Goal: Task Accomplishment & Management: Use online tool/utility

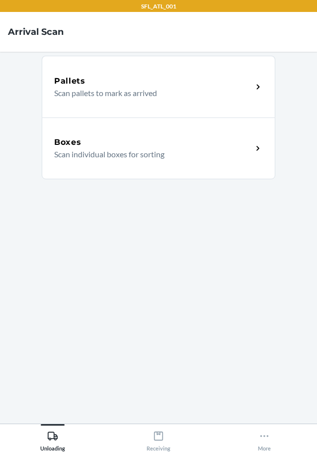
click at [163, 155] on p "Scan individual boxes for sorting" at bounding box center [149, 154] width 191 height 12
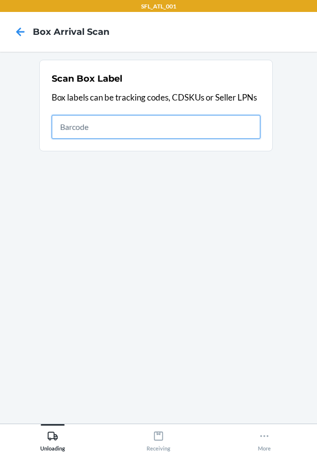
click at [233, 126] on input "text" at bounding box center [156, 127] width 209 height 24
type input "420302599434636106023303758591"
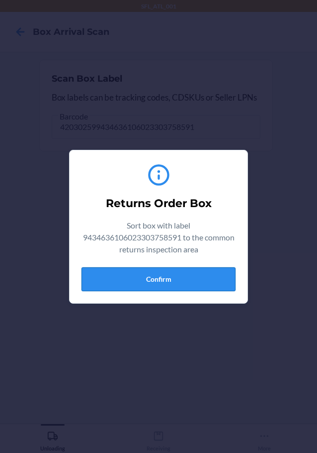
click at [177, 271] on button "Confirm" at bounding box center [159, 279] width 154 height 24
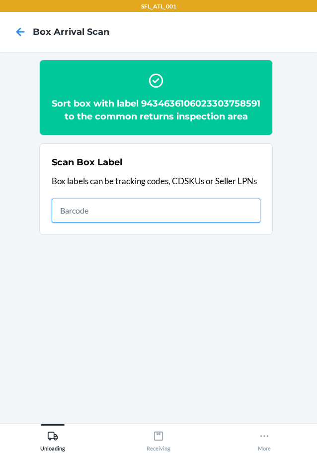
click at [114, 222] on input "text" at bounding box center [156, 211] width 209 height 24
type input "1ZR0960D9087518648"
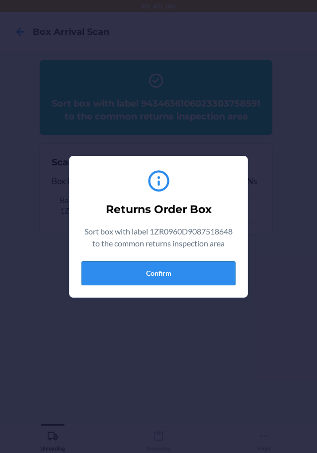
click at [203, 266] on button "Confirm" at bounding box center [159, 273] width 154 height 24
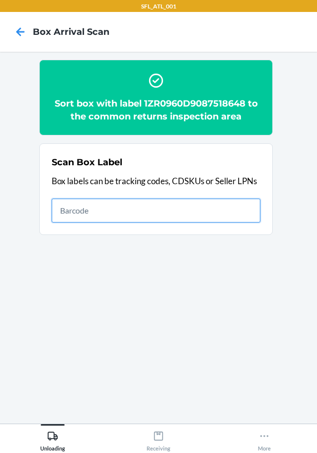
click at [102, 212] on input "text" at bounding box center [156, 211] width 209 height 24
type input "9622013700009881380300797615305104"
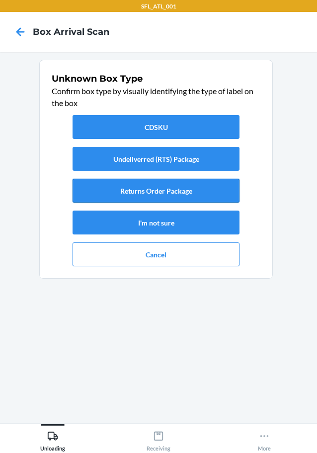
click at [163, 188] on button "Returns Order Package" at bounding box center [156, 191] width 167 height 24
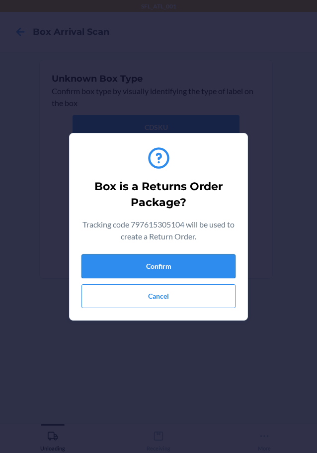
click at [201, 264] on button "Confirm" at bounding box center [159, 266] width 154 height 24
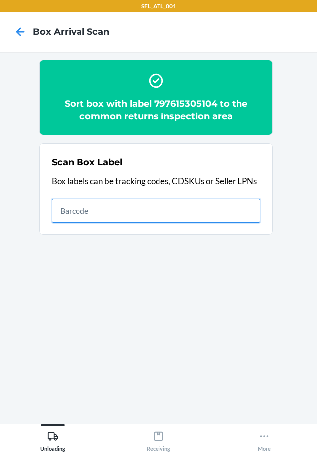
click at [203, 206] on input "text" at bounding box center [156, 211] width 209 height 24
type input "1ZR0960D9085524242"
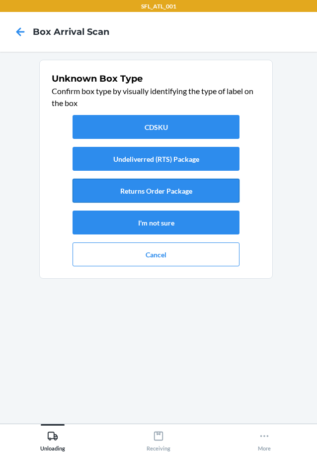
click at [183, 193] on button "Returns Order Package" at bounding box center [156, 191] width 167 height 24
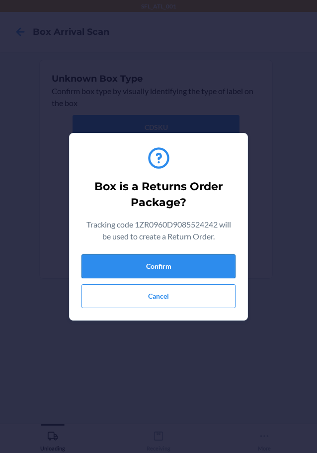
click at [162, 265] on button "Confirm" at bounding box center [159, 266] width 154 height 24
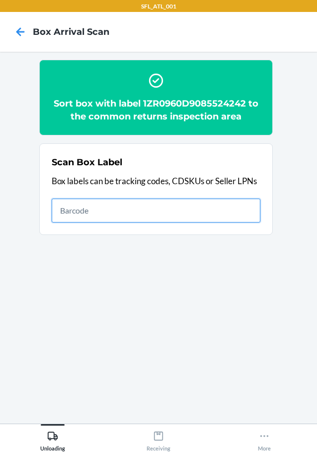
click at [173, 213] on input "text" at bounding box center [156, 211] width 209 height 24
type input "1Z2R8E270310064412"
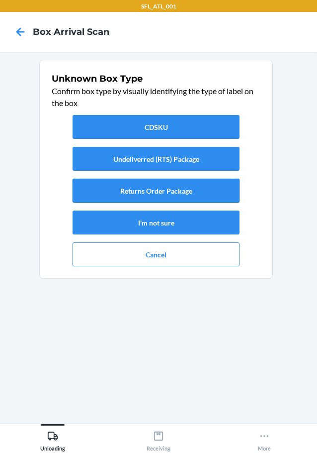
click at [205, 186] on button "Returns Order Package" at bounding box center [156, 191] width 167 height 24
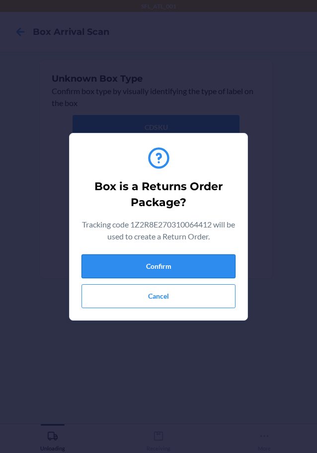
click at [198, 267] on button "Confirm" at bounding box center [159, 266] width 154 height 24
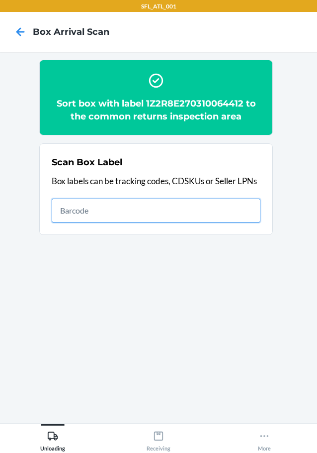
click at [191, 214] on input "text" at bounding box center [156, 211] width 209 height 24
click at [208, 215] on input "text" at bounding box center [156, 211] width 209 height 24
type input "1ZJ19E459022928480"
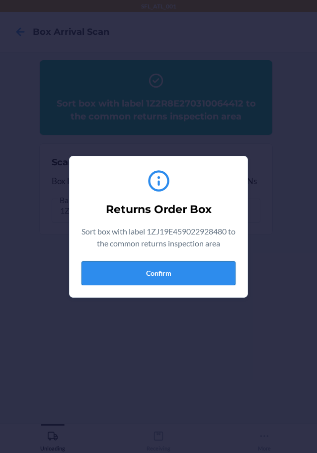
click at [195, 274] on button "Confirm" at bounding box center [159, 273] width 154 height 24
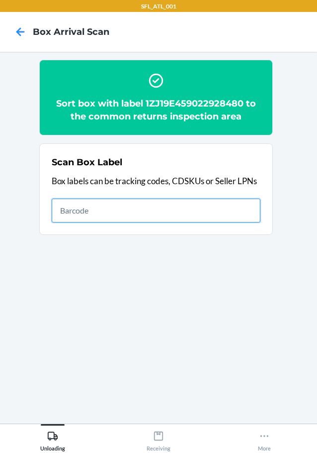
click at [194, 207] on input "text" at bounding box center [156, 211] width 209 height 24
type input "1Z43WE170390257130"
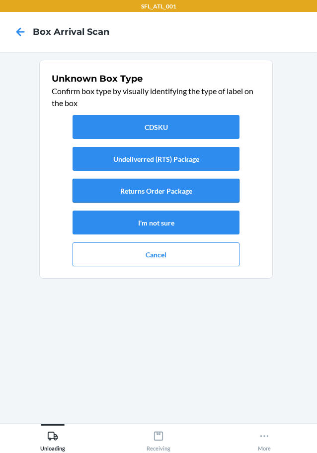
click at [213, 190] on button "Returns Order Package" at bounding box center [156, 191] width 167 height 24
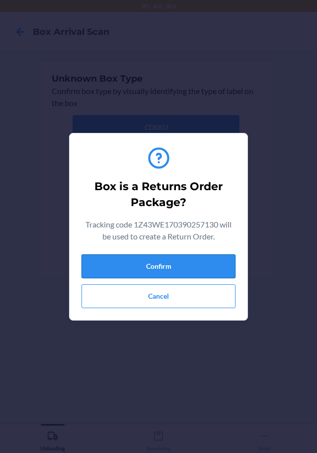
click at [212, 264] on button "Confirm" at bounding box center [159, 266] width 154 height 24
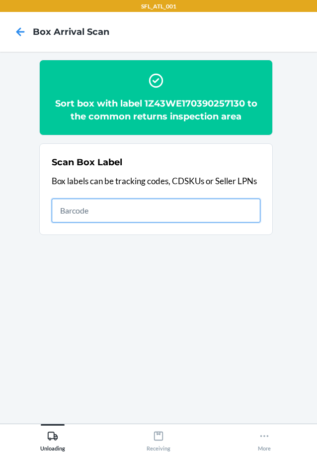
click at [127, 215] on input "text" at bounding box center [156, 211] width 209 height 24
type input "420302599434636106023304722553"
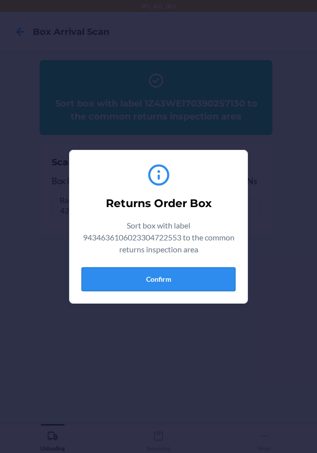
click at [174, 278] on button "Confirm" at bounding box center [159, 279] width 154 height 24
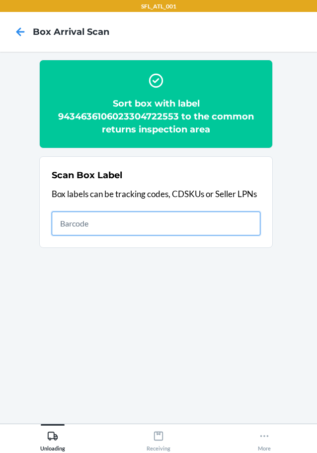
click at [93, 222] on input "text" at bounding box center [156, 223] width 209 height 24
type input "610655717897"
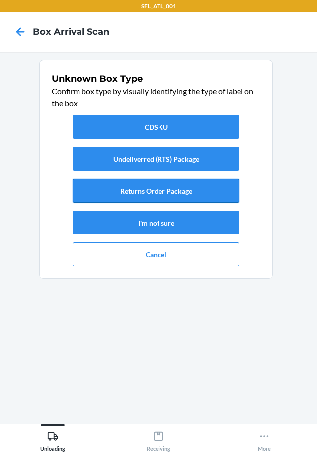
click at [174, 192] on button "Returns Order Package" at bounding box center [156, 191] width 167 height 24
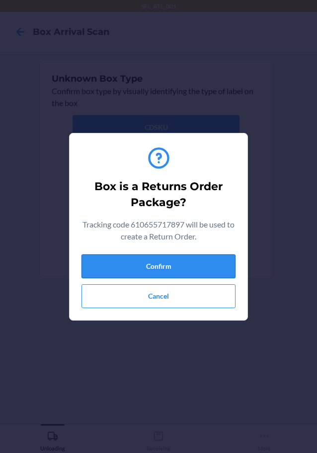
click at [196, 273] on button "Confirm" at bounding box center [159, 266] width 154 height 24
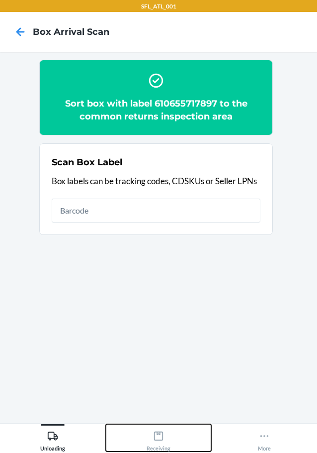
click at [161, 439] on icon at bounding box center [158, 435] width 11 height 11
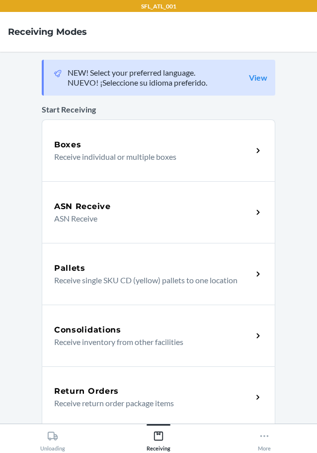
click at [151, 205] on div "ASN Receive" at bounding box center [153, 207] width 199 height 12
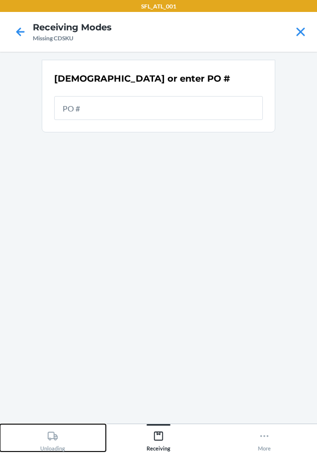
click at [56, 441] on icon at bounding box center [52, 435] width 11 height 11
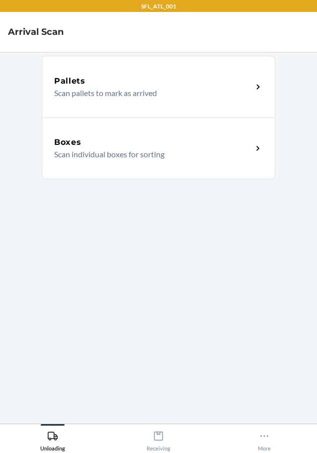
click at [141, 161] on div "Boxes Scan individual boxes for sorting" at bounding box center [159, 148] width 234 height 62
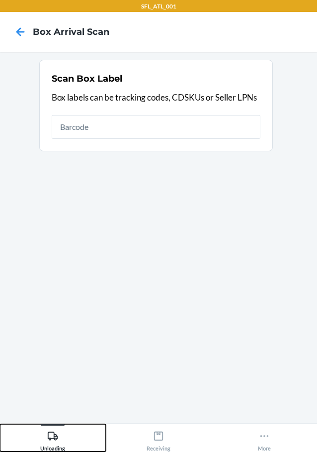
click at [59, 443] on div "Unloading" at bounding box center [52, 438] width 25 height 25
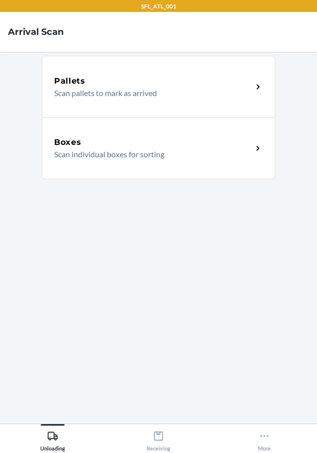
click at [111, 151] on p "Scan individual boxes for sorting" at bounding box center [149, 154] width 191 height 12
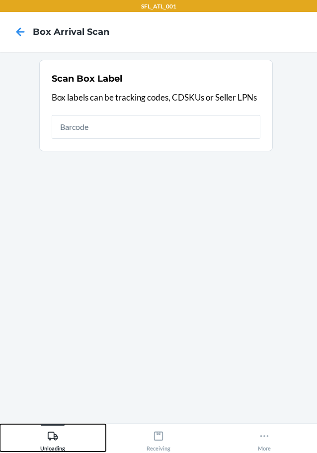
click at [54, 447] on div "Unloading" at bounding box center [52, 438] width 25 height 25
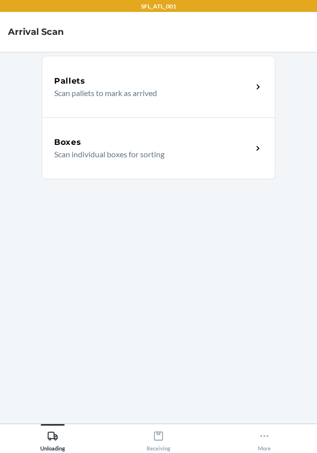
click at [118, 158] on p "Scan individual boxes for sorting" at bounding box center [149, 154] width 191 height 12
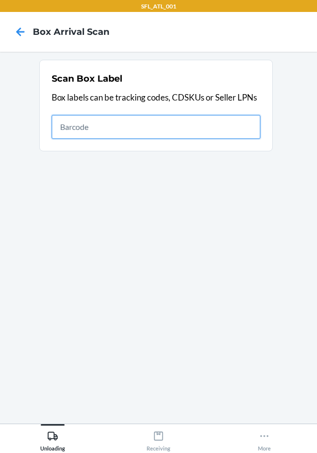
click at [76, 126] on input "text" at bounding box center [156, 127] width 209 height 24
type input "420302599434636106023304722553"
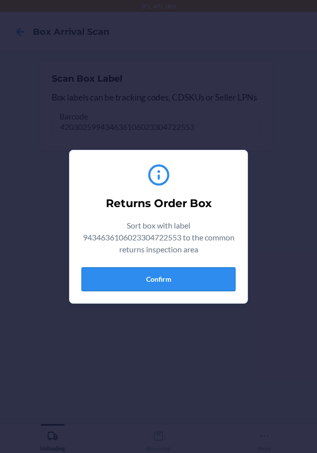
click at [146, 281] on button "Confirm" at bounding box center [159, 279] width 154 height 24
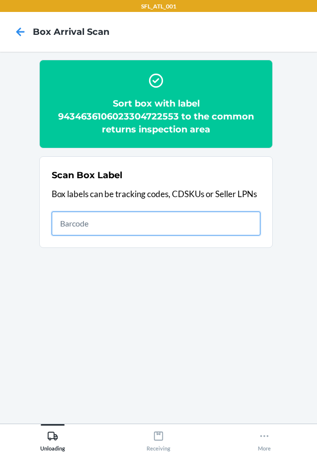
drag, startPoint x: 116, startPoint y: 226, endPoint x: 109, endPoint y: 224, distance: 7.1
click at [115, 226] on input "text" at bounding box center [156, 223] width 209 height 24
type input "420302599434636106023303382833"
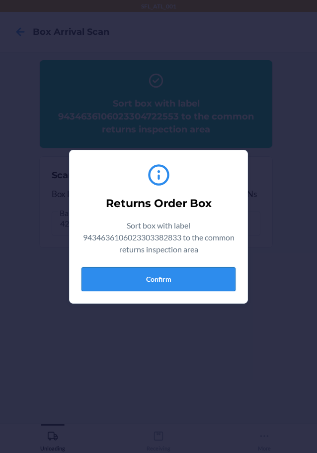
click at [198, 281] on button "Confirm" at bounding box center [159, 279] width 154 height 24
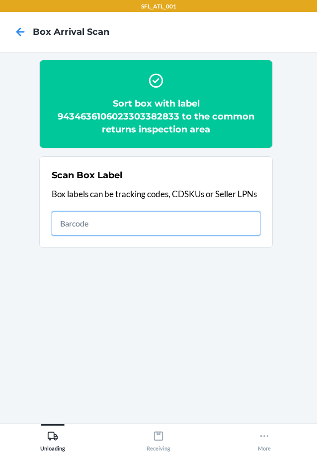
click at [115, 222] on input "text" at bounding box center [156, 223] width 209 height 24
click at [191, 222] on input "text" at bounding box center [156, 223] width 209 height 24
type input "420302599434636106023301760459"
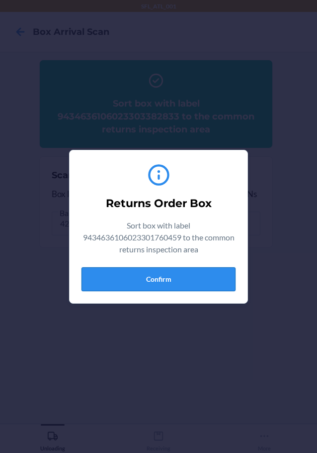
click at [172, 279] on button "Confirm" at bounding box center [159, 279] width 154 height 24
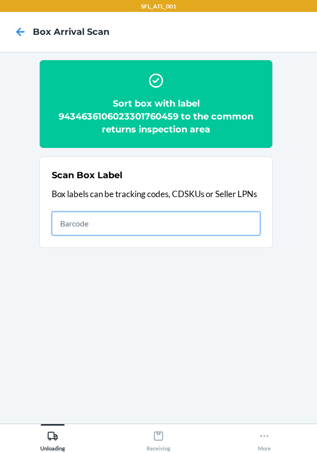
click at [185, 220] on input "text" at bounding box center [156, 223] width 209 height 24
type input "420302599434636106023303707087"
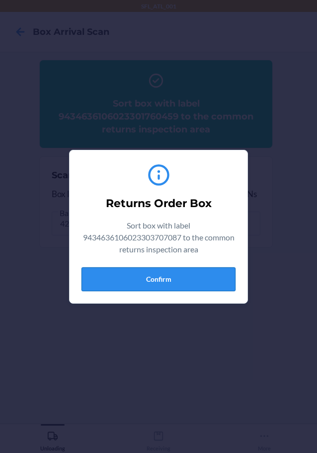
click at [204, 276] on button "Confirm" at bounding box center [159, 279] width 154 height 24
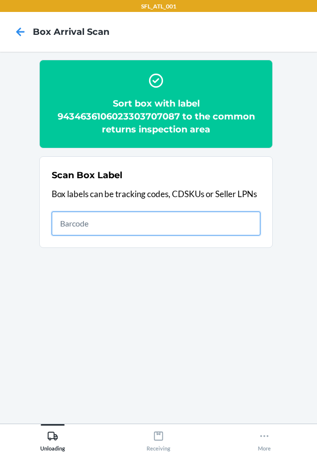
click at [128, 224] on input "text" at bounding box center [156, 223] width 209 height 24
type input "420302599434636106023303536496"
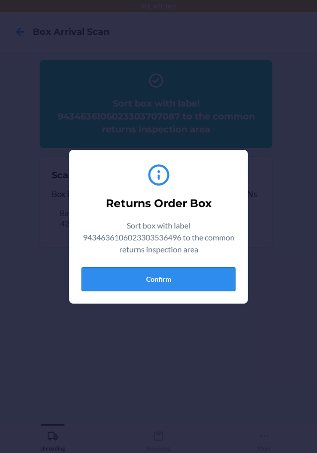
click at [185, 282] on button "Confirm" at bounding box center [159, 279] width 154 height 24
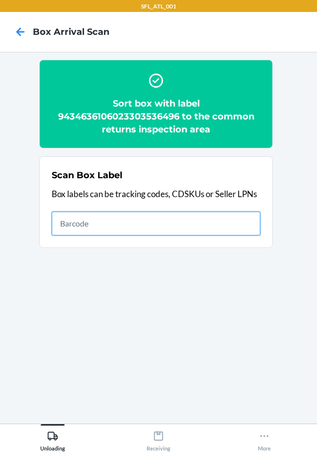
click at [116, 228] on input "text" at bounding box center [156, 223] width 209 height 24
type input "420302599434636106023304082992"
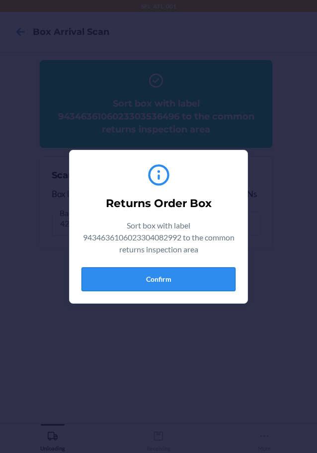
click at [166, 279] on button "Confirm" at bounding box center [159, 279] width 154 height 24
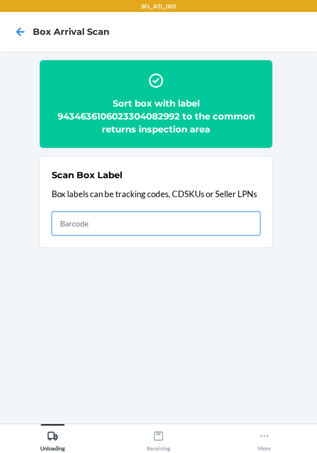
click at [132, 227] on input "text" at bounding box center [156, 223] width 209 height 24
type input "420302599434636106023304795861"
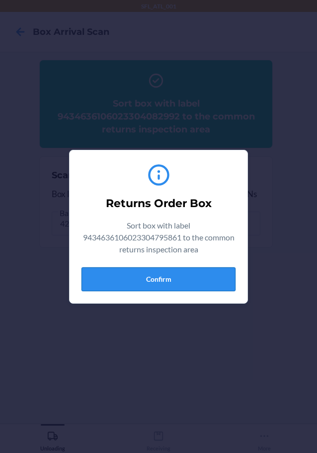
click at [217, 282] on button "Confirm" at bounding box center [159, 279] width 154 height 24
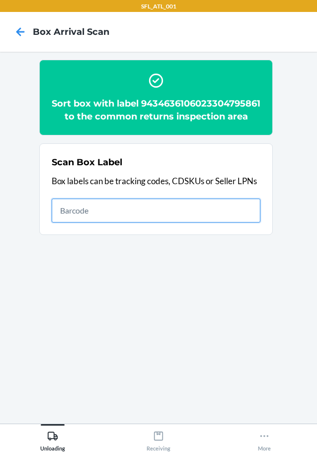
click at [187, 220] on input "text" at bounding box center [156, 211] width 209 height 24
type input "420302599434636106023304299291"
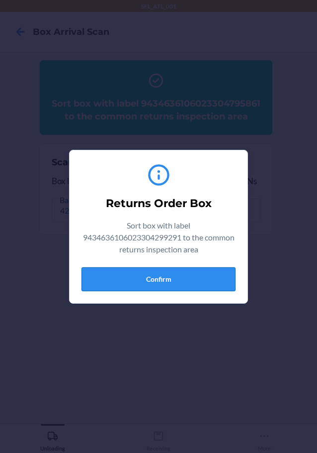
click at [213, 276] on button "Confirm" at bounding box center [159, 279] width 154 height 24
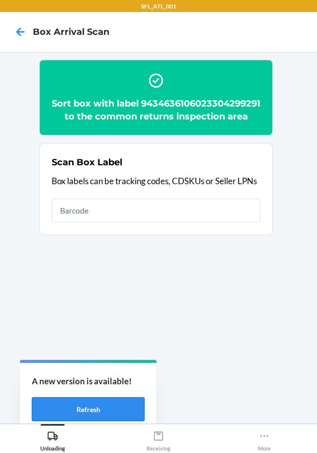
click at [83, 412] on button "Refresh" at bounding box center [88, 409] width 113 height 24
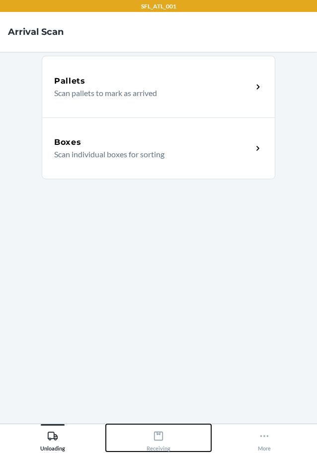
click at [162, 442] on div "Receiving" at bounding box center [159, 438] width 24 height 25
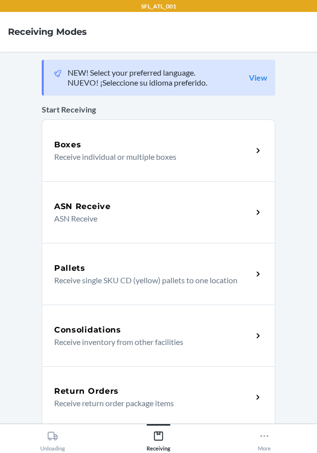
click at [114, 392] on div "Return Orders" at bounding box center [153, 391] width 199 height 12
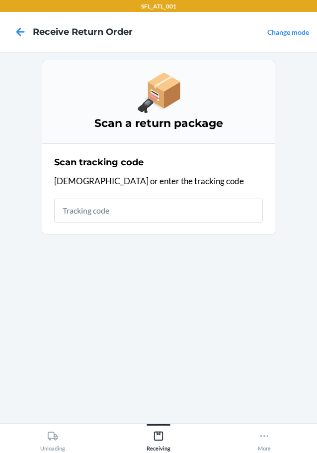
click at [129, 214] on input "text" at bounding box center [158, 211] width 209 height 24
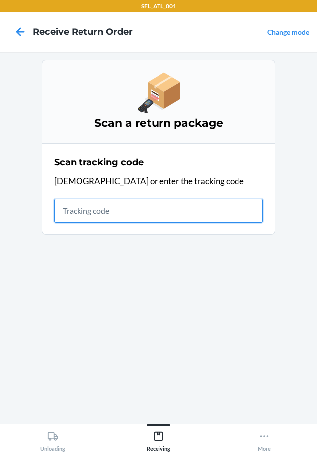
click at [96, 205] on input "text" at bounding box center [158, 211] width 209 height 24
type input "420302599434636106023303758591"
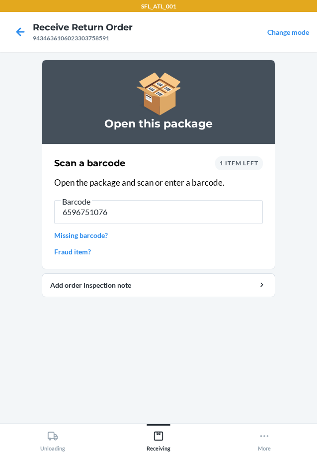
type input "65967510767"
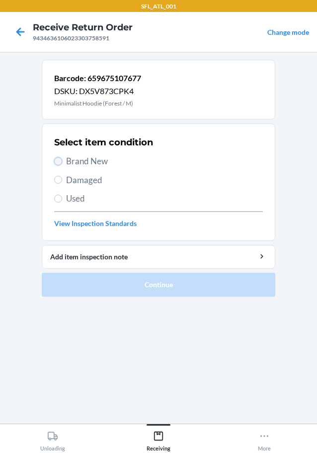
click at [56, 159] on input "Brand New" at bounding box center [58, 161] width 8 height 8
radio input "true"
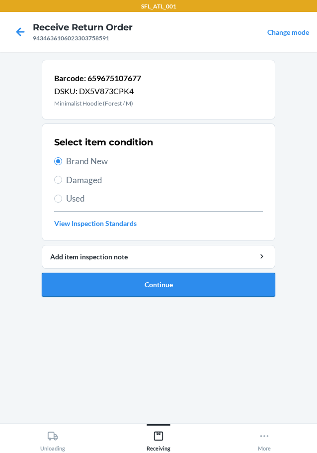
click at [160, 287] on button "Continue" at bounding box center [159, 285] width 234 height 24
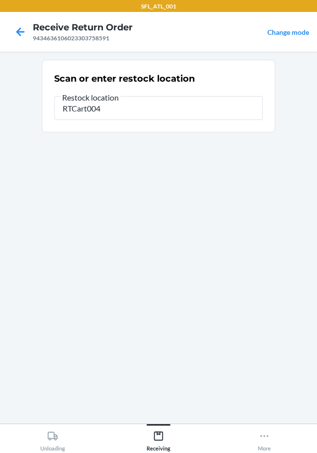
type input "RTCart004"
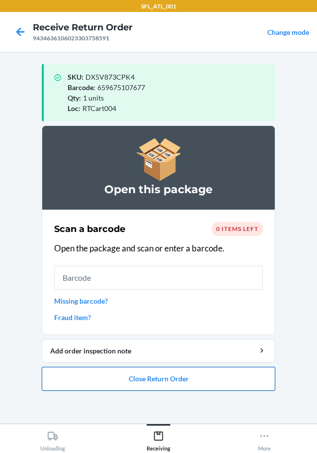
click at [158, 383] on button "Close Return Order" at bounding box center [159, 379] width 234 height 24
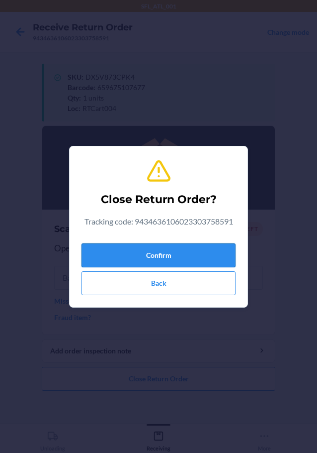
click at [169, 255] on button "Confirm" at bounding box center [159, 255] width 154 height 24
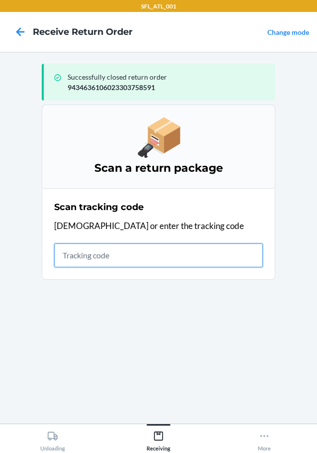
click at [115, 256] on input "text" at bounding box center [158, 255] width 209 height 24
type input "1ZR0960D9087518"
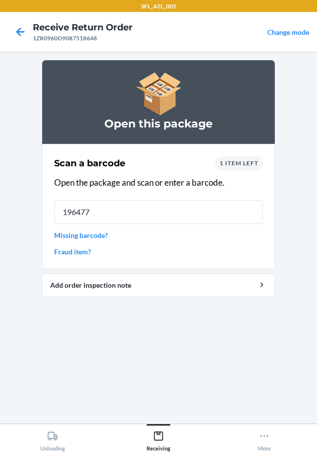
type input "1964777"
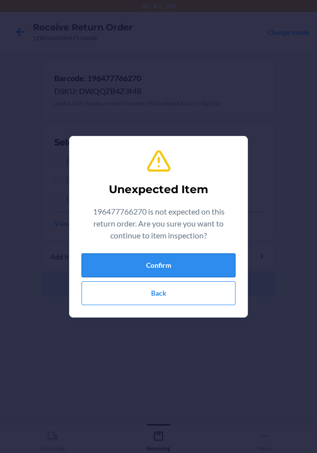
click at [179, 261] on button "Confirm" at bounding box center [159, 265] width 154 height 24
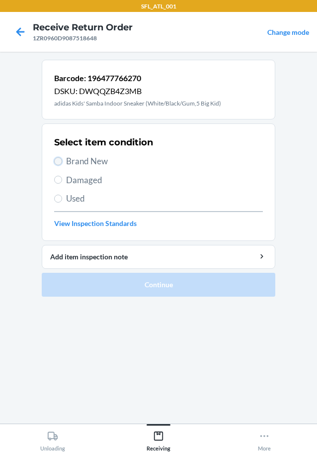
click at [56, 162] on input "Brand New" at bounding box center [58, 161] width 8 height 8
radio input "true"
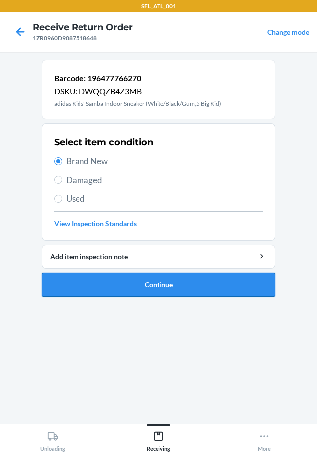
click at [156, 287] on button "Continue" at bounding box center [159, 285] width 234 height 24
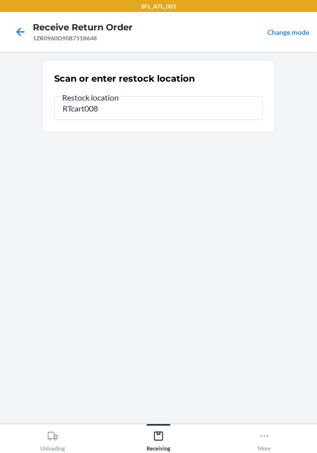
type input "RTcart008"
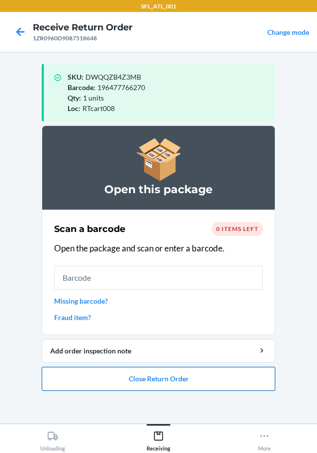
click at [149, 379] on button "Close Return Order" at bounding box center [159, 379] width 234 height 24
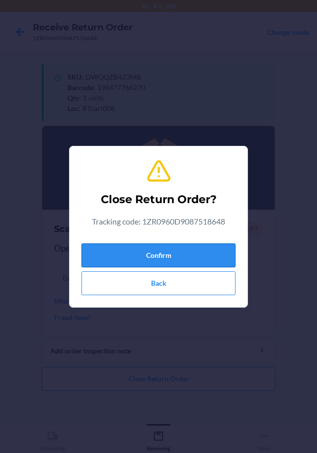
click at [181, 250] on button "Confirm" at bounding box center [159, 255] width 154 height 24
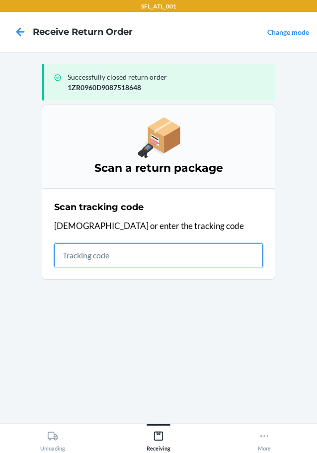
click at [109, 257] on input "text" at bounding box center [158, 255] width 209 height 24
type input "96220137000098813803007976153051"
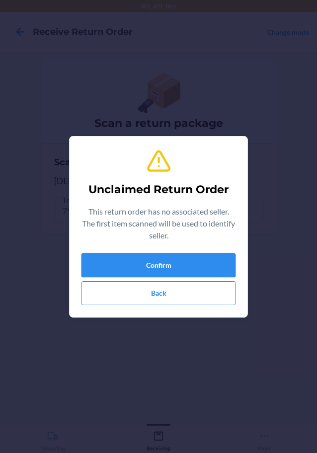
click at [117, 266] on button "Confirm" at bounding box center [159, 265] width 154 height 24
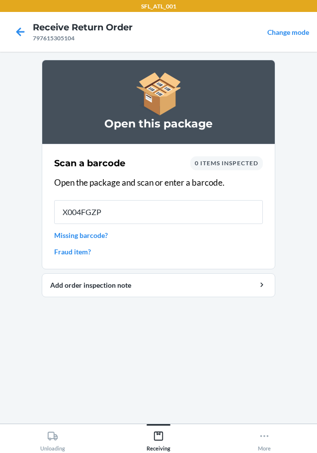
type input "X004FGZPL"
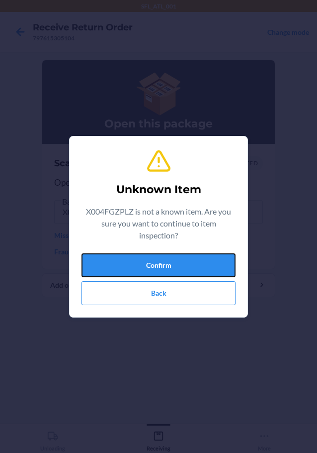
click at [117, 266] on button "Confirm" at bounding box center [159, 265] width 154 height 24
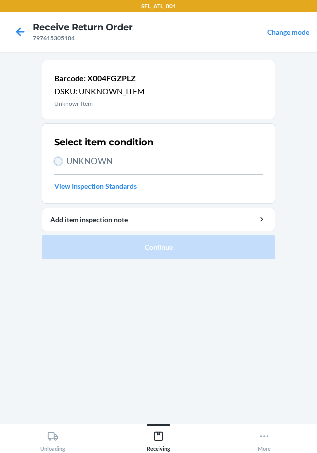
click at [60, 163] on input "UNKNOWN" at bounding box center [58, 161] width 8 height 8
radio input "true"
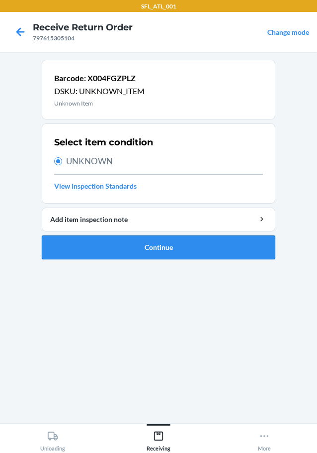
click at [162, 251] on button "Continue" at bounding box center [159, 247] width 234 height 24
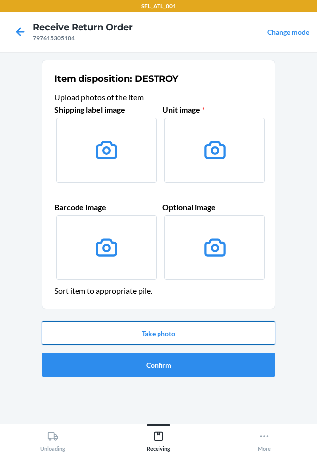
click at [175, 331] on button "Take photo" at bounding box center [159, 333] width 234 height 24
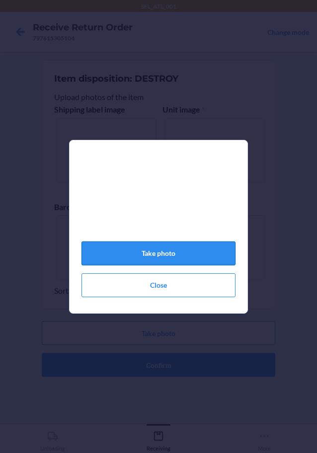
click at [175, 258] on button "Take photo" at bounding box center [159, 253] width 154 height 24
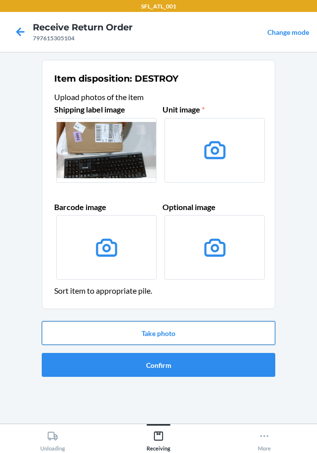
click at [174, 332] on button "Take photo" at bounding box center [159, 333] width 234 height 24
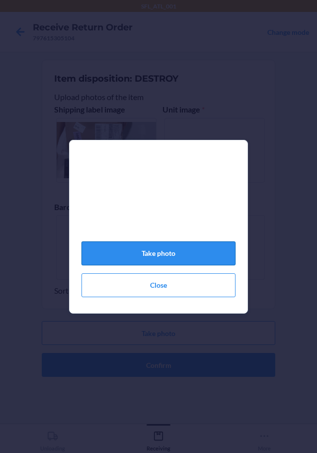
click at [153, 259] on button "Take photo" at bounding box center [159, 253] width 154 height 24
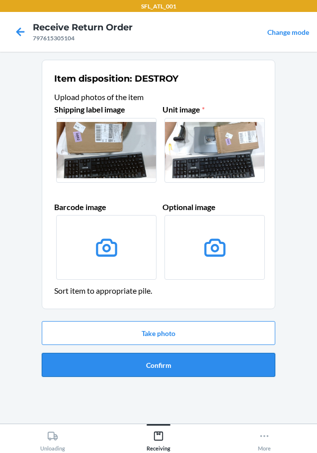
click at [155, 363] on button "Confirm" at bounding box center [159, 365] width 234 height 24
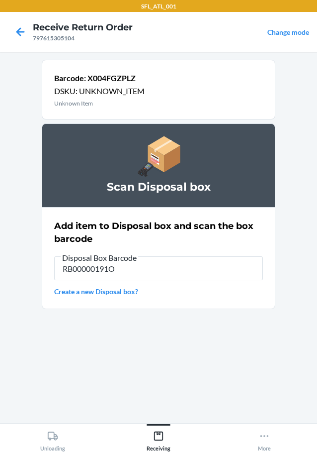
type input "RB00000191O"
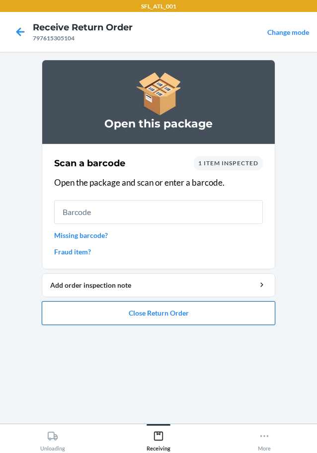
click at [150, 309] on button "Close Return Order" at bounding box center [159, 313] width 234 height 24
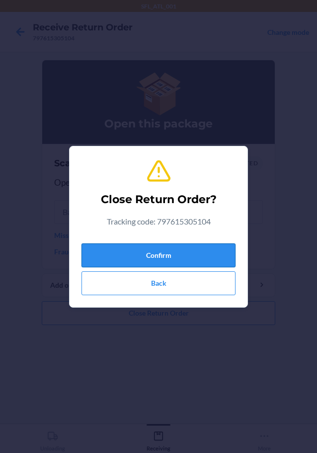
click at [160, 257] on button "Confirm" at bounding box center [159, 255] width 154 height 24
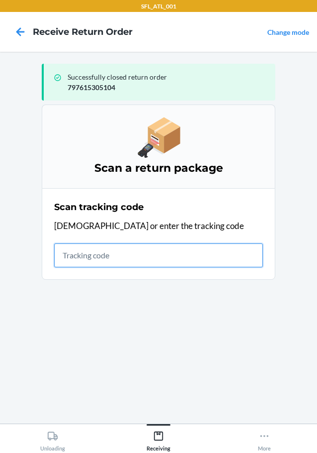
click at [96, 259] on input "text" at bounding box center [158, 255] width 209 height 24
type input "1ZR0960D9085524242"
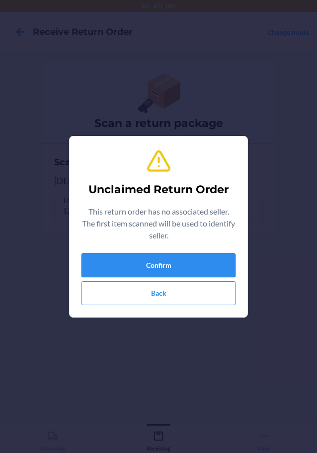
click at [102, 262] on button "Confirm" at bounding box center [159, 265] width 154 height 24
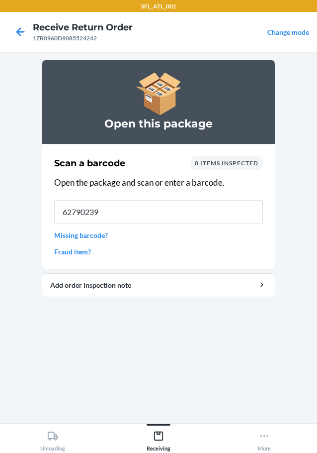
type input "627902392"
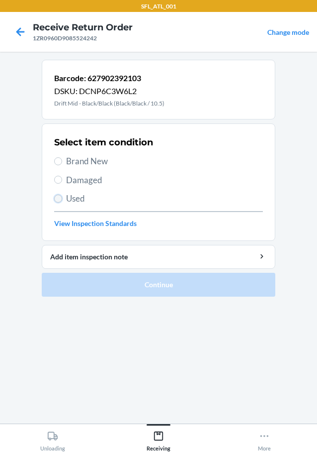
click at [58, 202] on input "Used" at bounding box center [58, 199] width 8 height 8
radio input "true"
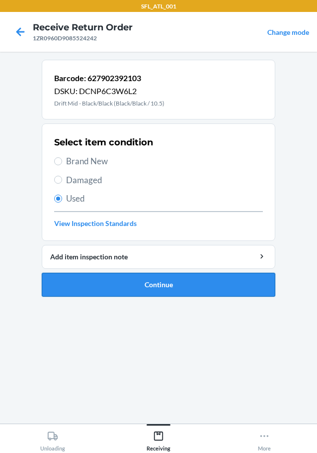
click at [159, 283] on button "Continue" at bounding box center [159, 285] width 234 height 24
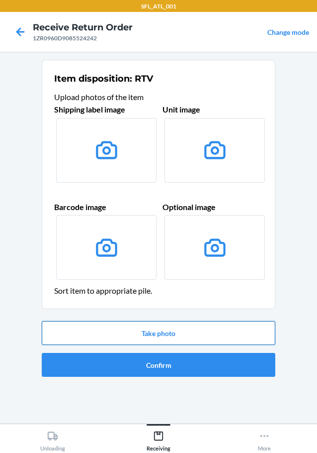
click at [168, 332] on button "Take photo" at bounding box center [159, 333] width 234 height 24
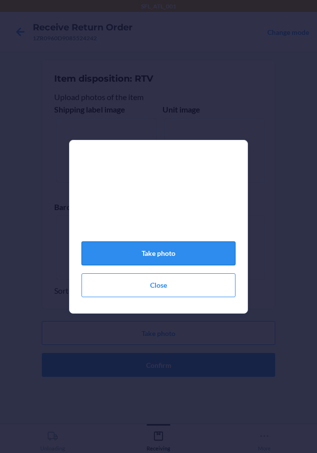
click at [159, 256] on button "Take photo" at bounding box center [159, 253] width 154 height 24
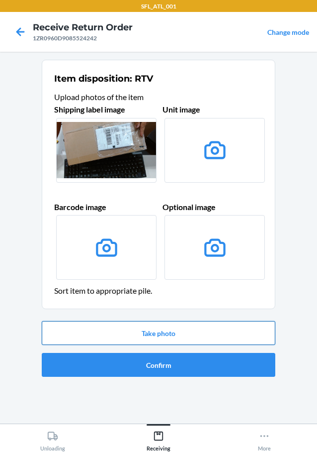
click at [174, 336] on button "Take photo" at bounding box center [159, 333] width 234 height 24
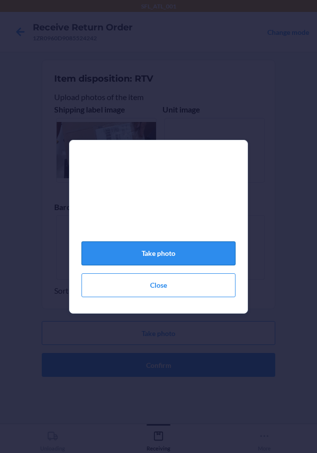
click at [203, 259] on button "Take photo" at bounding box center [159, 253] width 154 height 24
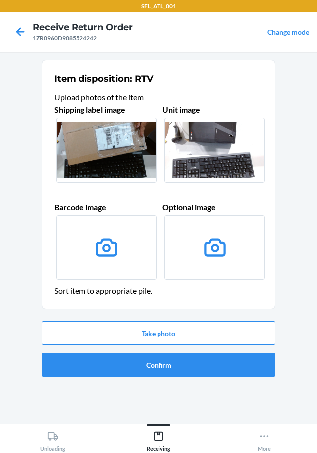
click at [119, 245] on label at bounding box center [106, 247] width 101 height 65
click at [0, 0] on input "file" at bounding box center [0, 0] width 0 height 0
click at [137, 333] on button "Take photo" at bounding box center [159, 333] width 234 height 24
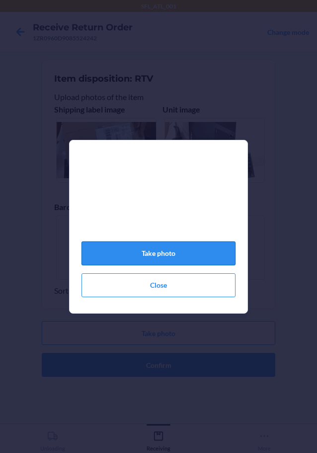
click at [197, 253] on button "Take photo" at bounding box center [159, 253] width 154 height 24
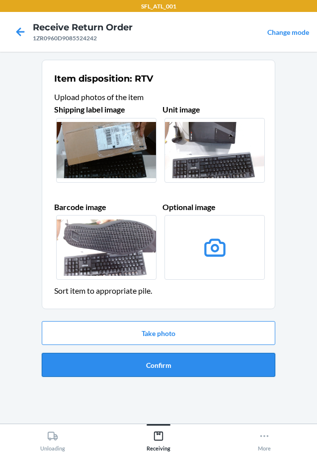
click at [166, 366] on button "Confirm" at bounding box center [159, 365] width 234 height 24
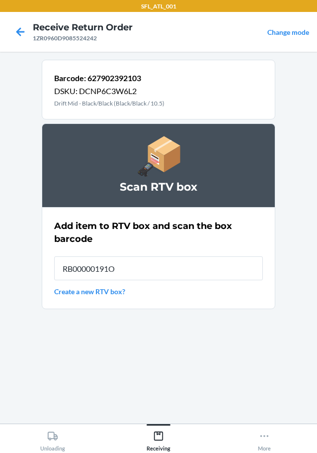
type input "RB00000191O"
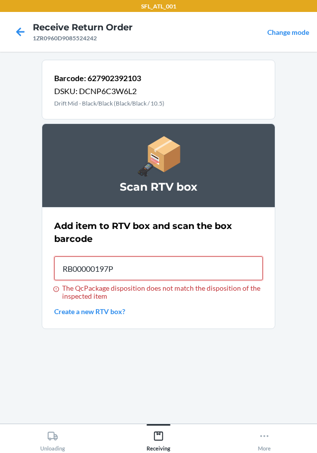
type input "RB00000197P"
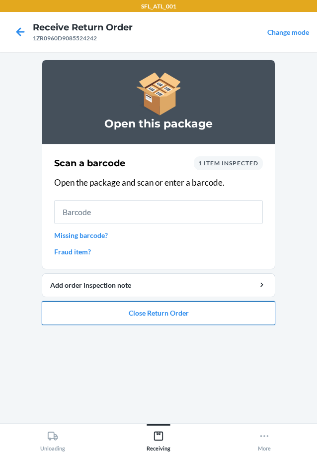
click at [170, 315] on button "Close Return Order" at bounding box center [159, 313] width 234 height 24
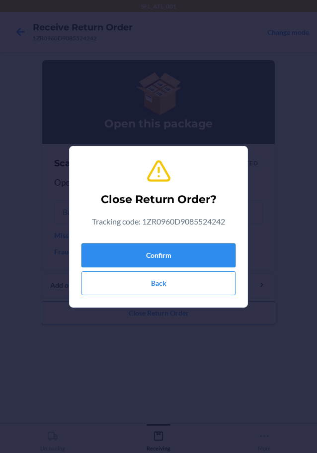
click at [168, 259] on button "Confirm" at bounding box center [159, 255] width 154 height 24
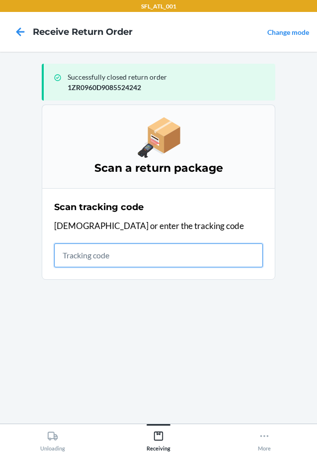
click at [133, 258] on input "text" at bounding box center [158, 255] width 209 height 24
type input "1Z2R8E27031006"
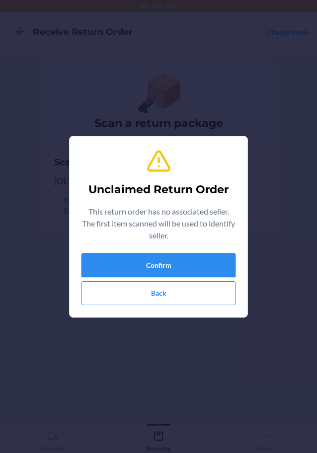
click at [163, 267] on button "Confirm" at bounding box center [159, 265] width 154 height 24
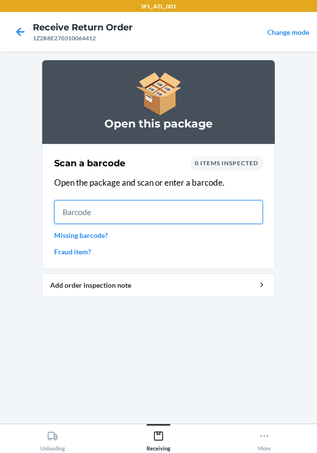
click at [96, 211] on input "text" at bounding box center [158, 212] width 209 height 24
type input "6944857256"
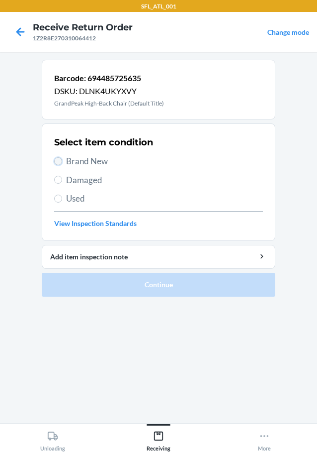
click at [59, 161] on input "Brand New" at bounding box center [58, 161] width 8 height 8
radio input "true"
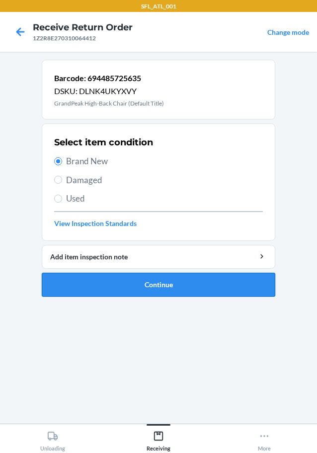
click at [138, 289] on button "Continue" at bounding box center [159, 285] width 234 height 24
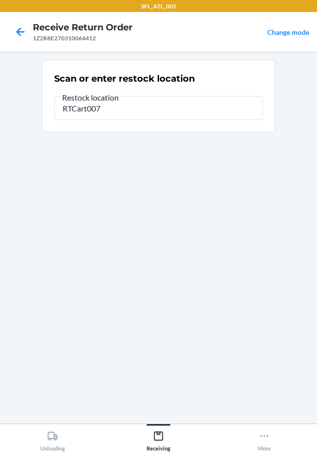
type input "RTCart007"
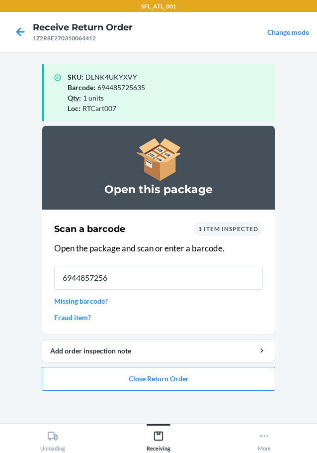
type input "69448572563"
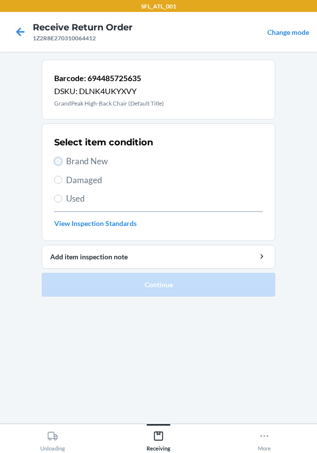
click at [59, 164] on input "Brand New" at bounding box center [58, 161] width 8 height 8
radio input "true"
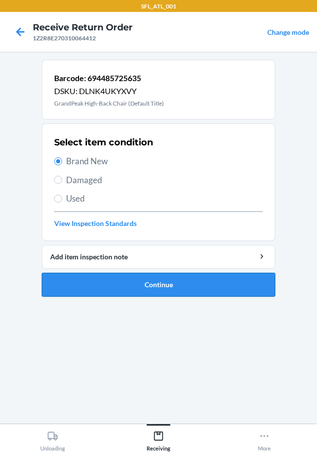
click at [160, 294] on button "Continue" at bounding box center [159, 285] width 234 height 24
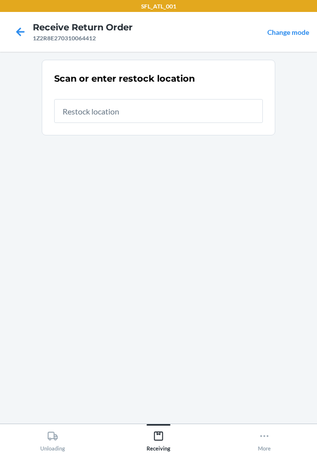
type input "T"
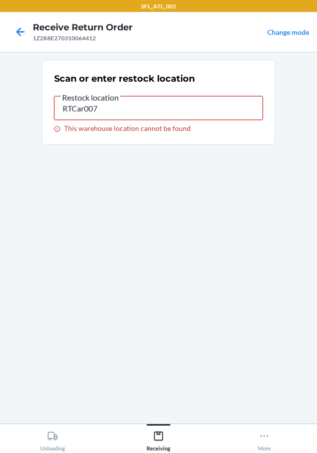
click at [105, 109] on input "RTCar007" at bounding box center [158, 108] width 209 height 24
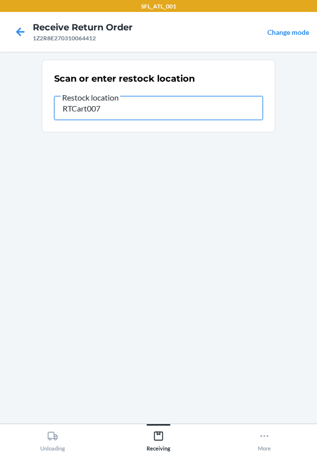
type input "RTCart007"
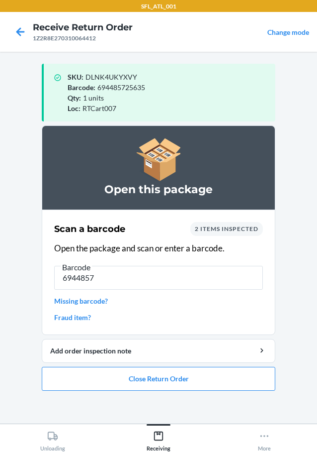
type input "69448572"
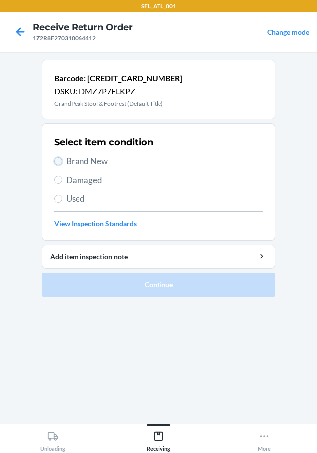
click at [57, 163] on input "Brand New" at bounding box center [58, 161] width 8 height 8
radio input "true"
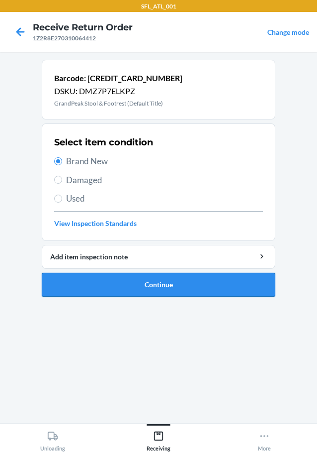
click at [142, 284] on button "Continue" at bounding box center [159, 285] width 234 height 24
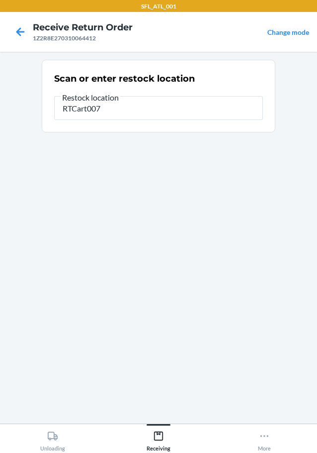
type input "RTCart007"
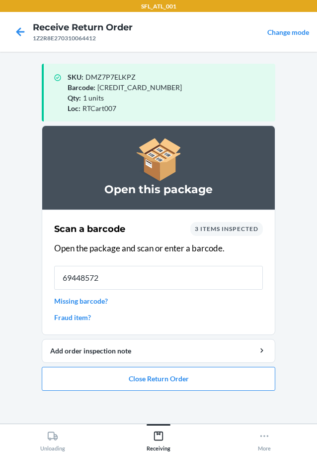
type input "694485725"
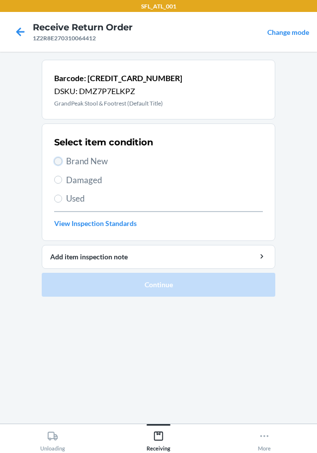
click at [58, 163] on input "Brand New" at bounding box center [58, 161] width 8 height 8
radio input "true"
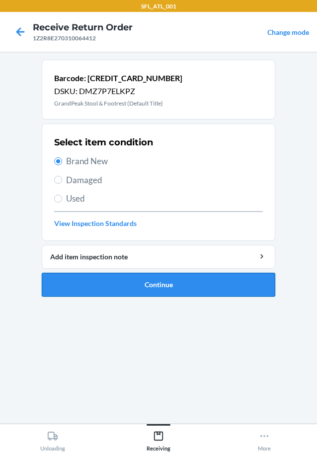
click at [136, 287] on button "Continue" at bounding box center [159, 285] width 234 height 24
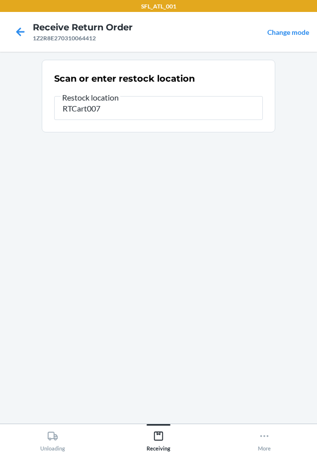
type input "RTCart007"
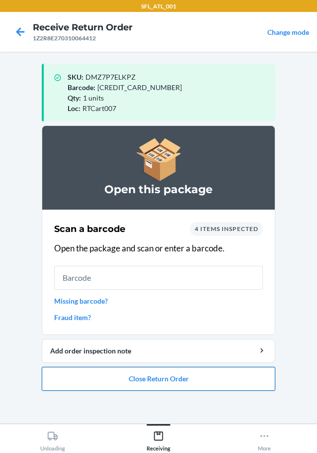
click at [127, 384] on button "Close Return Order" at bounding box center [159, 379] width 234 height 24
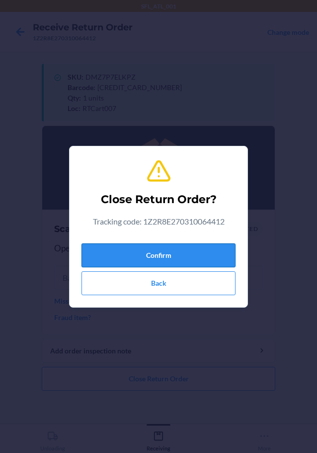
click at [152, 249] on button "Confirm" at bounding box center [159, 255] width 154 height 24
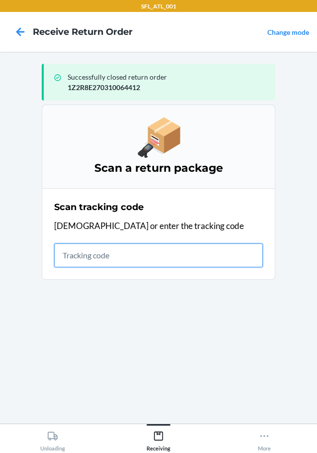
click at [105, 258] on input "text" at bounding box center [158, 255] width 209 height 24
type input "1ZJ19E459022928"
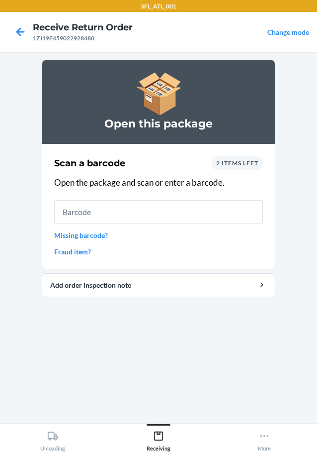
click at [94, 237] on link "Missing barcode?" at bounding box center [158, 235] width 209 height 10
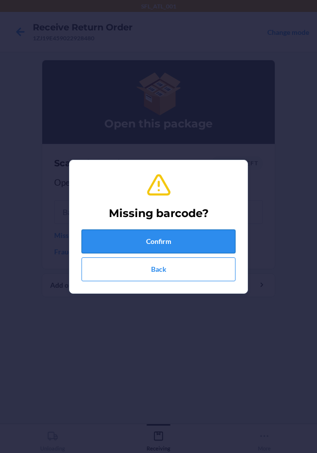
click at [188, 244] on button "Confirm" at bounding box center [159, 241] width 154 height 24
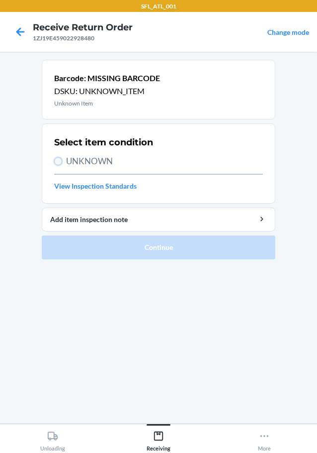
click at [59, 163] on input "UNKNOWN" at bounding box center [58, 161] width 8 height 8
radio input "true"
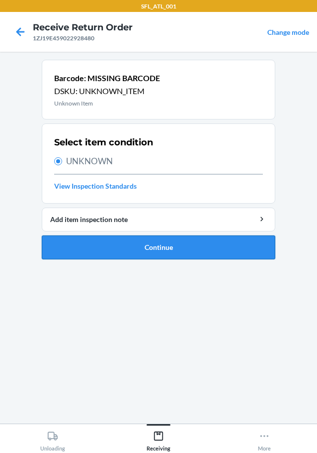
click at [148, 249] on button "Continue" at bounding box center [159, 247] width 234 height 24
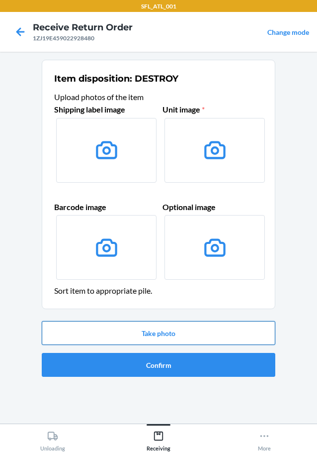
click at [168, 333] on button "Take photo" at bounding box center [159, 333] width 234 height 24
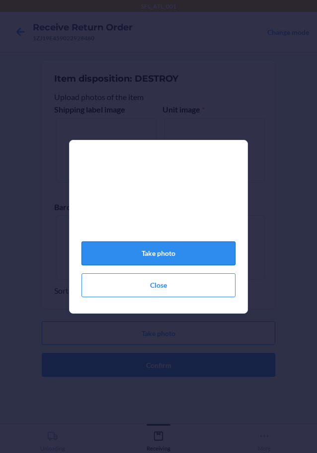
click at [193, 265] on button "Take photo" at bounding box center [159, 253] width 154 height 24
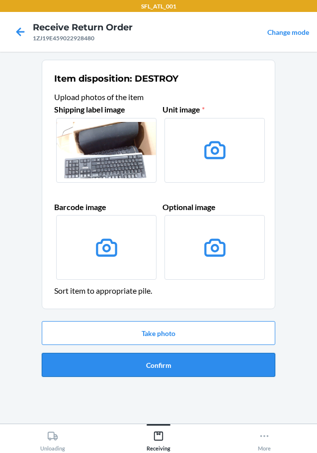
click at [162, 369] on button "Confirm" at bounding box center [159, 365] width 234 height 24
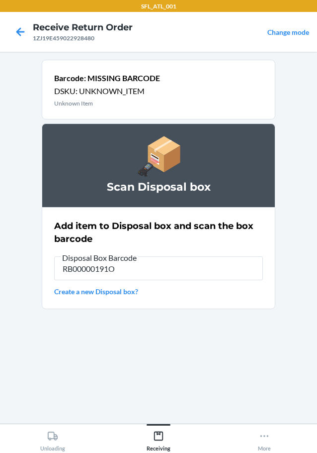
type input "RB00000191O"
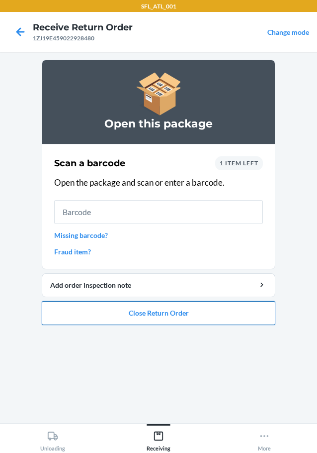
click at [179, 309] on button "Close Return Order" at bounding box center [159, 313] width 234 height 24
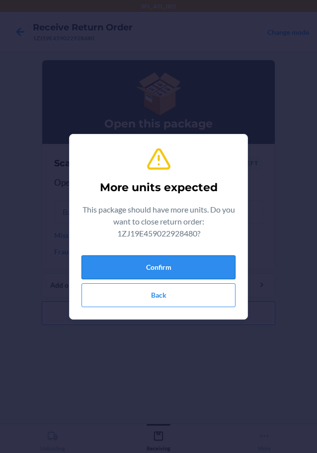
click at [200, 267] on button "Confirm" at bounding box center [159, 267] width 154 height 24
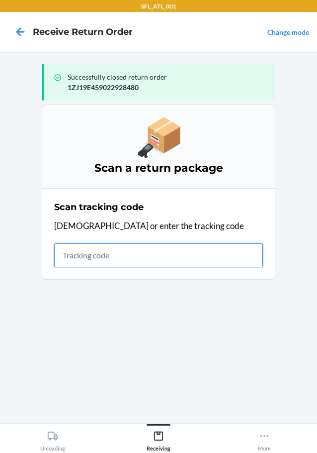
click at [124, 254] on input "text" at bounding box center [158, 255] width 209 height 24
type input "1Z43WE1703902571"
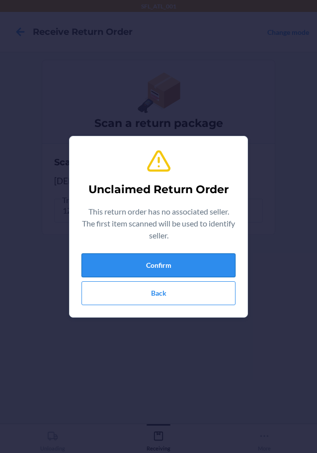
click at [174, 268] on button "Confirm" at bounding box center [159, 265] width 154 height 24
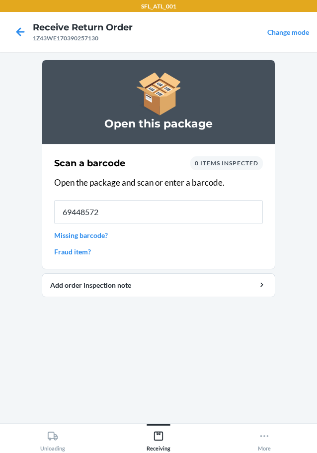
type input "694485725"
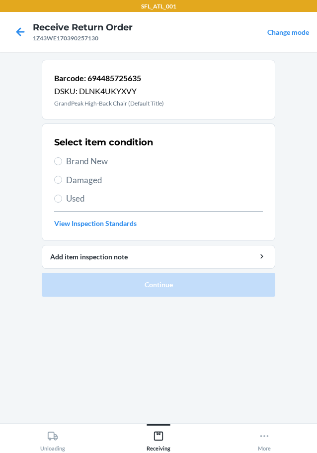
click at [64, 197] on label "Used" at bounding box center [158, 198] width 209 height 13
click at [62, 197] on input "Used" at bounding box center [58, 199] width 8 height 8
radio input "true"
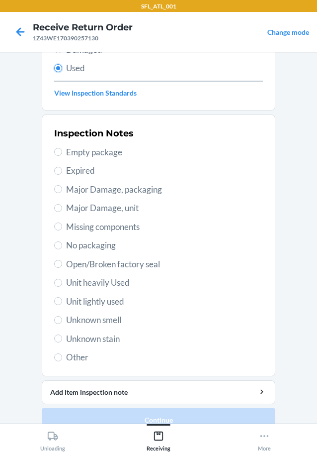
scroll to position [147, 0]
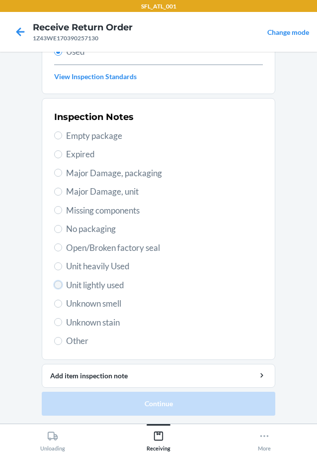
click at [54, 284] on input "Unit lightly used" at bounding box center [58, 285] width 8 height 8
radio input "true"
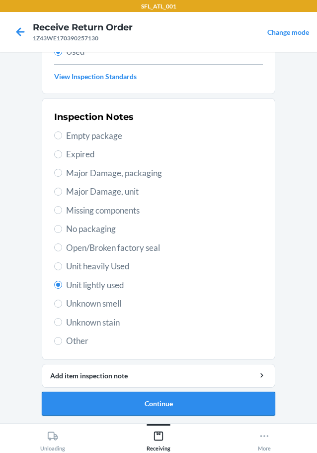
click at [122, 408] on button "Continue" at bounding box center [159, 404] width 234 height 24
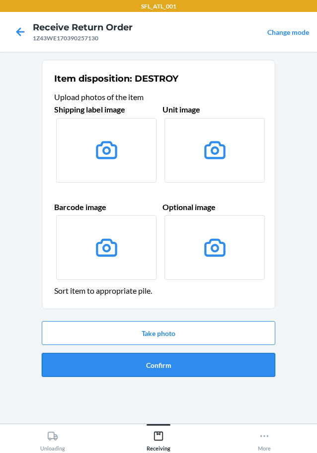
click at [163, 368] on button "Confirm" at bounding box center [159, 365] width 234 height 24
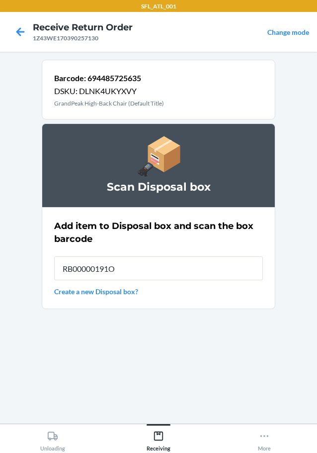
type input "RB00000191O"
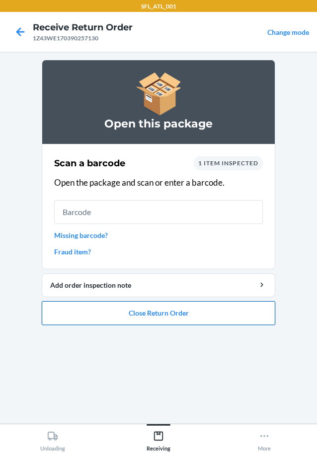
click at [167, 315] on button "Close Return Order" at bounding box center [159, 313] width 234 height 24
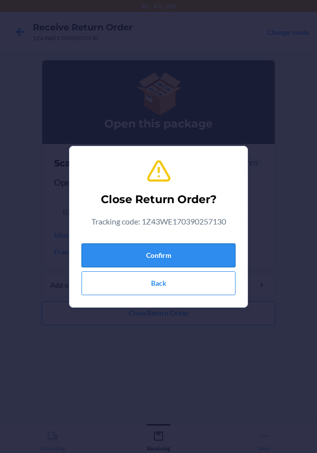
click at [177, 258] on button "Confirm" at bounding box center [159, 255] width 154 height 24
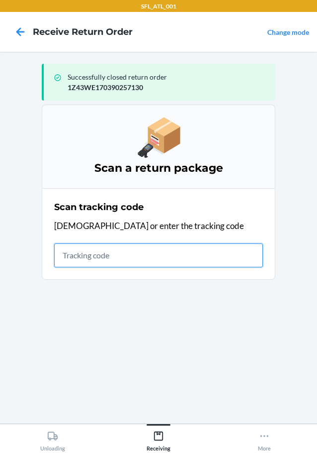
click at [100, 256] on input "text" at bounding box center [158, 255] width 209 height 24
type input "420302599434636106023304722"
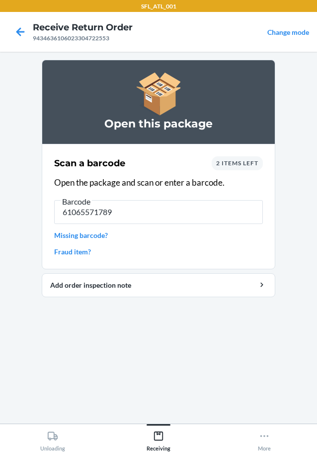
type input "610655717897"
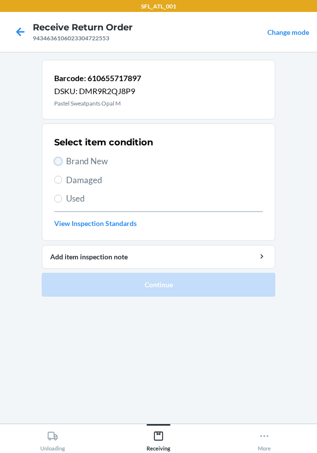
click at [57, 162] on input "Brand New" at bounding box center [58, 161] width 8 height 8
radio input "true"
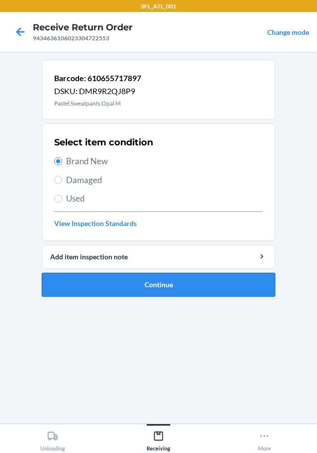
click at [172, 287] on button "Continue" at bounding box center [159, 285] width 234 height 24
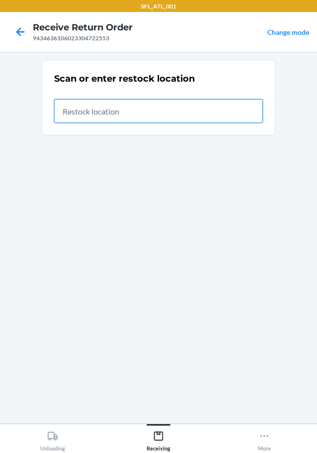
click at [117, 114] on input "text" at bounding box center [158, 111] width 209 height 24
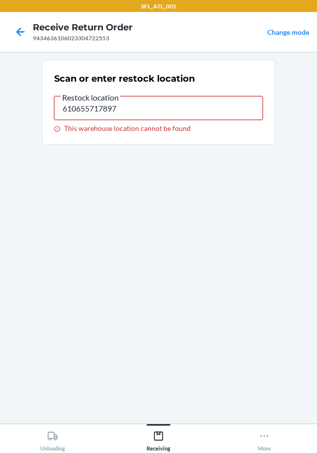
click at [122, 105] on input "610655717897" at bounding box center [158, 108] width 209 height 24
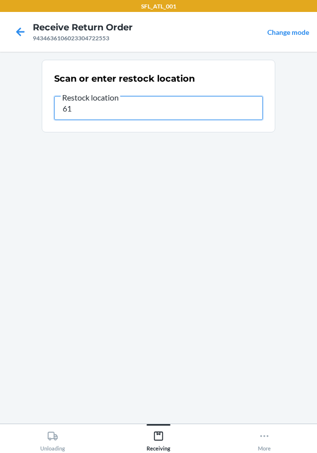
type input "6"
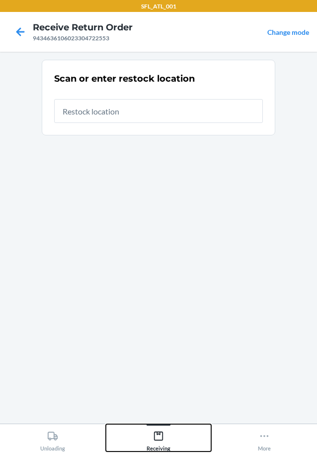
click at [156, 441] on div "Receiving" at bounding box center [159, 438] width 24 height 25
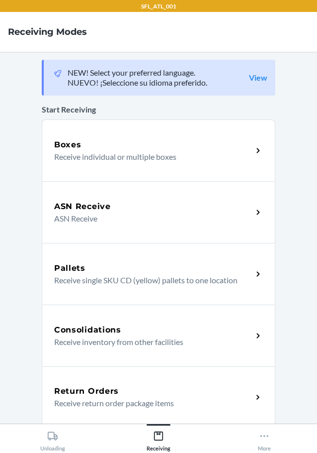
click at [111, 389] on h5 "Return Orders" at bounding box center [86, 391] width 65 height 12
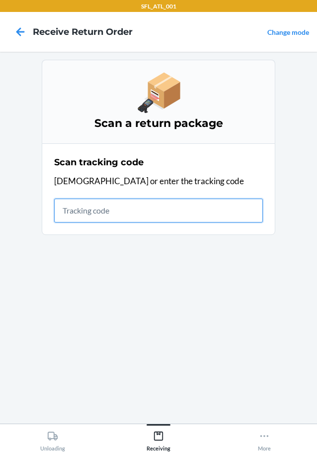
click at [91, 214] on input "text" at bounding box center [158, 211] width 209 height 24
type input "420302599434636106023304722"
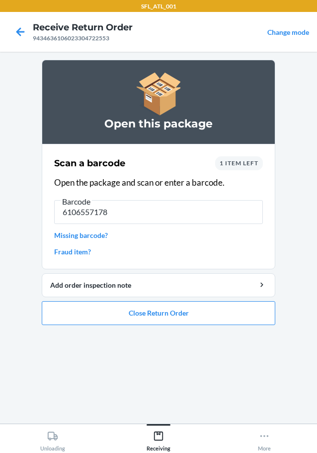
type input "61065571789"
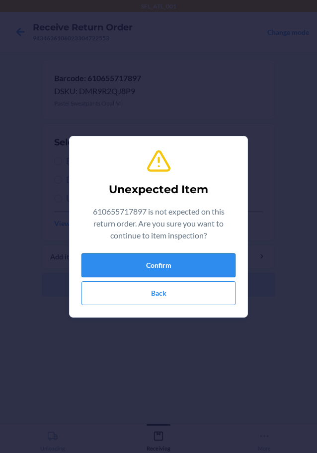
click at [171, 268] on button "Confirm" at bounding box center [159, 265] width 154 height 24
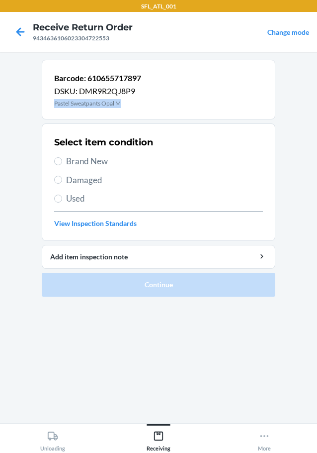
click at [79, 103] on p "Pastel Sweatpants Opal M" at bounding box center [97, 103] width 87 height 9
click at [60, 165] on input "Brand New" at bounding box center [58, 161] width 8 height 8
radio input "true"
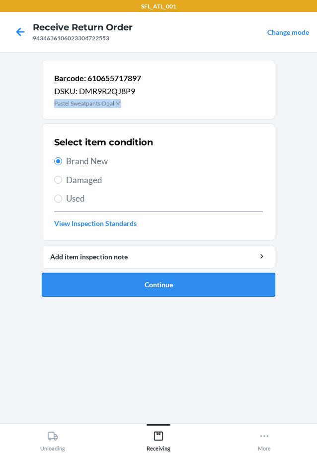
click at [137, 284] on button "Continue" at bounding box center [159, 285] width 234 height 24
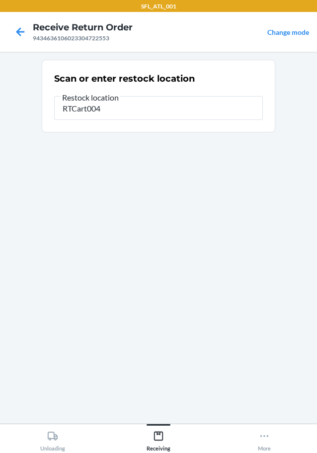
type input "RTCart004"
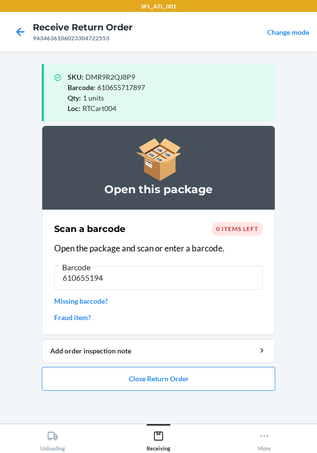
type input "6106551941"
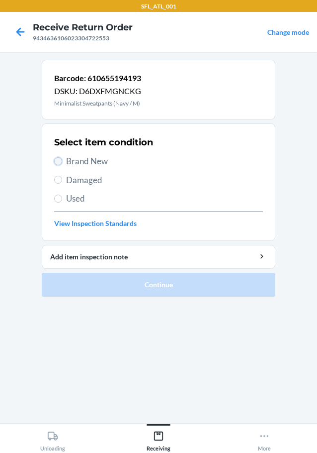
click at [58, 163] on input "Brand New" at bounding box center [58, 161] width 8 height 8
radio input "true"
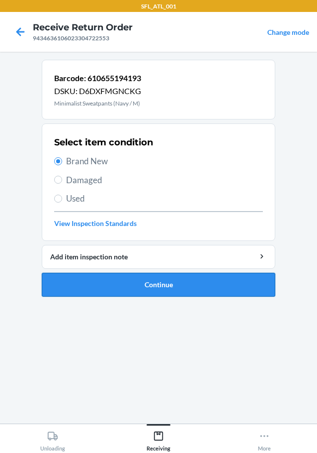
click at [160, 286] on button "Continue" at bounding box center [159, 285] width 234 height 24
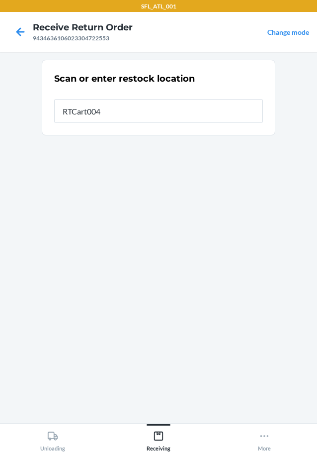
type input "RTCart004"
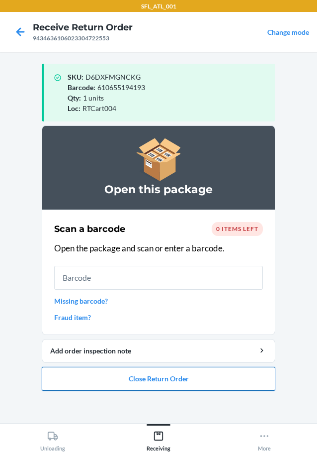
click at [148, 384] on button "Close Return Order" at bounding box center [159, 379] width 234 height 24
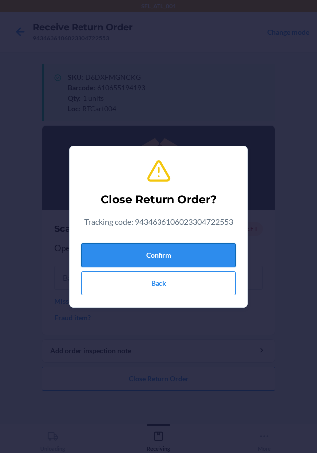
click at [156, 257] on button "Confirm" at bounding box center [159, 255] width 154 height 24
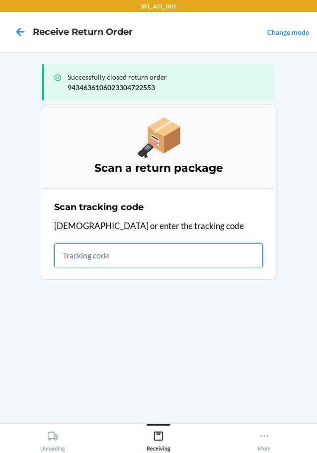
click at [88, 254] on input "text" at bounding box center [158, 255] width 209 height 24
type input "4203025994346361060233033828"
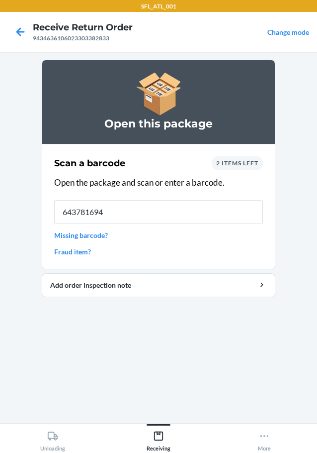
type input "6437816948"
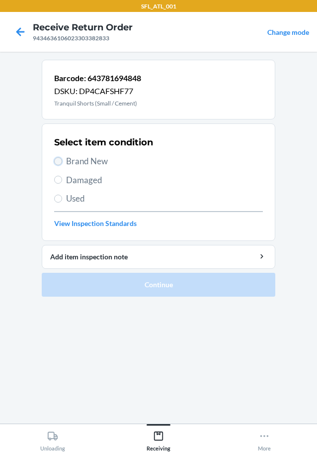
click at [60, 160] on input "Brand New" at bounding box center [58, 161] width 8 height 8
radio input "true"
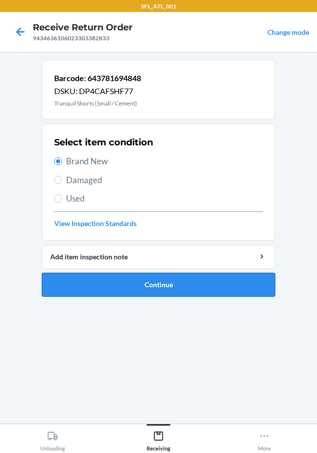
click at [146, 288] on button "Continue" at bounding box center [159, 285] width 234 height 24
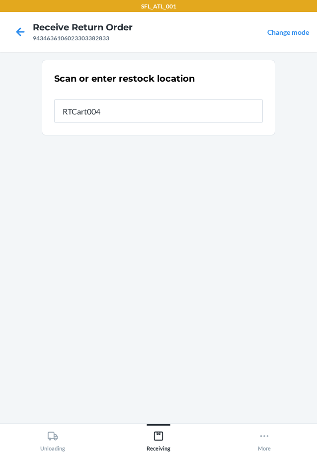
type input "RTCart004"
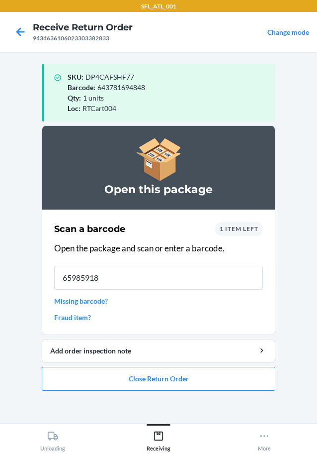
type input "659859183"
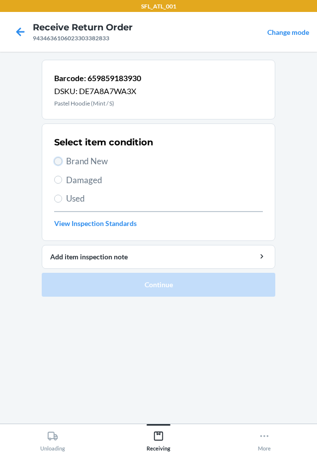
click at [59, 162] on input "Brand New" at bounding box center [58, 161] width 8 height 8
radio input "true"
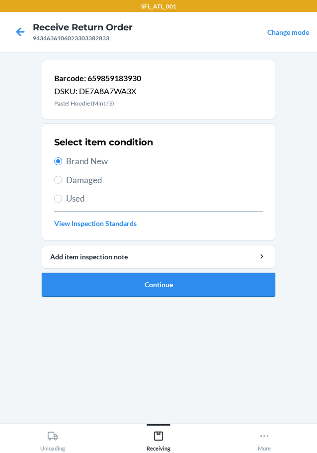
click at [161, 285] on button "Continue" at bounding box center [159, 285] width 234 height 24
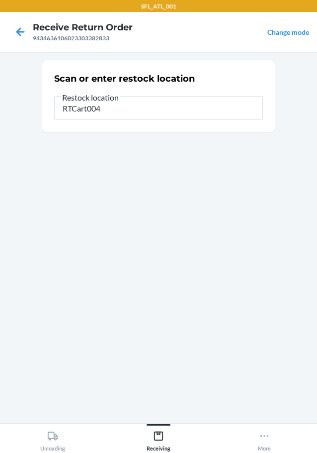
type input "RTCart004"
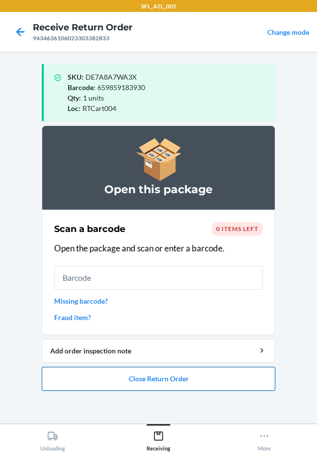
click at [149, 382] on button "Close Return Order" at bounding box center [159, 379] width 234 height 24
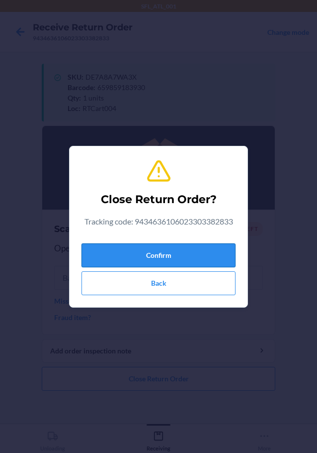
click at [161, 257] on button "Confirm" at bounding box center [159, 255] width 154 height 24
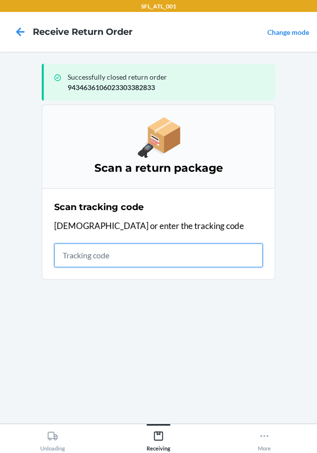
click at [114, 256] on input "text" at bounding box center [158, 255] width 209 height 24
type input "420302599434636106023301760"
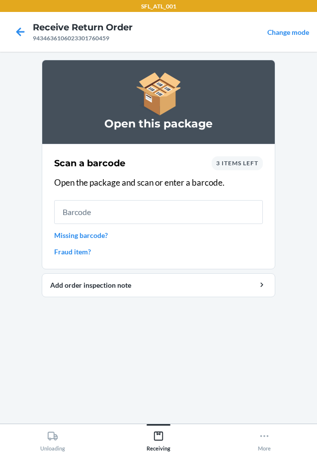
click at [243, 164] on span "3 items left" at bounding box center [237, 162] width 42 height 7
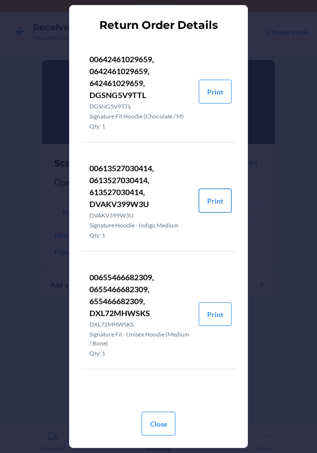
click at [218, 200] on button "Print" at bounding box center [215, 201] width 33 height 24
click at [109, 93] on p "00642461029659, 0642461029659, 642461029659, DGSNG5V9TTL" at bounding box center [141, 77] width 102 height 48
copy p "DGSNG5V9TTL"
drag, startPoint x: 164, startPoint y: 421, endPoint x: 160, endPoint y: 415, distance: 6.5
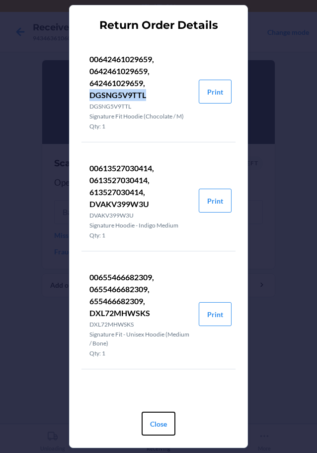
click at [163, 420] on button "Close" at bounding box center [159, 423] width 34 height 24
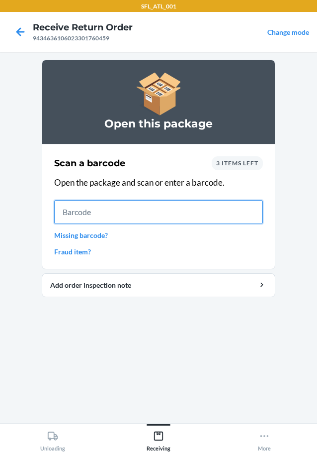
click at [119, 215] on input "text" at bounding box center [158, 212] width 209 height 24
drag, startPoint x: 113, startPoint y: 198, endPoint x: 85, endPoint y: 214, distance: 32.6
click at [85, 214] on input "text" at bounding box center [158, 212] width 209 height 24
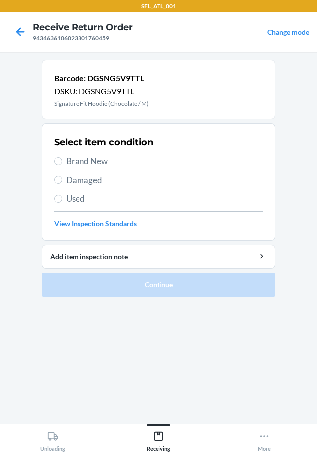
click at [64, 196] on label "Used" at bounding box center [158, 198] width 209 height 13
click at [62, 196] on input "Used" at bounding box center [58, 199] width 8 height 8
radio input "true"
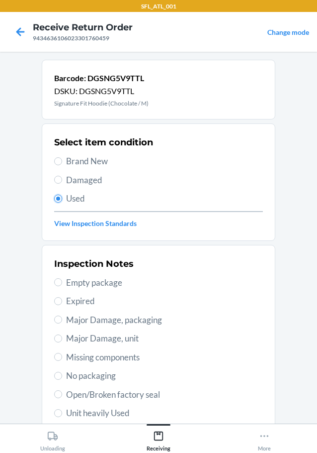
scroll to position [147, 0]
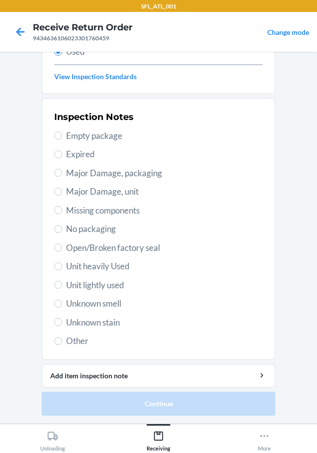
click at [86, 302] on span "Unknown smell" at bounding box center [164, 303] width 197 height 13
click at [62, 302] on input "Unknown smell" at bounding box center [58, 304] width 8 height 8
radio input "true"
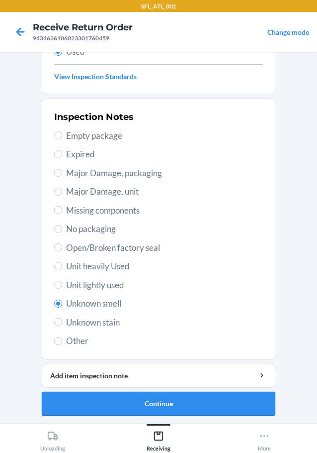
click at [128, 402] on button "Continue" at bounding box center [159, 404] width 234 height 24
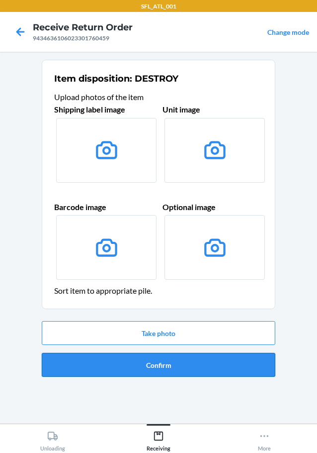
click at [123, 369] on button "Confirm" at bounding box center [159, 365] width 234 height 24
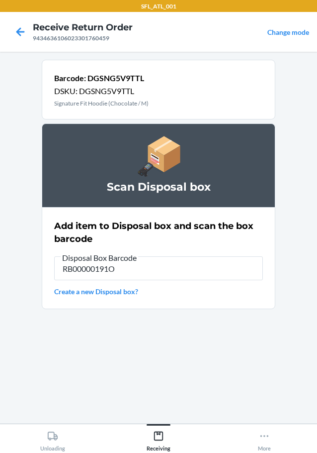
type input "RB00000191O"
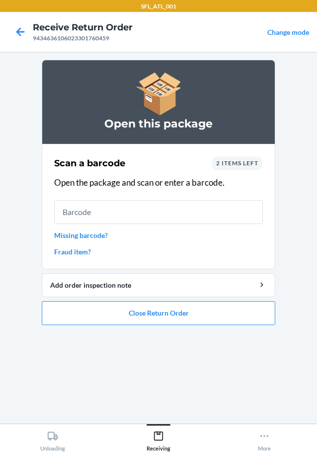
click at [231, 157] on div "2 items left" at bounding box center [237, 163] width 51 height 14
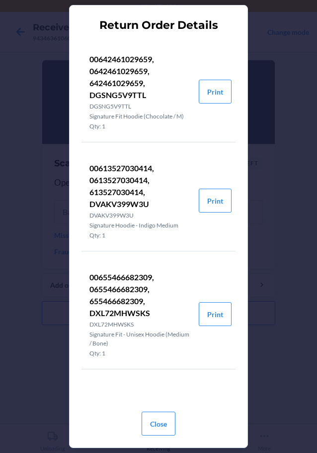
click at [96, 205] on p "00613527030414, 0613527030414, 613527030414, DVAKV399W3U" at bounding box center [141, 186] width 102 height 48
copy p "DVAKV399W3U"
click at [157, 424] on button "Close" at bounding box center [159, 423] width 34 height 24
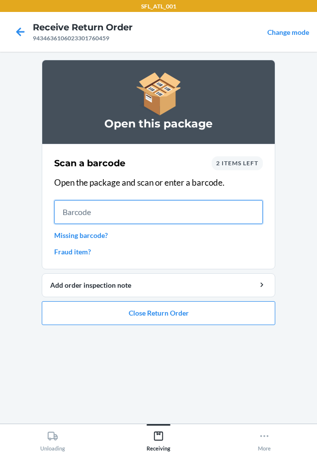
click at [113, 212] on input "text" at bounding box center [158, 212] width 209 height 24
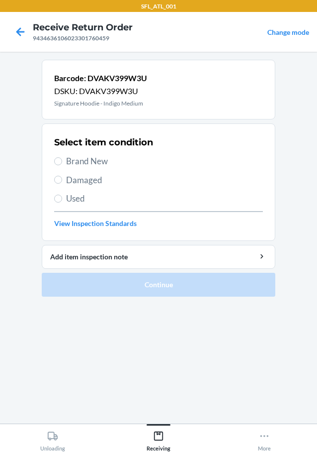
click at [84, 198] on span "Used" at bounding box center [164, 198] width 197 height 13
click at [62, 198] on input "Used" at bounding box center [58, 199] width 8 height 8
radio input "true"
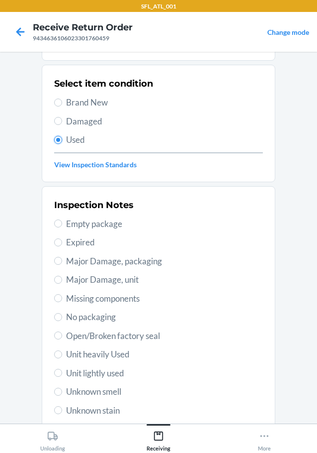
scroll to position [147, 0]
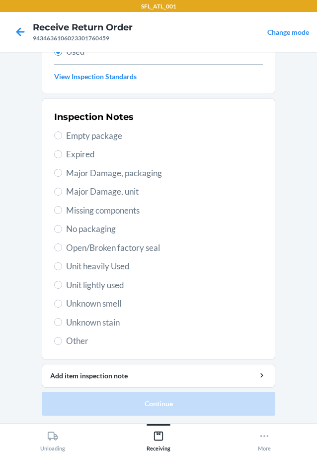
click at [102, 302] on span "Unknown smell" at bounding box center [164, 303] width 197 height 13
click at [62, 302] on input "Unknown smell" at bounding box center [58, 304] width 8 height 8
radio input "true"
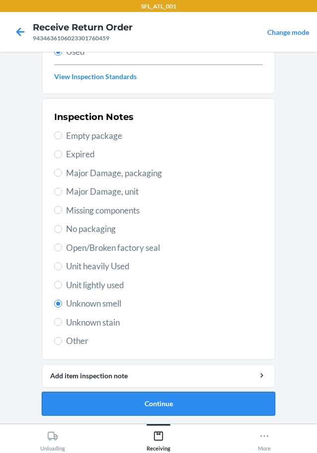
click at [162, 409] on button "Continue" at bounding box center [159, 404] width 234 height 24
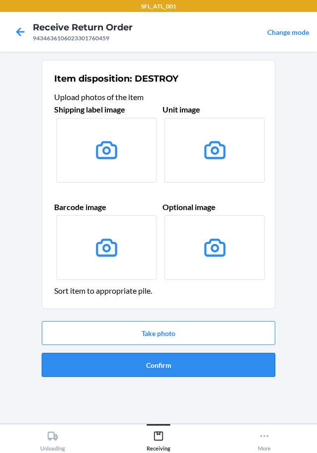
click at [154, 370] on button "Confirm" at bounding box center [159, 365] width 234 height 24
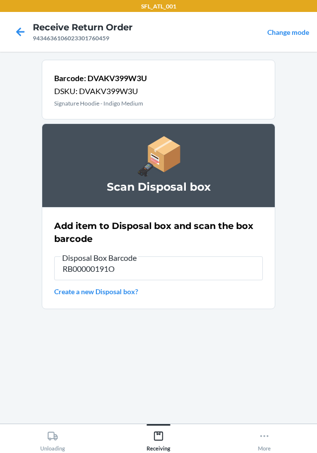
type input "RB00000191O"
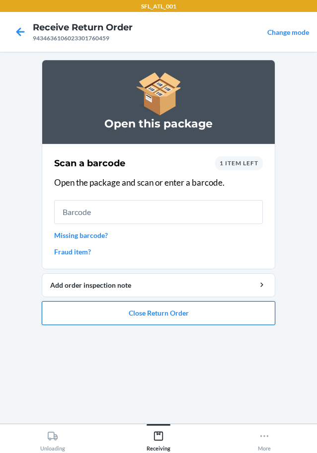
click at [156, 318] on button "Close Return Order" at bounding box center [159, 313] width 234 height 24
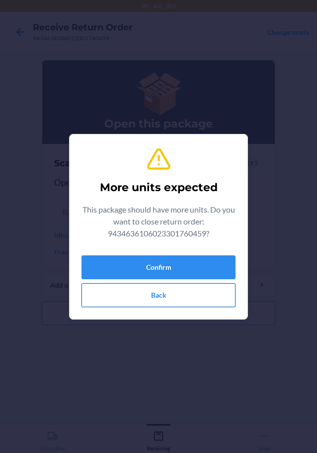
click at [142, 297] on button "Back" at bounding box center [159, 295] width 154 height 24
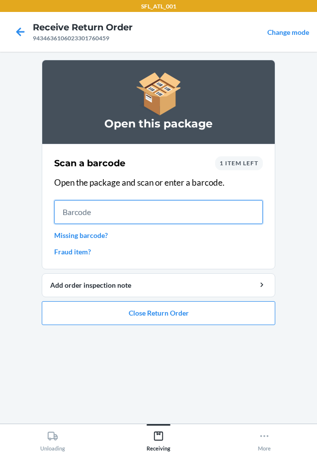
click at [122, 217] on input "text" at bounding box center [158, 212] width 209 height 24
type input "65546668230"
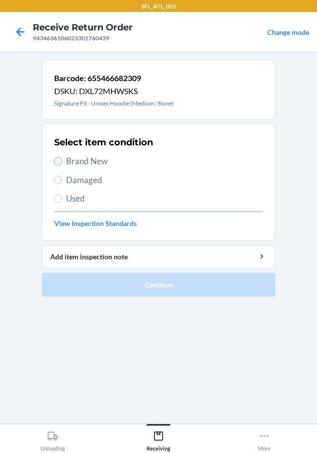
click at [60, 161] on input "Brand New" at bounding box center [58, 161] width 8 height 8
radio input "true"
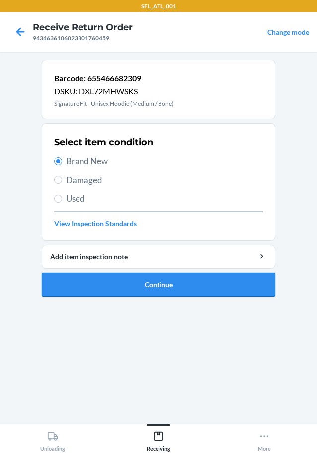
click at [141, 289] on button "Continue" at bounding box center [159, 285] width 234 height 24
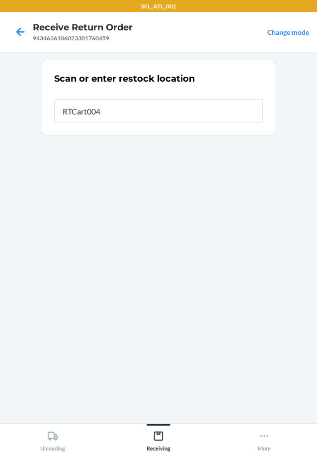
type input "RTCart004"
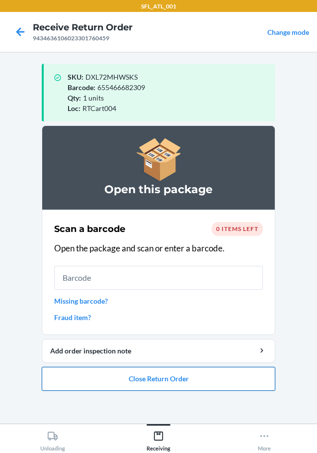
click at [179, 385] on button "Close Return Order" at bounding box center [159, 379] width 234 height 24
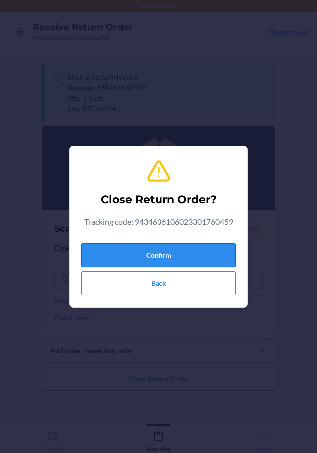
click at [172, 257] on button "Confirm" at bounding box center [159, 255] width 154 height 24
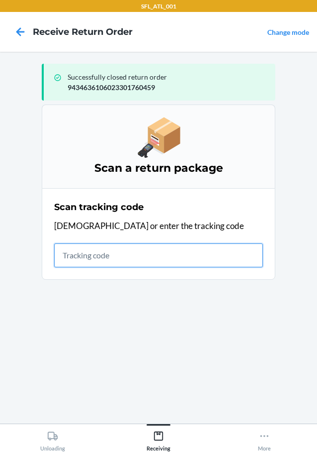
click at [105, 257] on input "text" at bounding box center [158, 255] width 209 height 24
type input "420302599434636106023303707087"
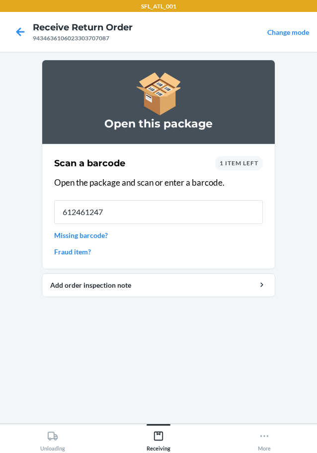
type input "6124612474"
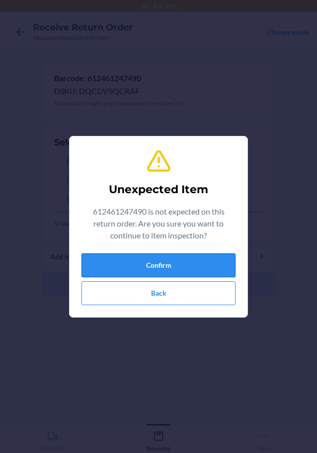
click at [146, 266] on button "Confirm" at bounding box center [159, 265] width 154 height 24
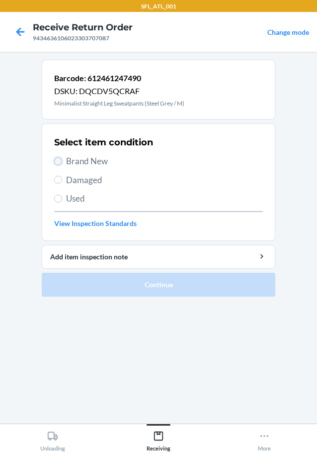
click at [59, 163] on input "Brand New" at bounding box center [58, 161] width 8 height 8
radio input "true"
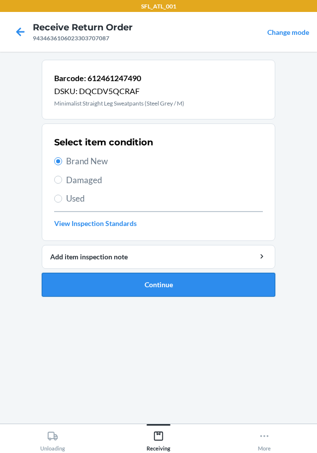
click at [158, 281] on button "Continue" at bounding box center [159, 285] width 234 height 24
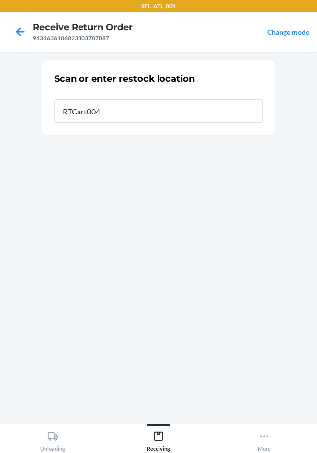
type input "RTCart004"
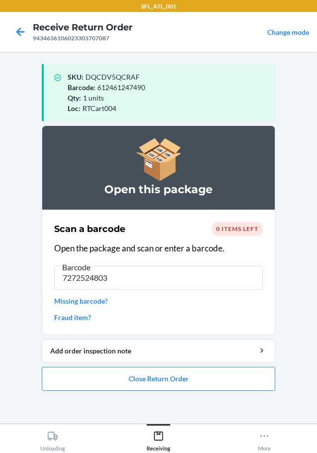
type input "72725248036"
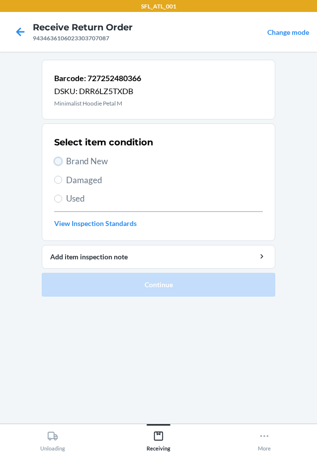
click at [57, 160] on input "Brand New" at bounding box center [58, 161] width 8 height 8
radio input "true"
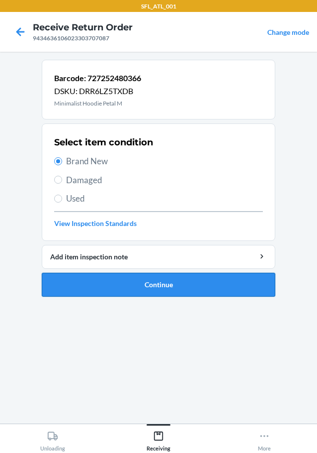
click at [137, 287] on button "Continue" at bounding box center [159, 285] width 234 height 24
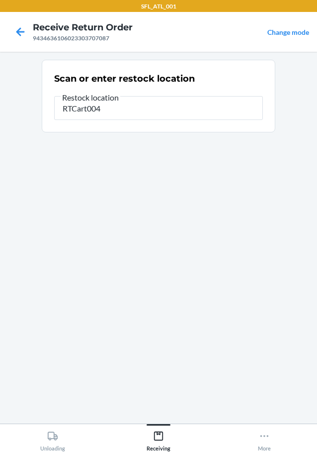
type input "RTCart004"
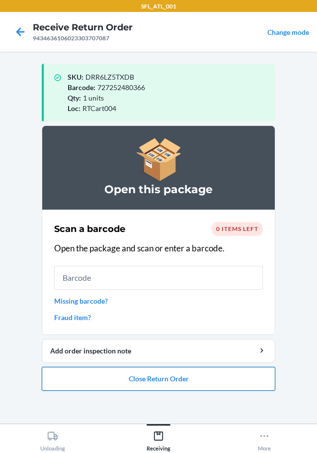
click at [165, 376] on button "Close Return Order" at bounding box center [159, 379] width 234 height 24
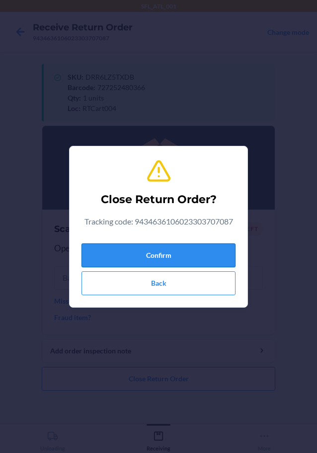
click at [192, 255] on button "Confirm" at bounding box center [159, 255] width 154 height 24
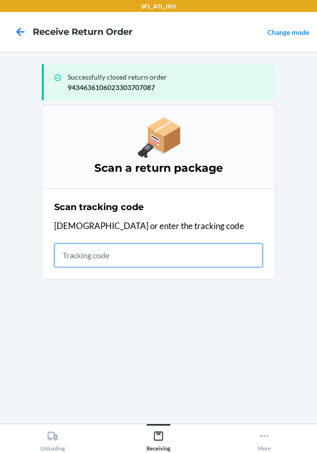
click at [88, 261] on input "text" at bounding box center [158, 255] width 209 height 24
type input "42030259943463610602330353649"
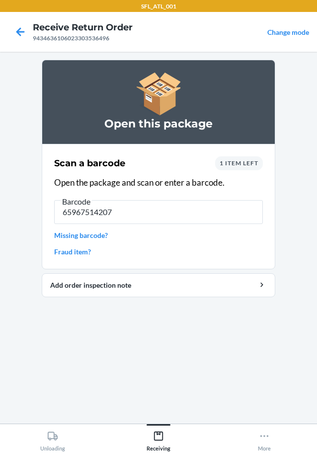
type input "659675142074"
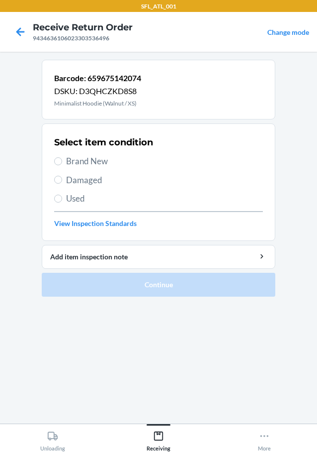
click at [59, 165] on label "Brand New" at bounding box center [158, 161] width 209 height 13
click at [59, 165] on input "Brand New" at bounding box center [58, 161] width 8 height 8
radio input "true"
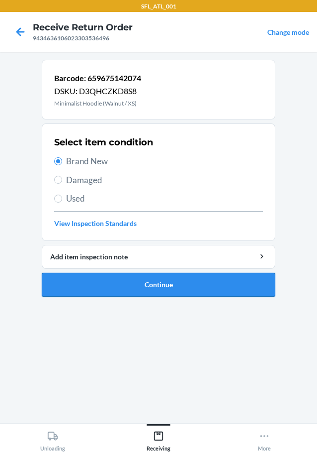
click at [160, 289] on button "Continue" at bounding box center [159, 285] width 234 height 24
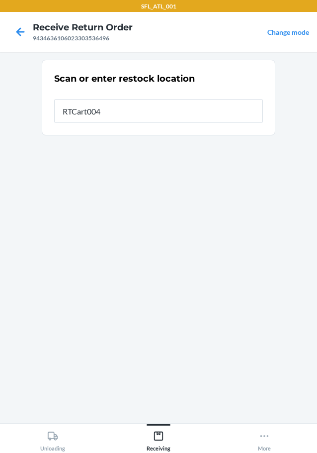
type input "RTCart004"
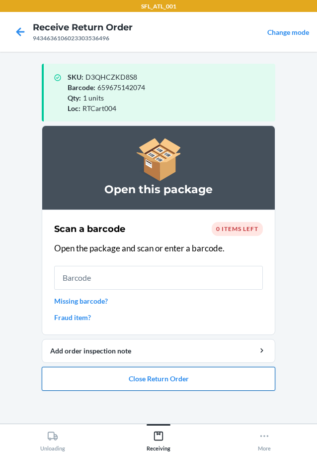
click at [159, 383] on button "Close Return Order" at bounding box center [159, 379] width 234 height 24
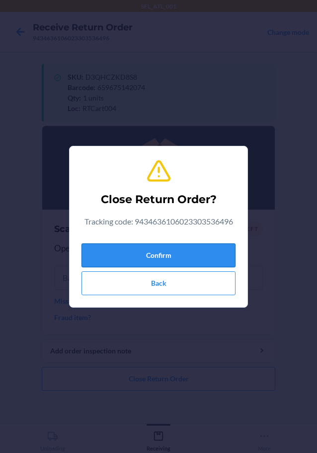
click at [177, 255] on button "Confirm" at bounding box center [159, 255] width 154 height 24
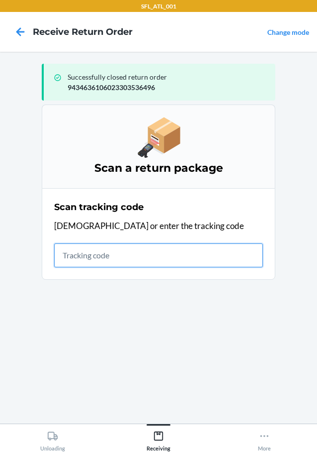
click at [104, 261] on input "text" at bounding box center [158, 255] width 209 height 24
type input "420302599434636106023304"
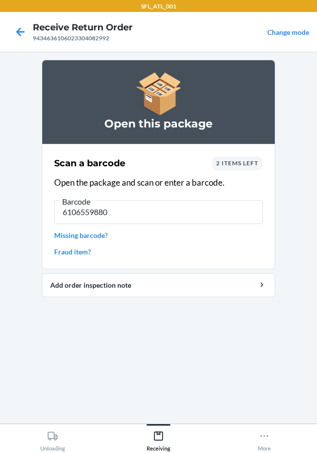
type input "61065598805"
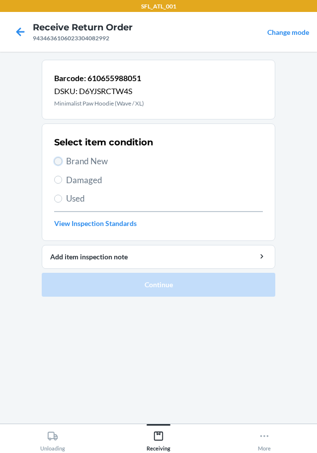
click at [60, 158] on input "Brand New" at bounding box center [58, 161] width 8 height 8
radio input "true"
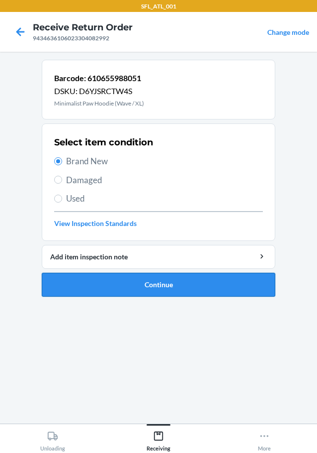
click at [117, 281] on button "Continue" at bounding box center [159, 285] width 234 height 24
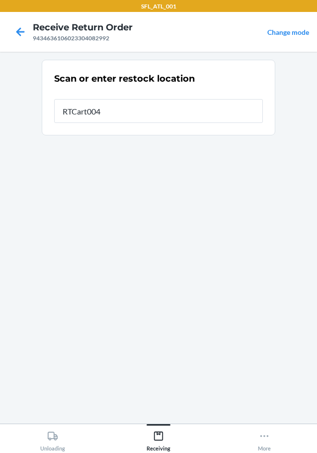
type input "RTCart004"
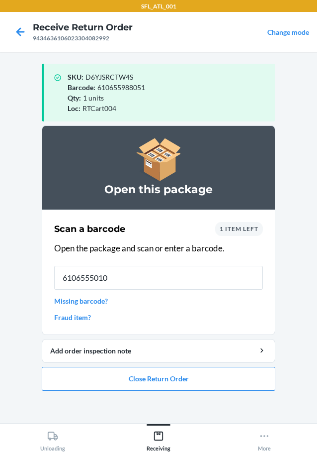
type input "61065550102"
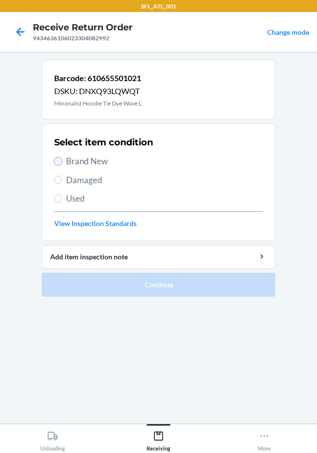
click at [56, 158] on input "Brand New" at bounding box center [58, 161] width 8 height 8
radio input "true"
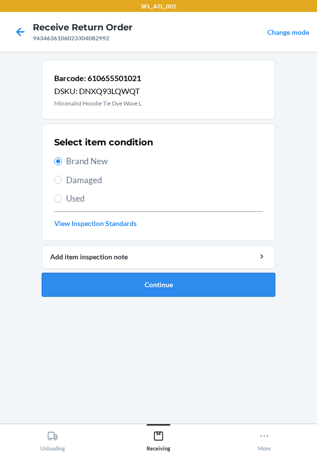
click at [89, 285] on button "Continue" at bounding box center [159, 285] width 234 height 24
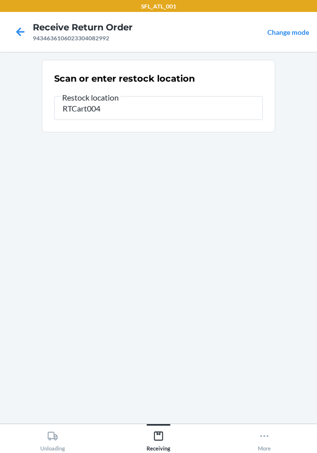
type input "RTCart004"
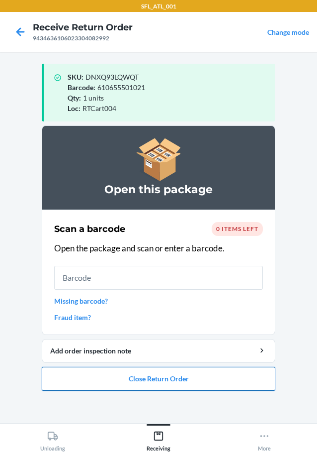
click at [82, 381] on button "Close Return Order" at bounding box center [159, 379] width 234 height 24
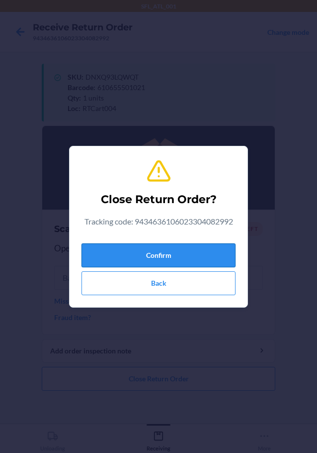
drag, startPoint x: 173, startPoint y: 256, endPoint x: 154, endPoint y: 252, distance: 19.8
click at [173, 256] on button "Confirm" at bounding box center [159, 255] width 154 height 24
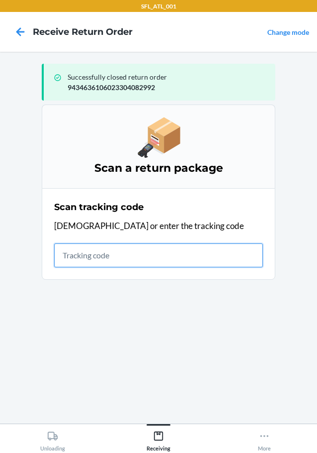
click at [102, 260] on input "text" at bounding box center [158, 255] width 209 height 24
type input "42030259943463610602330479586"
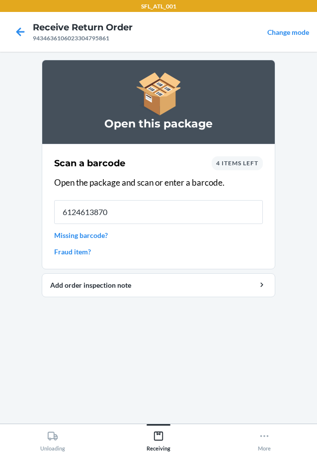
type input "61246138700"
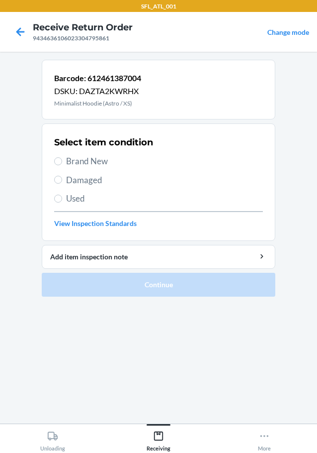
click at [63, 162] on label "Brand New" at bounding box center [158, 161] width 209 height 13
click at [62, 162] on input "Brand New" at bounding box center [58, 161] width 8 height 8
radio input "true"
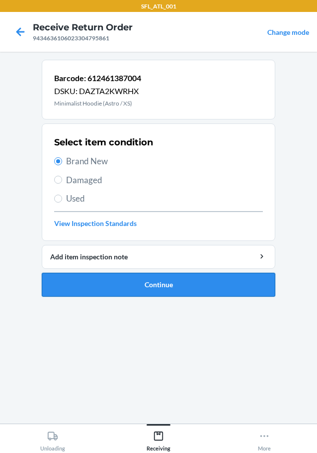
click at [150, 287] on button "Continue" at bounding box center [159, 285] width 234 height 24
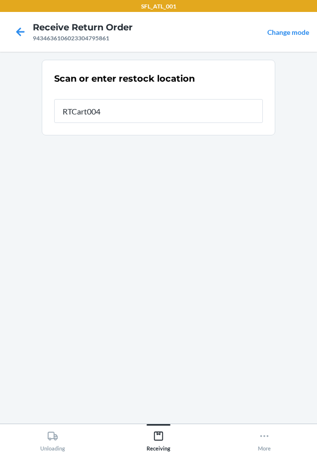
type input "RTCart004"
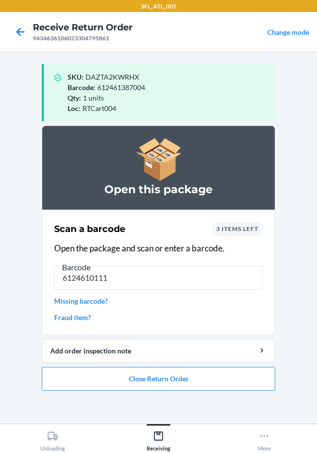
type input "61246101116"
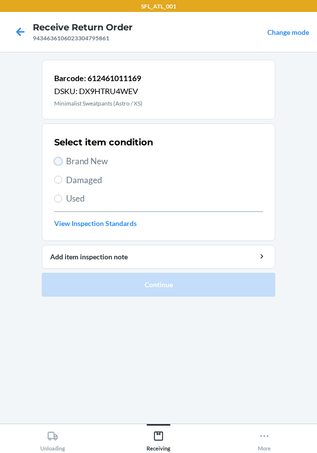
click at [62, 162] on input "Brand New" at bounding box center [58, 161] width 8 height 8
radio input "true"
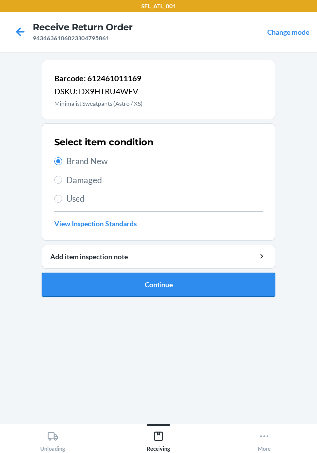
click at [116, 288] on button "Continue" at bounding box center [159, 285] width 234 height 24
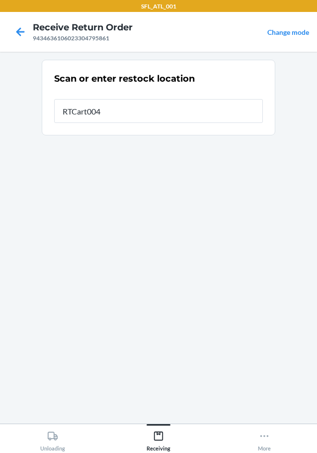
type input "RTCart004"
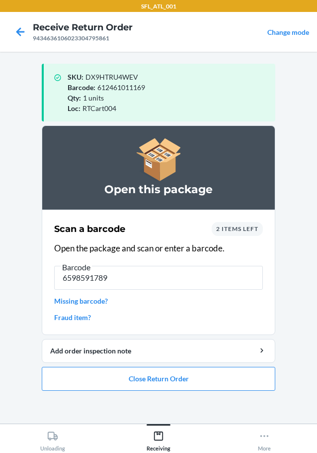
type input "65985917896"
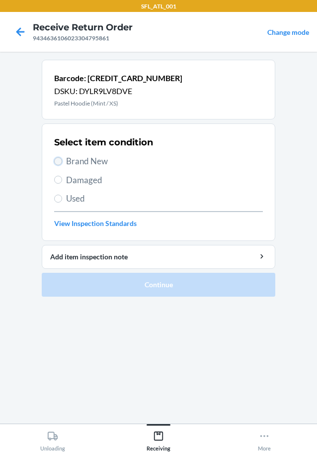
click at [60, 162] on input "Brand New" at bounding box center [58, 161] width 8 height 8
radio input "true"
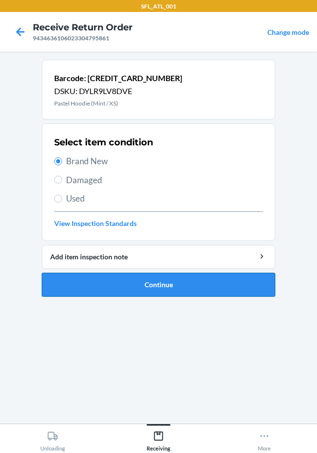
click at [169, 290] on button "Continue" at bounding box center [159, 285] width 234 height 24
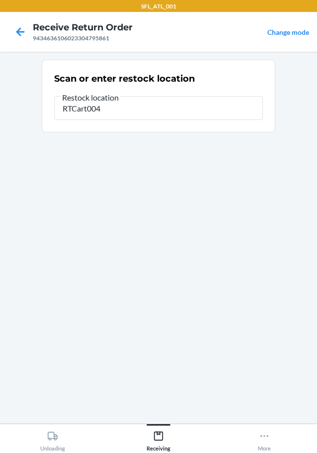
type input "RTCart004"
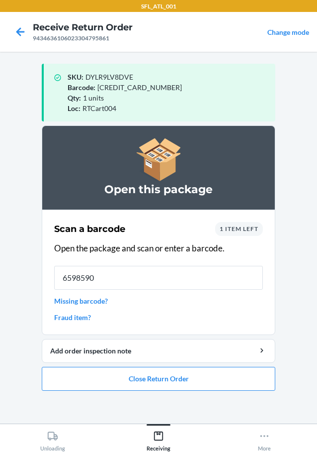
type input "65985907"
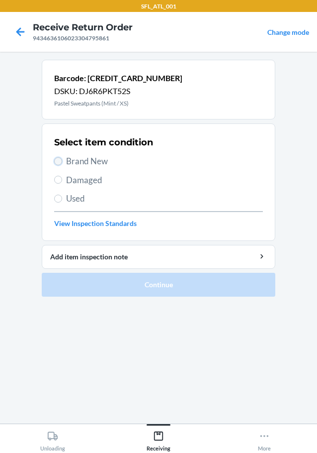
click at [58, 165] on input "Brand New" at bounding box center [58, 161] width 8 height 8
radio input "true"
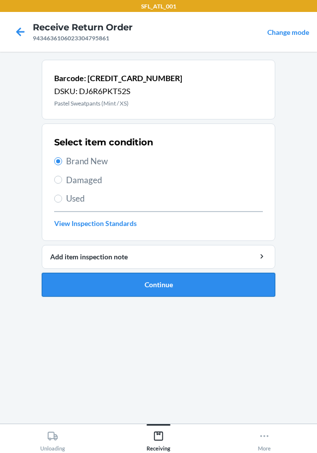
click at [160, 288] on button "Continue" at bounding box center [159, 285] width 234 height 24
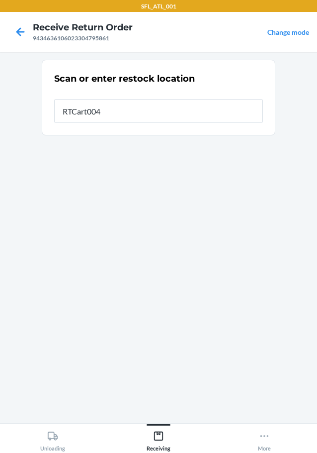
type input "RTCart004"
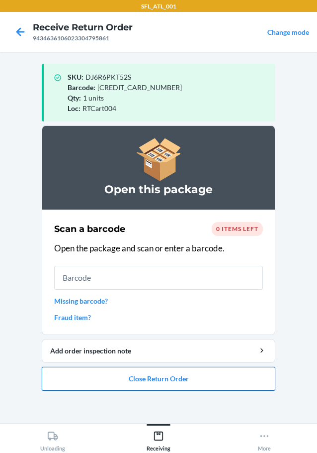
click at [159, 386] on button "Close Return Order" at bounding box center [159, 379] width 234 height 24
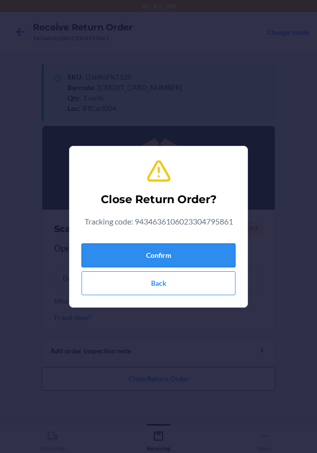
click at [191, 257] on button "Confirm" at bounding box center [159, 255] width 154 height 24
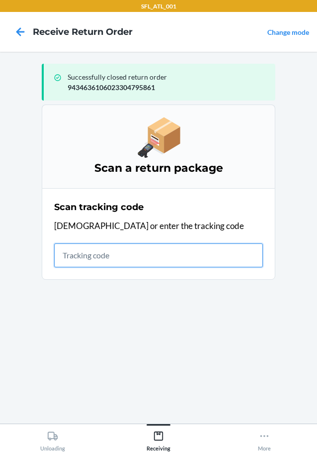
click at [91, 257] on input "text" at bounding box center [158, 255] width 209 height 24
type input "4203025994346361060233042992"
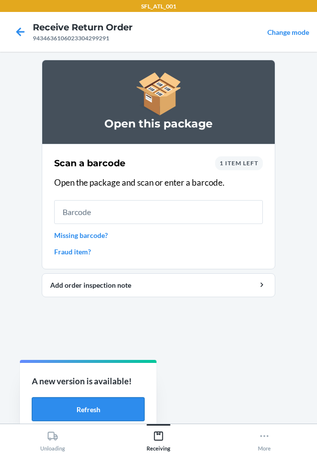
click at [69, 410] on button "Refresh" at bounding box center [88, 409] width 113 height 24
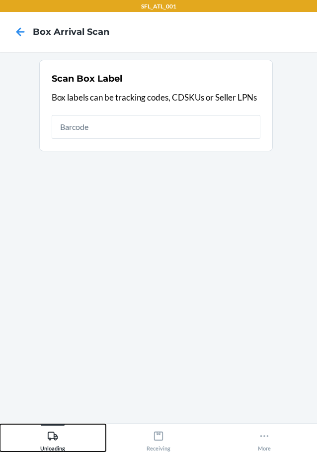
click at [50, 437] on icon at bounding box center [52, 435] width 11 height 11
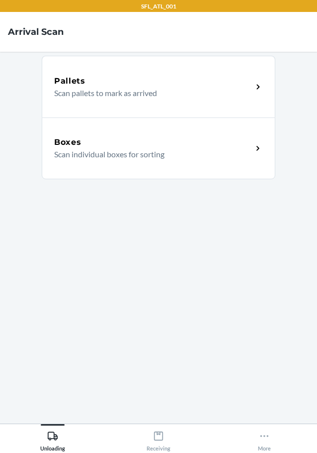
click at [170, 153] on p "Scan individual boxes for sorting" at bounding box center [149, 154] width 191 height 12
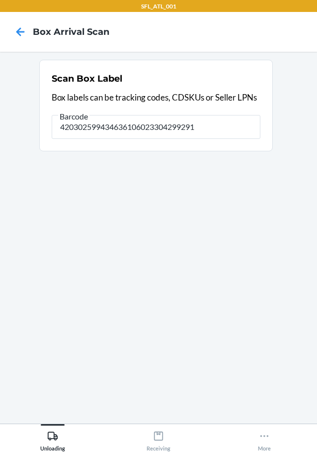
type input "420302599434636106023304299291"
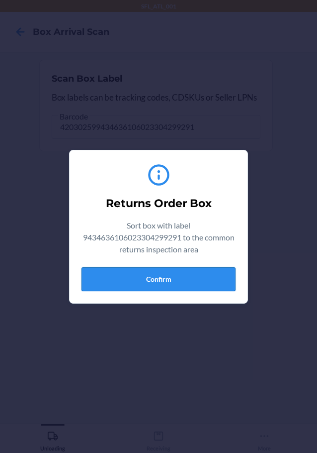
click at [169, 274] on button "Confirm" at bounding box center [159, 279] width 154 height 24
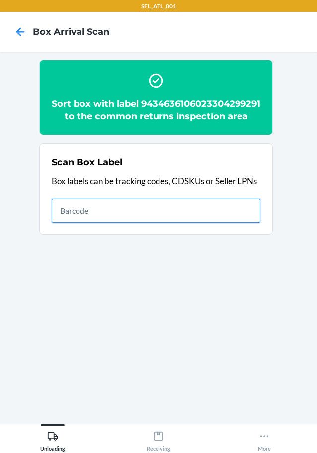
click at [184, 221] on input "text" at bounding box center [156, 211] width 209 height 24
type input "420302599434636106023302233617"
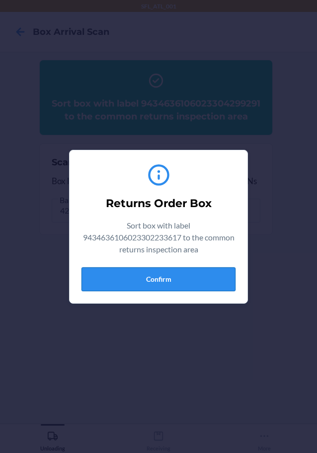
click at [165, 282] on button "Confirm" at bounding box center [159, 279] width 154 height 24
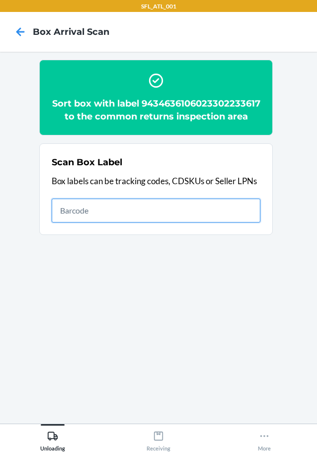
click at [189, 221] on input "text" at bounding box center [156, 211] width 209 height 24
type input "420302599434636106023304714022"
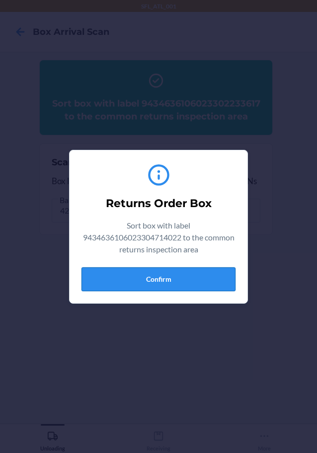
click at [178, 278] on button "Confirm" at bounding box center [159, 279] width 154 height 24
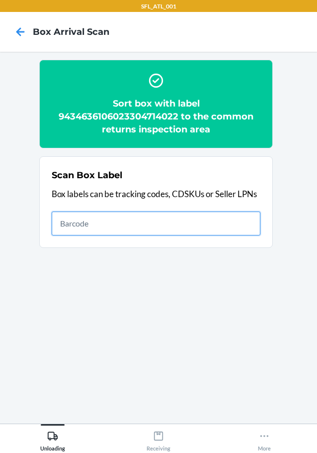
click at [201, 230] on input "text" at bounding box center [156, 223] width 209 height 24
type input "420302599434636106023303030765"
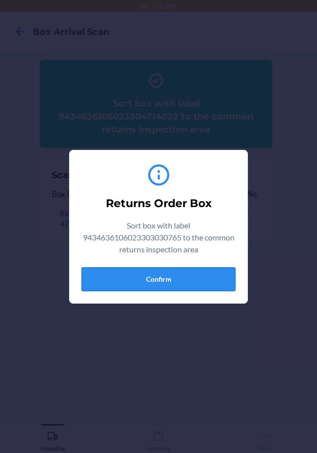
click at [187, 285] on button "Confirm" at bounding box center [159, 279] width 154 height 24
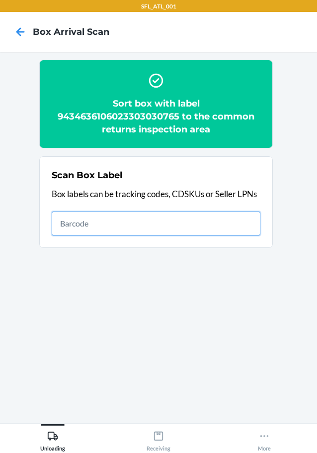
click at [193, 223] on input "text" at bounding box center [156, 223] width 209 height 24
type input "420302599434636106023304711892"
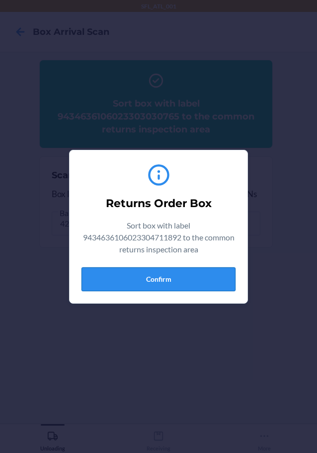
click at [166, 284] on button "Confirm" at bounding box center [159, 279] width 154 height 24
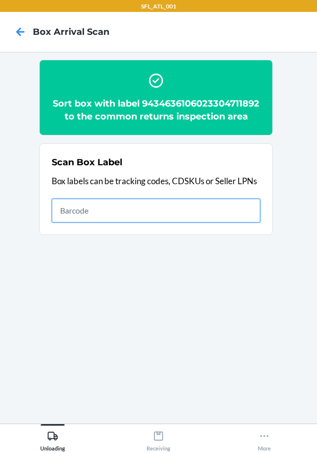
click at [128, 222] on input "text" at bounding box center [156, 211] width 209 height 24
type input "420302599434636106023304763396"
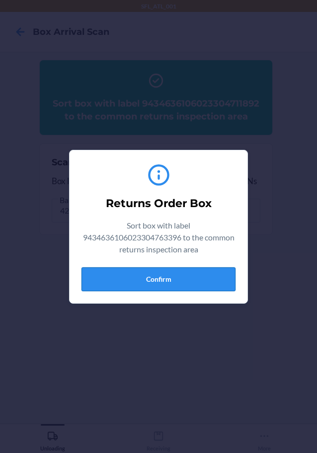
click at [142, 280] on button "Confirm" at bounding box center [159, 279] width 154 height 24
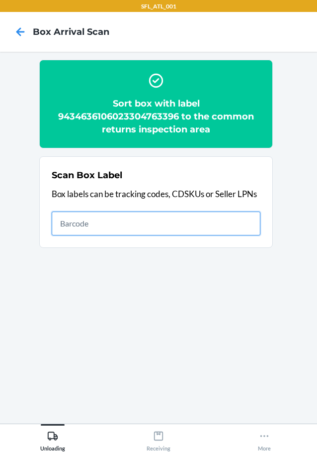
click at [176, 225] on input "text" at bounding box center [156, 223] width 209 height 24
type input "420302599434636106023301962327"
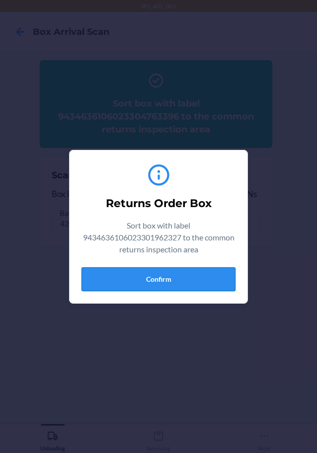
click at [165, 286] on button "Confirm" at bounding box center [159, 279] width 154 height 24
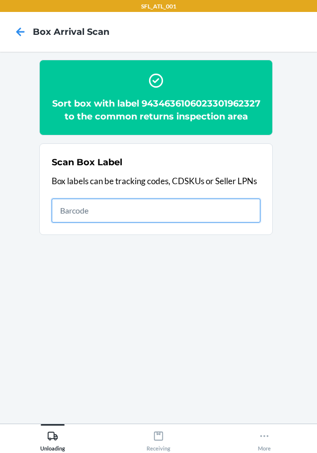
click at [86, 222] on input "text" at bounding box center [156, 211] width 209 height 24
type input "420302599434636106023302771089"
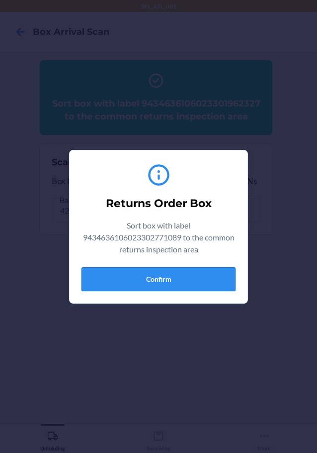
click at [162, 282] on button "Confirm" at bounding box center [159, 279] width 154 height 24
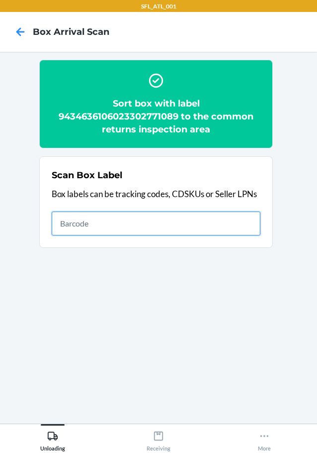
click at [238, 221] on input "text" at bounding box center [156, 223] width 209 height 24
type input "420302599434636106023304404374"
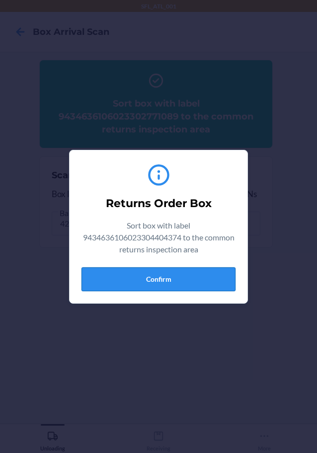
click at [204, 282] on button "Confirm" at bounding box center [159, 279] width 154 height 24
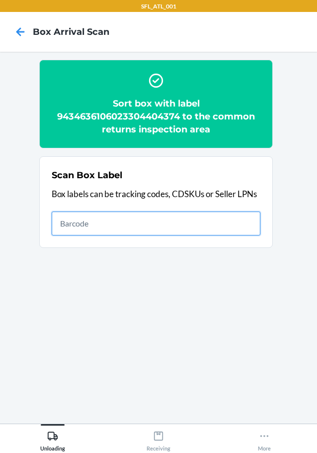
drag, startPoint x: 152, startPoint y: 227, endPoint x: 138, endPoint y: 232, distance: 14.6
click at [151, 229] on input "text" at bounding box center [156, 223] width 209 height 24
type input "420302599434636106023302329495"
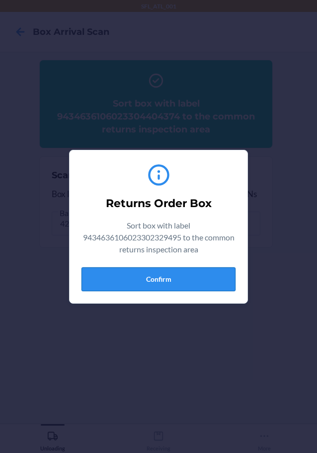
click at [157, 282] on button "Confirm" at bounding box center [159, 279] width 154 height 24
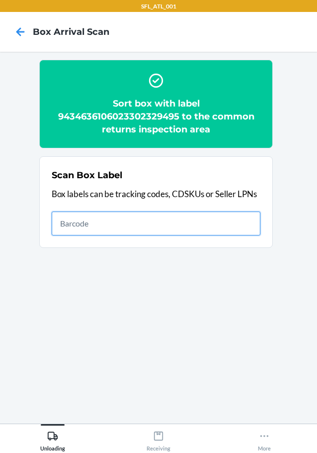
click at [195, 231] on input "text" at bounding box center [156, 223] width 209 height 24
type input "420302599434636106023304431653"
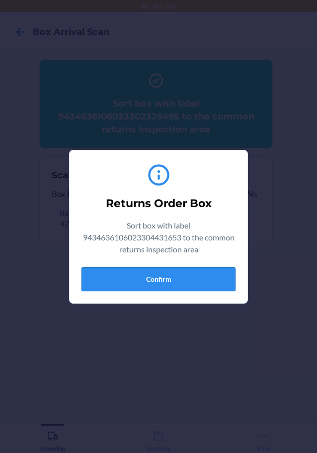
click at [202, 282] on button "Confirm" at bounding box center [159, 279] width 154 height 24
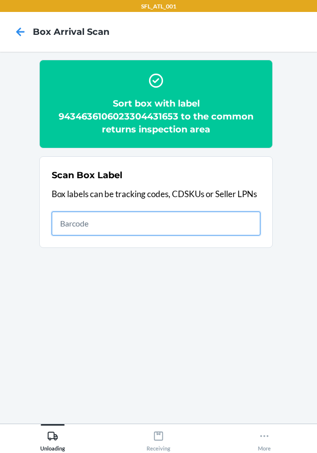
click at [140, 222] on input "text" at bounding box center [156, 223] width 209 height 24
type input "420302599434636106023304519627"
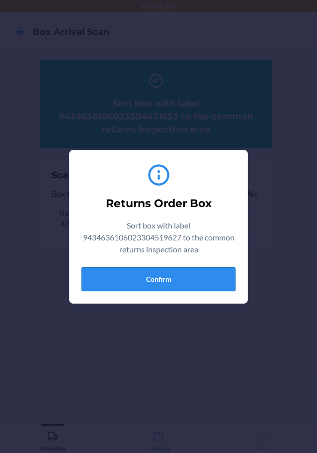
click at [182, 283] on button "Confirm" at bounding box center [159, 279] width 154 height 24
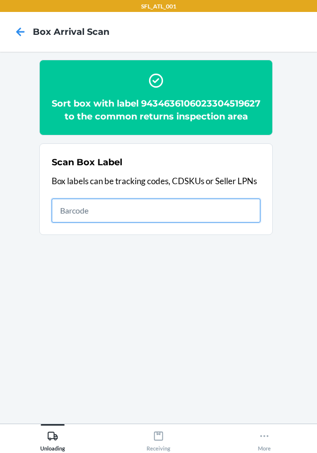
click at [246, 222] on input "text" at bounding box center [156, 211] width 209 height 24
type input "420302599434636106023304910691"
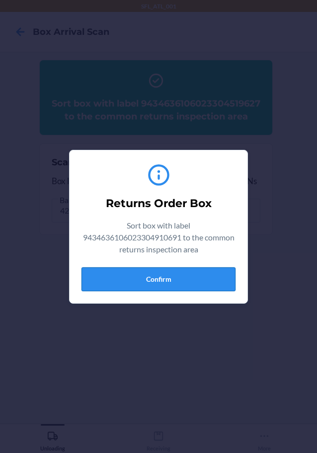
click at [193, 276] on button "Confirm" at bounding box center [159, 279] width 154 height 24
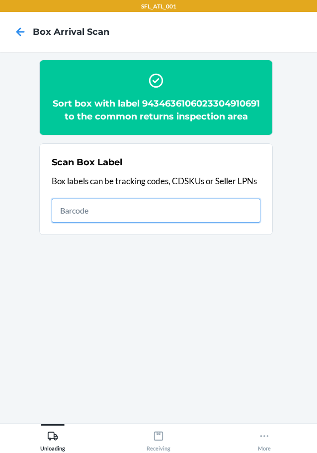
click at [225, 222] on input "text" at bounding box center [156, 211] width 209 height 24
type input "420302599434636106023304416223"
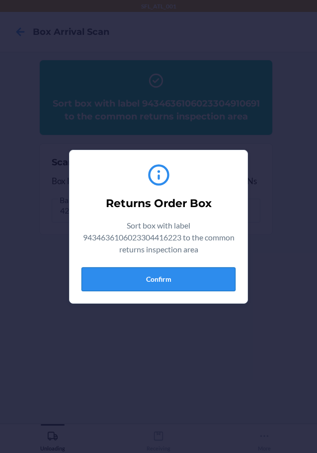
click at [200, 286] on button "Confirm" at bounding box center [159, 279] width 154 height 24
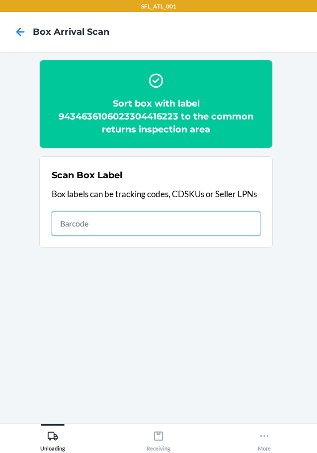
click at [207, 220] on input "text" at bounding box center [156, 223] width 209 height 24
type input "420302599434636106023304382153"
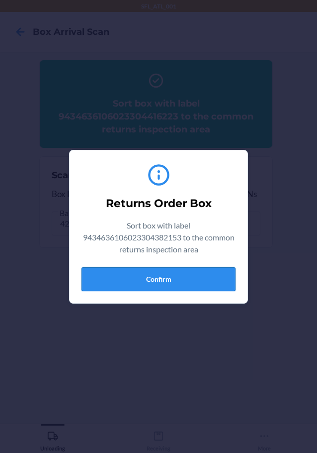
click at [195, 283] on button "Confirm" at bounding box center [159, 279] width 154 height 24
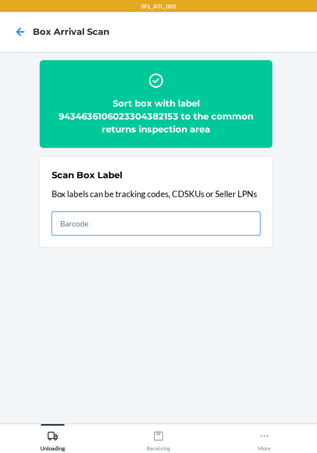
click at [219, 220] on input "text" at bounding box center [156, 223] width 209 height 24
type input "420302599434636106023304647481"
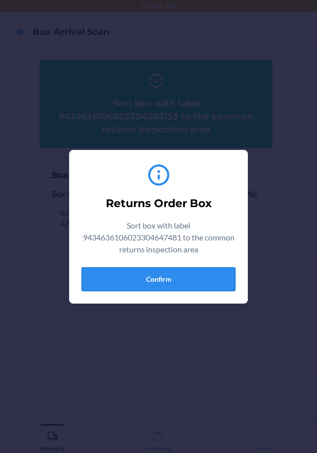
click at [162, 280] on button "Confirm" at bounding box center [159, 279] width 154 height 24
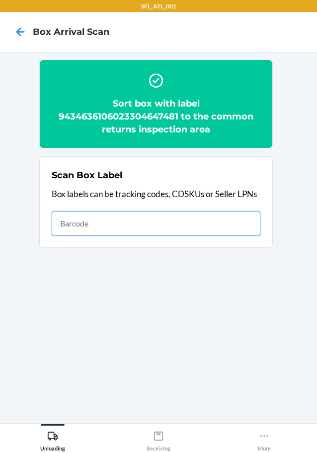
click at [205, 221] on input "text" at bounding box center [156, 223] width 209 height 24
type input "420302599434636106023304880239"
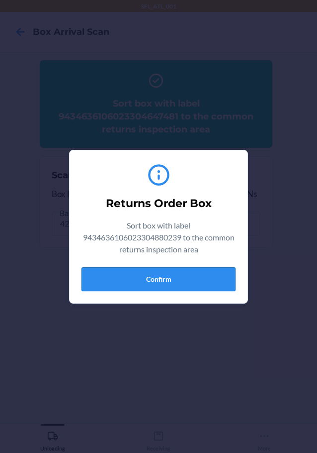
click at [222, 277] on button "Confirm" at bounding box center [159, 279] width 154 height 24
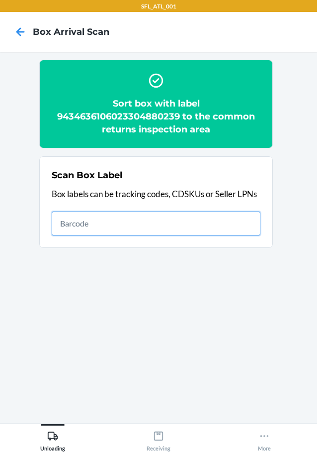
click at [158, 219] on input "text" at bounding box center [156, 223] width 209 height 24
type input "420302599434636106023304673282"
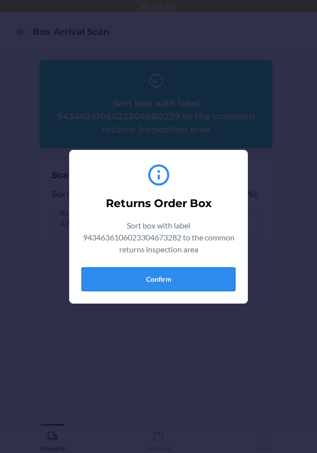
click at [163, 285] on button "Confirm" at bounding box center [159, 279] width 154 height 24
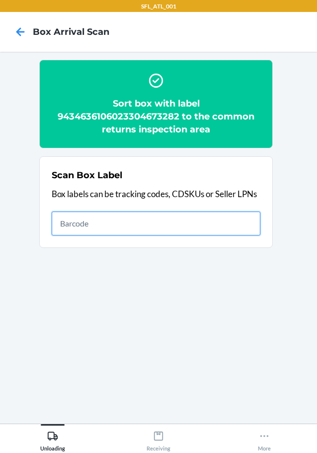
click at [163, 227] on input "text" at bounding box center [156, 223] width 209 height 24
type input "420302599434636106023304178008"
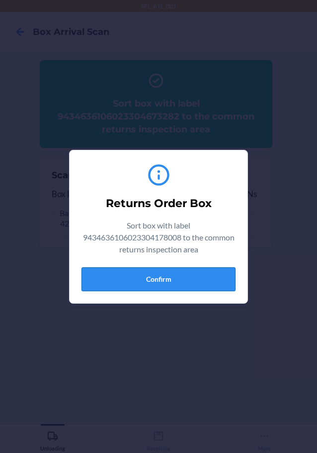
click at [192, 270] on button "Confirm" at bounding box center [159, 279] width 154 height 24
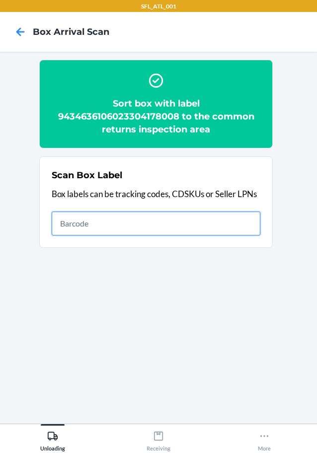
click at [202, 218] on input "text" at bounding box center [156, 223] width 209 height 24
type input "420302599434636106023304272065"
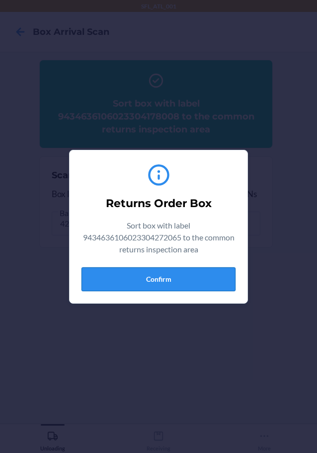
click at [179, 272] on button "Confirm" at bounding box center [159, 279] width 154 height 24
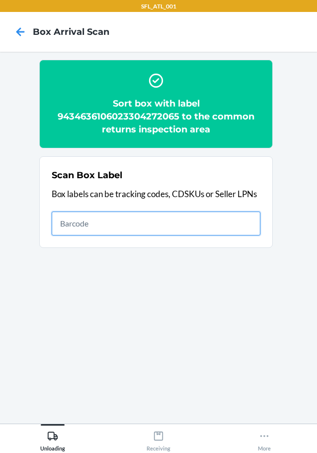
click at [116, 226] on input "text" at bounding box center [156, 223] width 209 height 24
type input "420302599434636106023304928634"
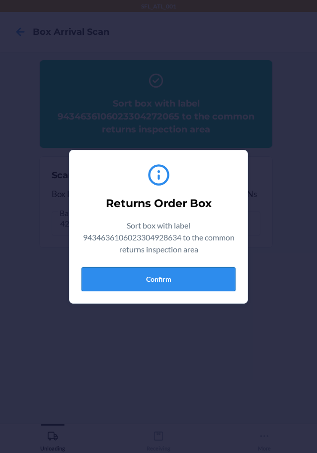
click at [163, 281] on button "Confirm" at bounding box center [159, 279] width 154 height 24
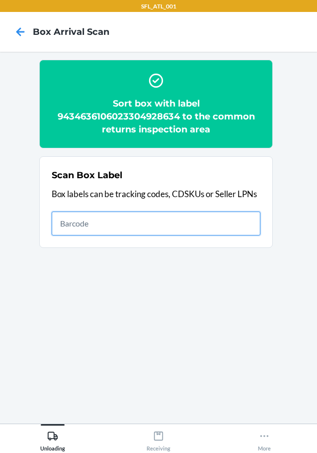
click at [199, 226] on input "text" at bounding box center [156, 223] width 209 height 24
type input "420302599434636106023304345608"
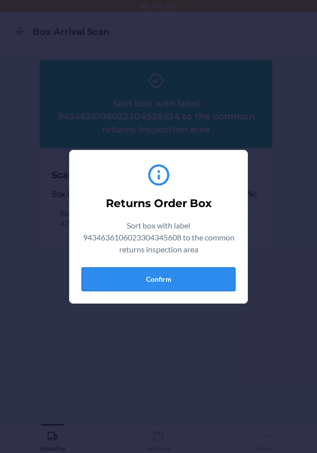
click at [171, 284] on button "Confirm" at bounding box center [159, 279] width 154 height 24
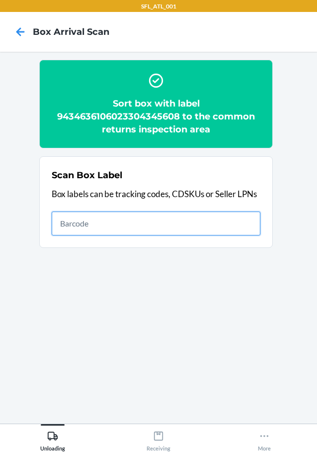
click at [206, 228] on input "text" at bounding box center [156, 223] width 209 height 24
type input "420302599434636106023302329495"
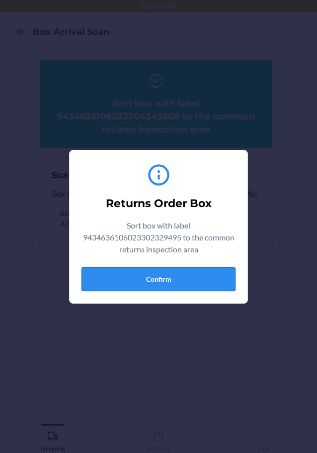
click at [191, 285] on button "Confirm" at bounding box center [159, 279] width 154 height 24
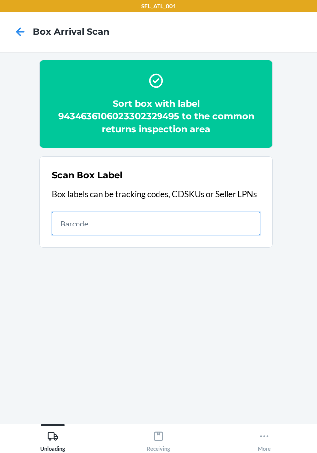
click at [195, 229] on input "text" at bounding box center [156, 223] width 209 height 24
type input "420302599434636106023304703255"
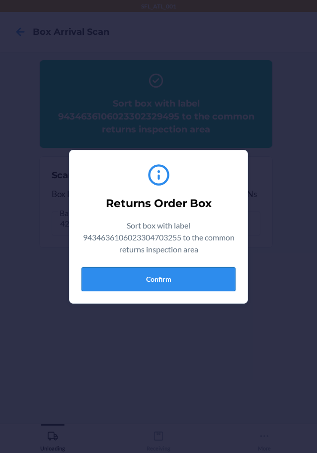
click at [199, 278] on button "Confirm" at bounding box center [159, 279] width 154 height 24
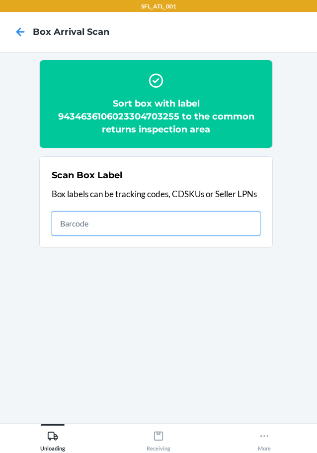
click at [231, 227] on input "text" at bounding box center [156, 223] width 209 height 24
type input "420302599434636106023302414191"
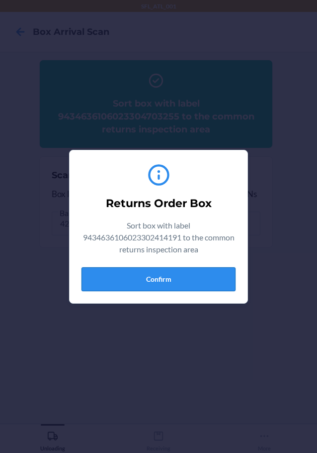
click at [210, 276] on button "Confirm" at bounding box center [159, 279] width 154 height 24
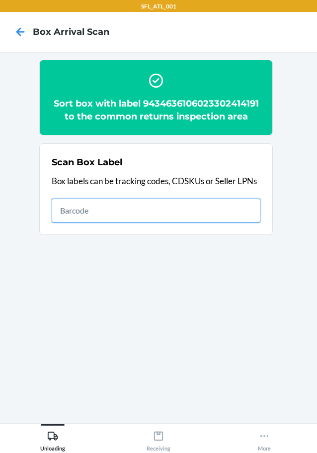
click at [217, 205] on input "text" at bounding box center [156, 211] width 209 height 24
type input "420302599434636106023304800848"
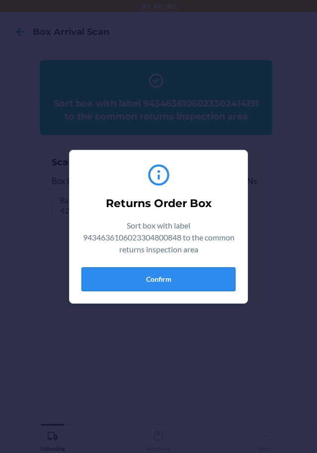
click at [163, 280] on button "Confirm" at bounding box center [159, 279] width 154 height 24
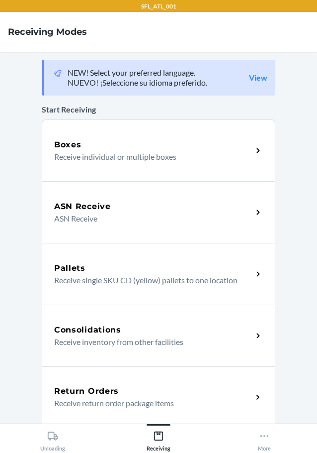
click at [93, 402] on p "Receive return order package items" at bounding box center [149, 403] width 191 height 12
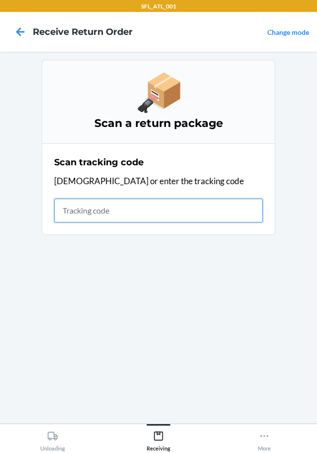
click at [118, 209] on input "text" at bounding box center [158, 211] width 209 height 24
type input "42030259943463610602330429929"
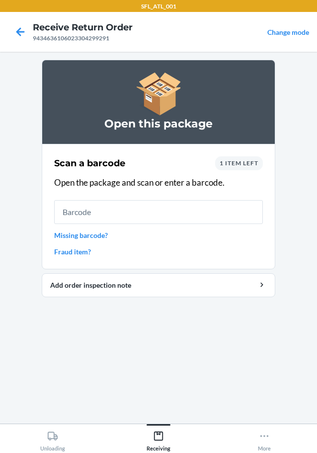
click at [81, 236] on link "Missing barcode?" at bounding box center [158, 235] width 209 height 10
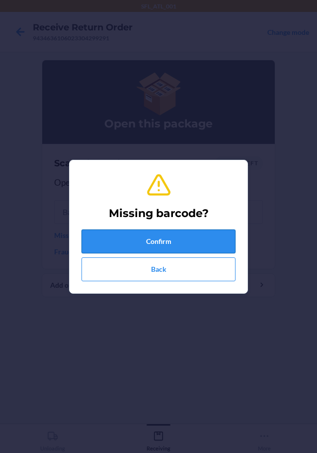
click at [202, 242] on button "Confirm" at bounding box center [159, 241] width 154 height 24
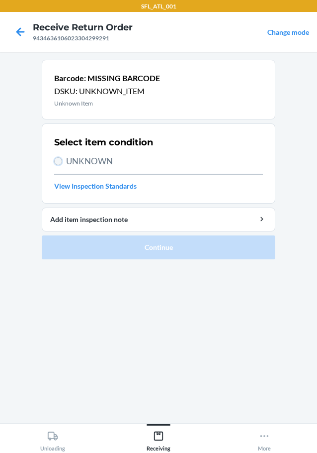
click at [59, 164] on input "UNKNOWN" at bounding box center [58, 161] width 8 height 8
radio input "true"
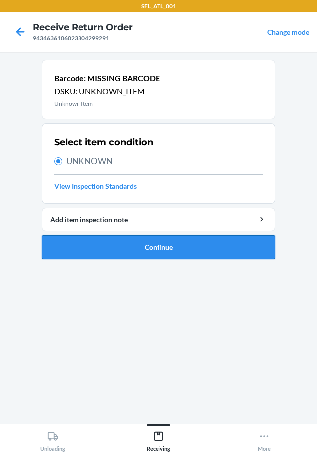
click at [123, 254] on button "Continue" at bounding box center [159, 247] width 234 height 24
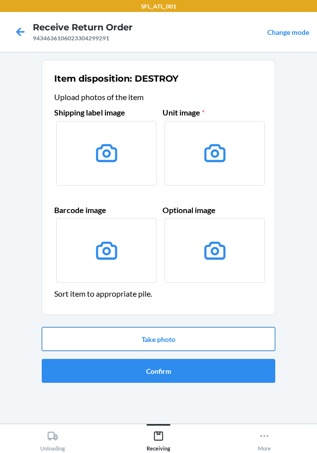
click at [161, 343] on button "Take photo" at bounding box center [159, 339] width 234 height 24
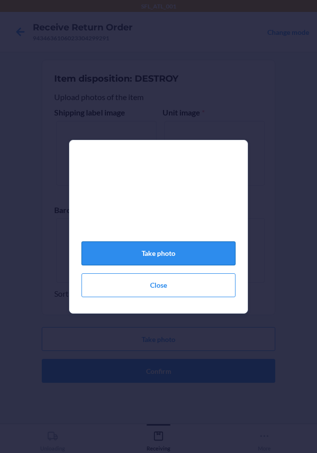
click at [166, 257] on button "Take photo" at bounding box center [159, 253] width 154 height 24
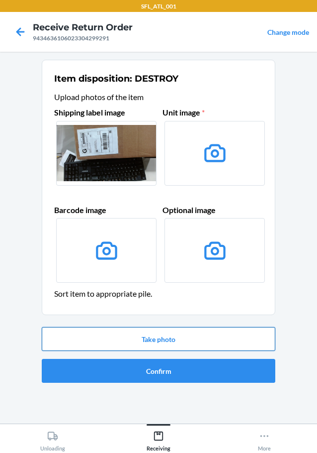
click at [150, 343] on button "Take photo" at bounding box center [159, 339] width 234 height 24
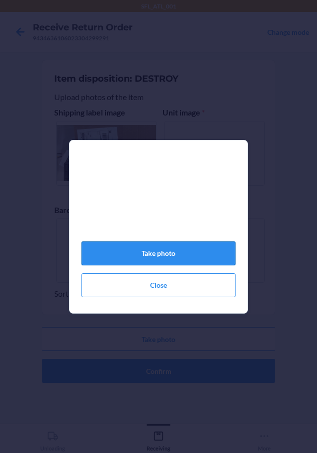
click at [201, 262] on button "Take photo" at bounding box center [159, 253] width 154 height 24
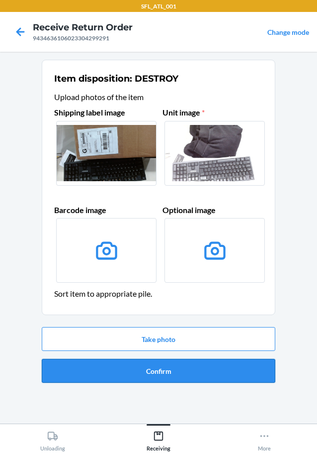
click at [157, 369] on button "Confirm" at bounding box center [159, 371] width 234 height 24
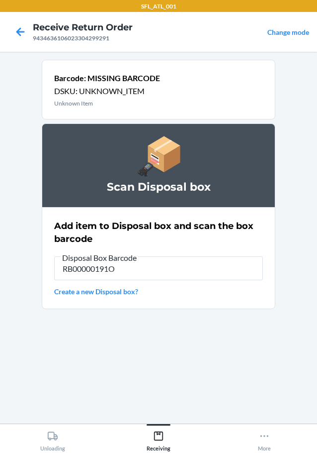
type input "RB00000191O"
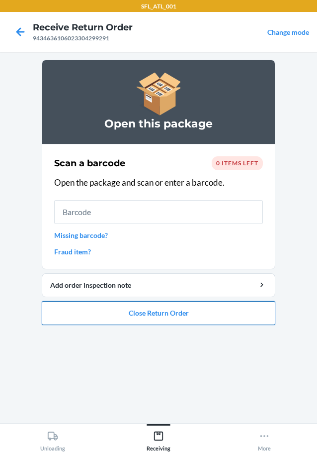
click at [177, 313] on button "Close Return Order" at bounding box center [159, 313] width 234 height 24
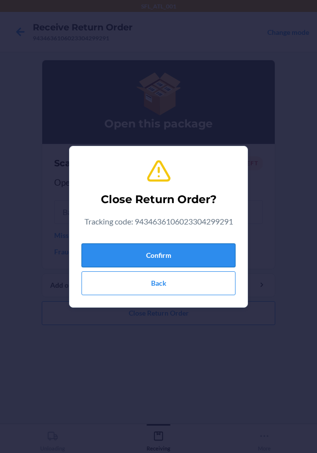
click at [195, 258] on button "Confirm" at bounding box center [159, 255] width 154 height 24
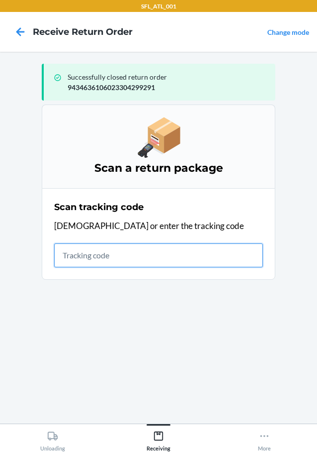
click at [100, 259] on input "text" at bounding box center [158, 255] width 209 height 24
type input "420302599434636106023302233617"
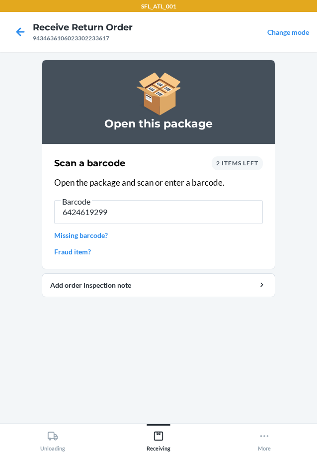
type input "64246192993"
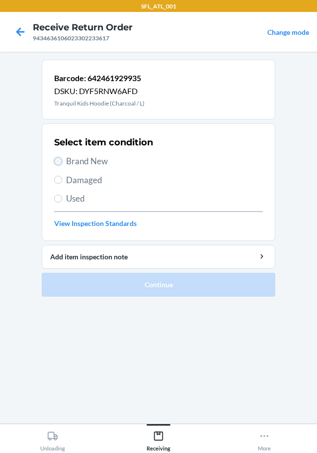
click at [59, 163] on input "Brand New" at bounding box center [58, 161] width 8 height 8
radio input "true"
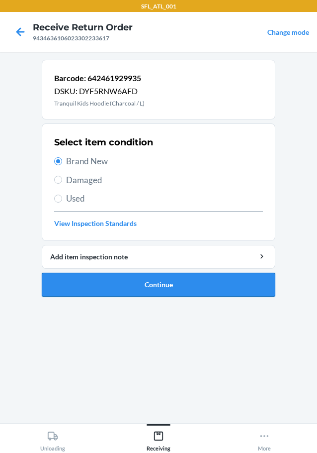
click at [89, 283] on button "Continue" at bounding box center [159, 285] width 234 height 24
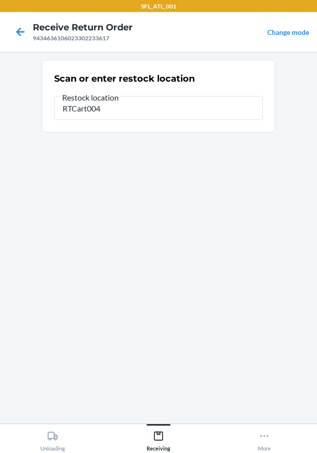
type input "RTCart004"
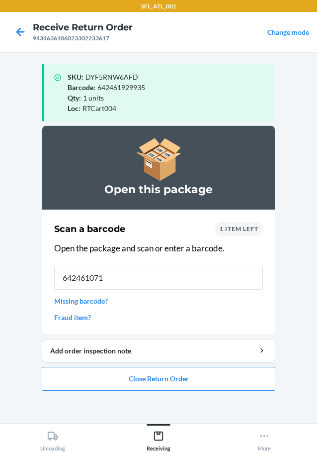
type input "6424610710"
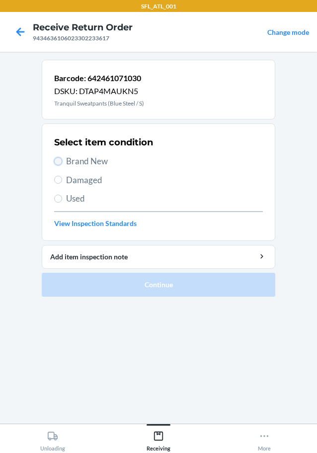
click at [56, 160] on input "Brand New" at bounding box center [58, 161] width 8 height 8
radio input "true"
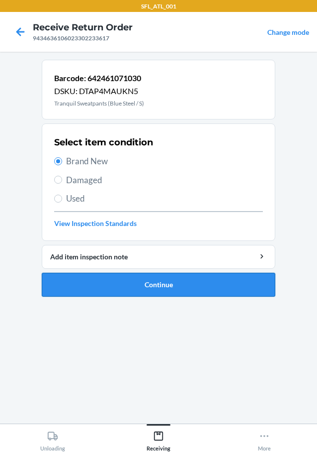
click at [77, 285] on button "Continue" at bounding box center [159, 285] width 234 height 24
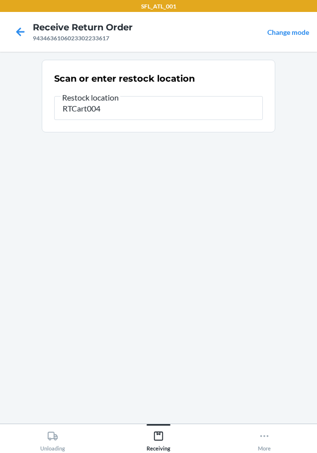
type input "RTCart004"
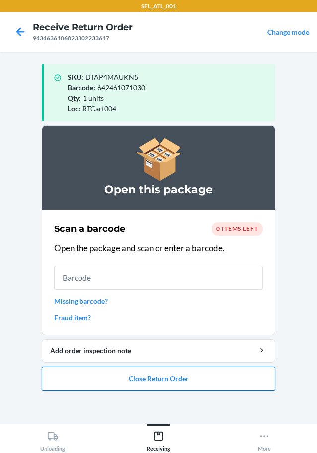
click at [182, 384] on button "Close Return Order" at bounding box center [159, 379] width 234 height 24
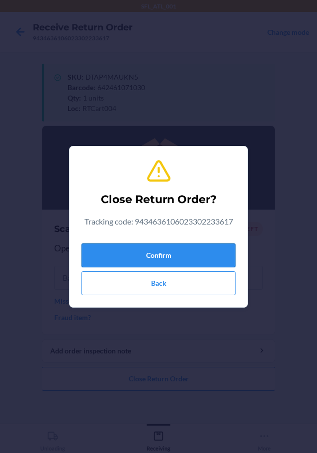
click at [175, 254] on button "Confirm" at bounding box center [159, 255] width 154 height 24
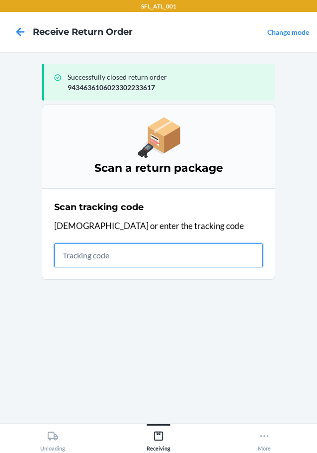
click at [105, 258] on input "text" at bounding box center [158, 255] width 209 height 24
type input "4203025994346361060233047140"
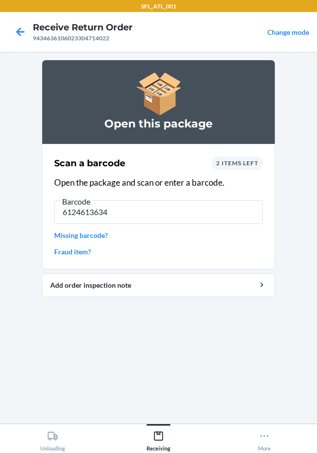
type input "61246136345"
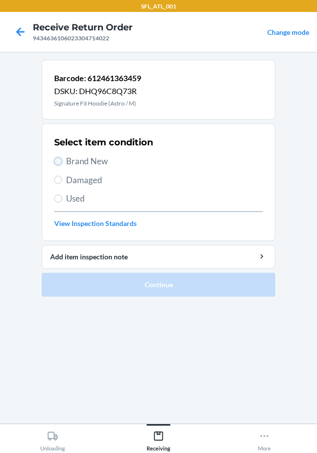
click at [55, 158] on input "Brand New" at bounding box center [58, 161] width 8 height 8
radio input "true"
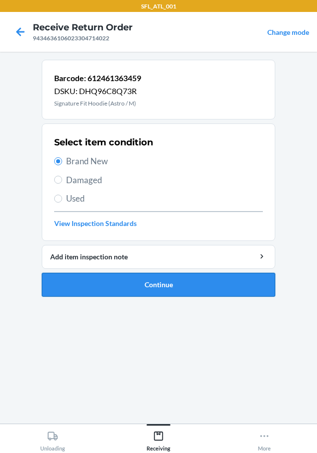
click at [87, 281] on button "Continue" at bounding box center [159, 285] width 234 height 24
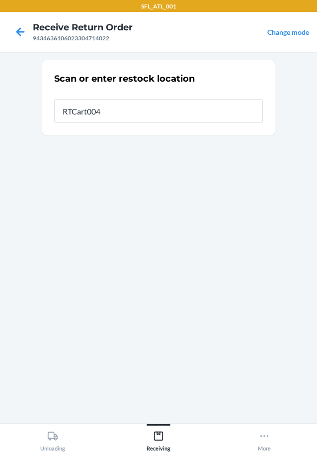
type input "RTCart004"
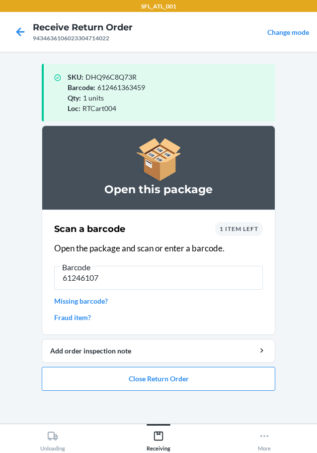
type input "612461070"
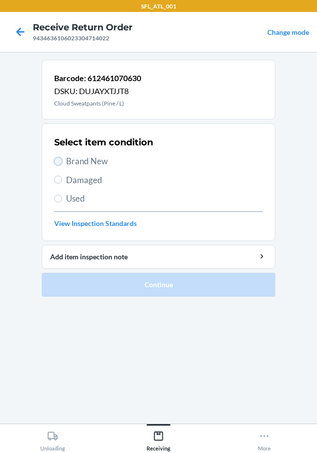
click at [56, 159] on input "Brand New" at bounding box center [58, 161] width 8 height 8
radio input "true"
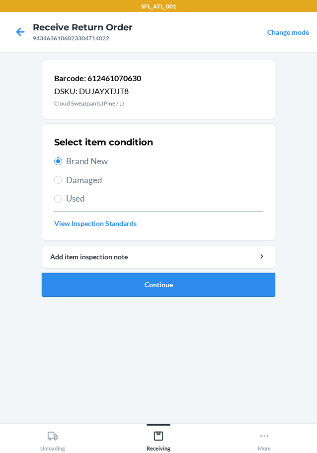
click at [93, 280] on button "Continue" at bounding box center [159, 285] width 234 height 24
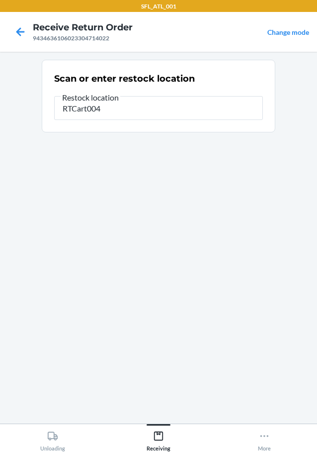
type input "RTCart004"
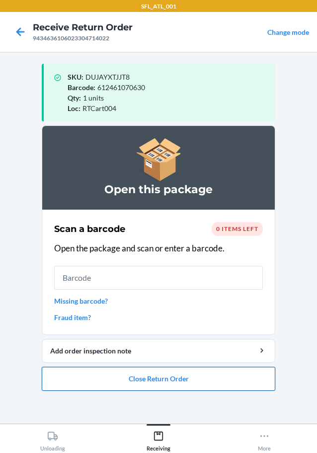
click at [158, 376] on button "Close Return Order" at bounding box center [159, 379] width 234 height 24
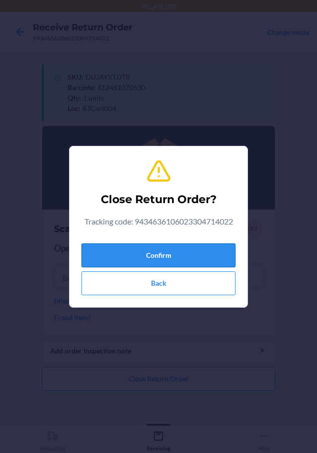
click at [174, 256] on button "Confirm" at bounding box center [159, 255] width 154 height 24
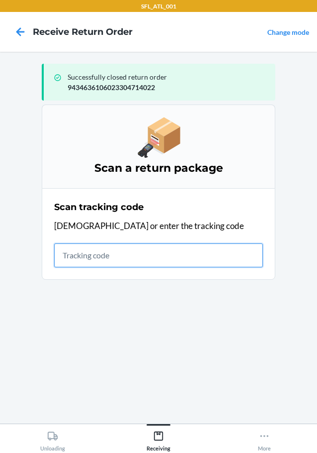
click at [96, 256] on input "text" at bounding box center [158, 255] width 209 height 24
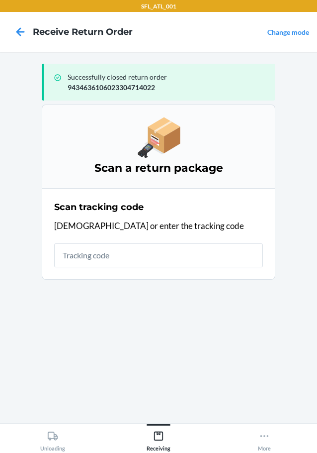
click at [173, 38] on nav "Receive Return Order Change mode" at bounding box center [158, 32] width 317 height 40
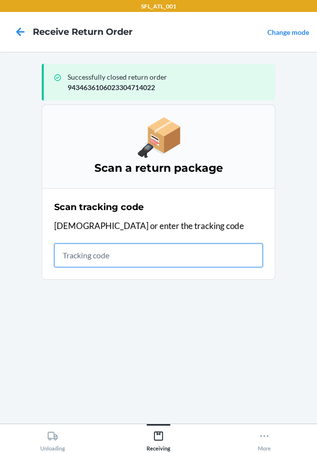
click at [69, 256] on input "text" at bounding box center [158, 255] width 209 height 24
type input "42030259943463610602330303076"
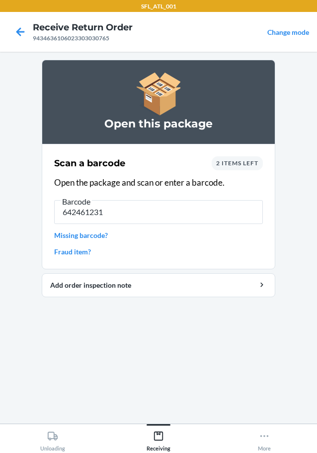
type input "6424612316"
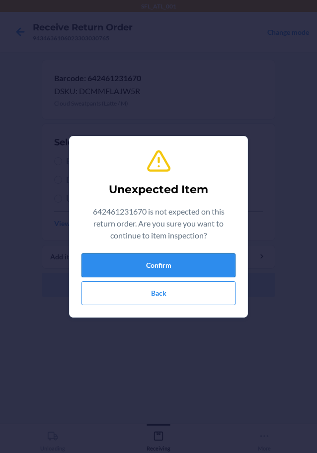
click at [140, 273] on button "Confirm" at bounding box center [159, 265] width 154 height 24
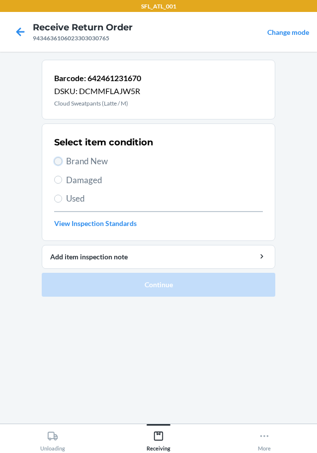
click at [58, 162] on input "Brand New" at bounding box center [58, 161] width 8 height 8
radio input "true"
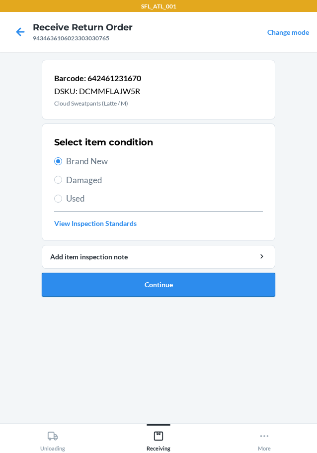
click at [94, 282] on button "Continue" at bounding box center [159, 285] width 234 height 24
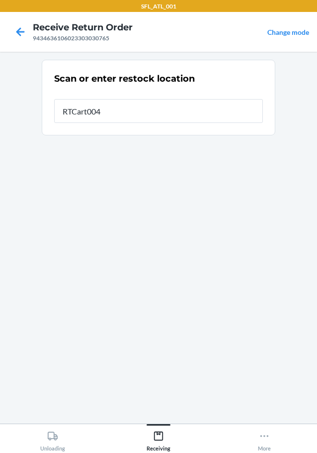
type input "RTCart004"
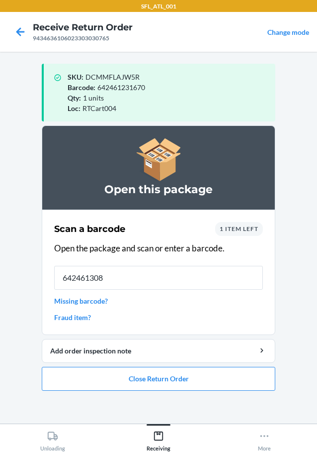
type input "6424613085"
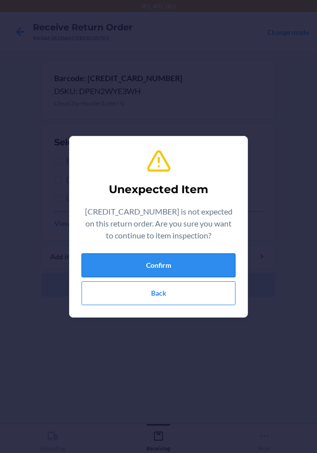
click at [124, 270] on button "Confirm" at bounding box center [159, 265] width 154 height 24
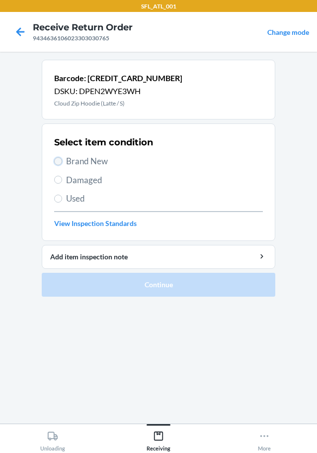
click at [60, 162] on input "Brand New" at bounding box center [58, 161] width 8 height 8
radio input "true"
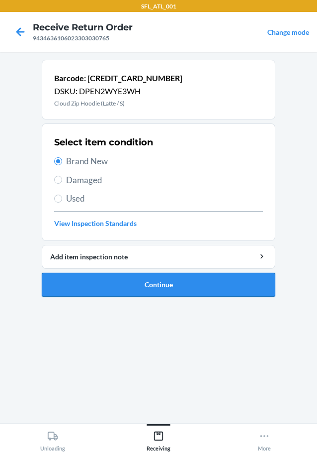
click at [89, 284] on button "Continue" at bounding box center [159, 285] width 234 height 24
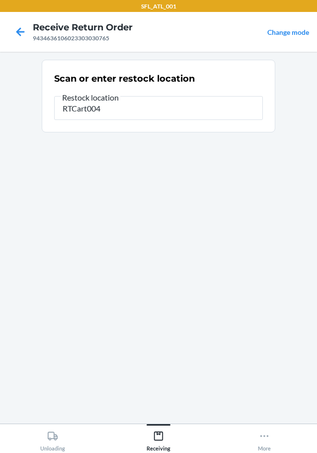
type input "RTCart004"
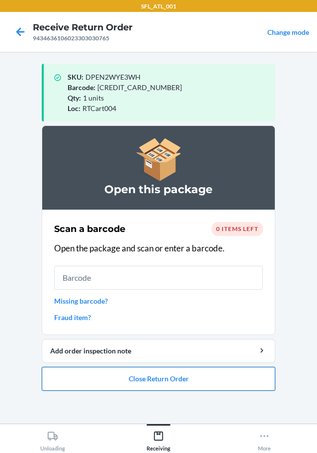
click at [89, 373] on button "Close Return Order" at bounding box center [159, 379] width 234 height 24
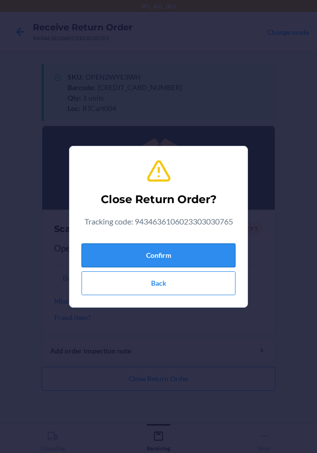
click at [108, 257] on button "Confirm" at bounding box center [159, 255] width 154 height 24
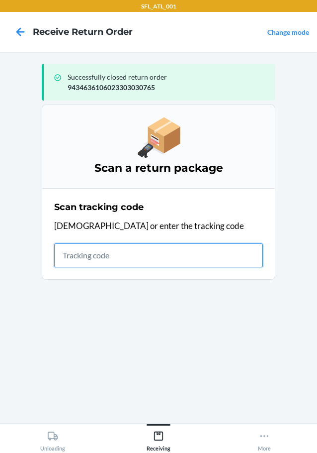
click at [82, 258] on input "text" at bounding box center [158, 255] width 209 height 24
type input "4203025994346361060233047118"
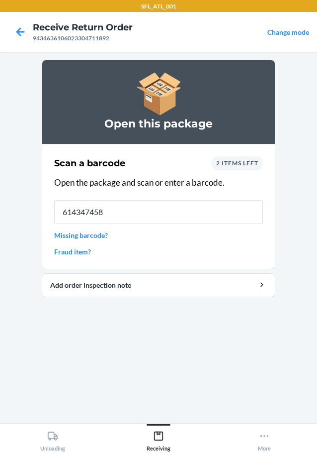
type input "6143474581"
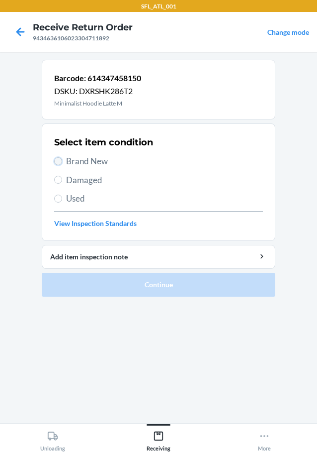
click at [54, 160] on input "Brand New" at bounding box center [58, 161] width 8 height 8
radio input "true"
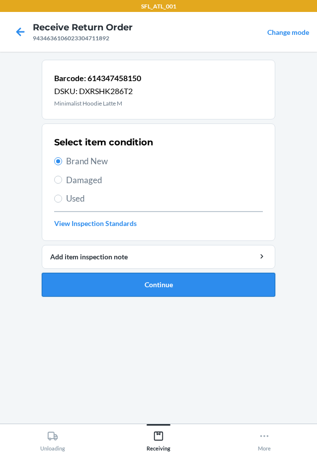
click at [102, 283] on button "Continue" at bounding box center [159, 285] width 234 height 24
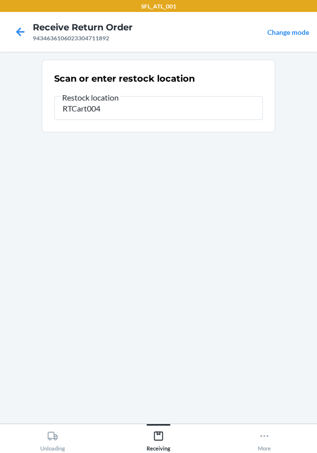
type input "RTCart004"
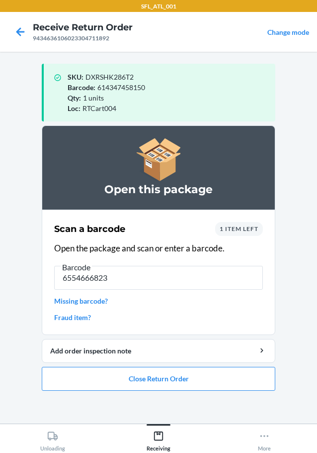
type input "65546668230"
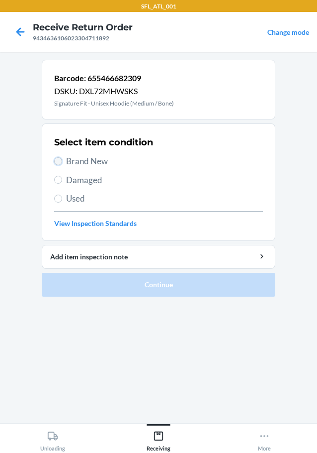
click at [58, 159] on input "Brand New" at bounding box center [58, 161] width 8 height 8
radio input "true"
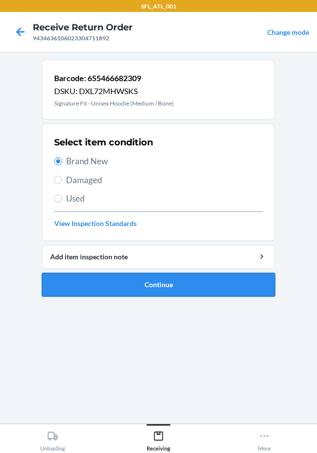
click at [128, 287] on button "Continue" at bounding box center [159, 285] width 234 height 24
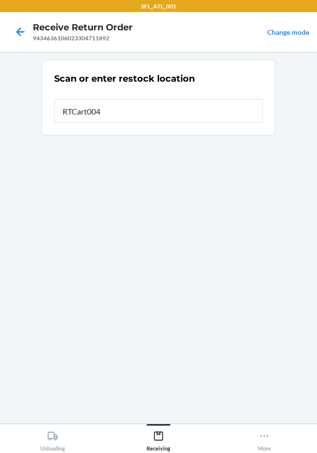
type input "RTCart004"
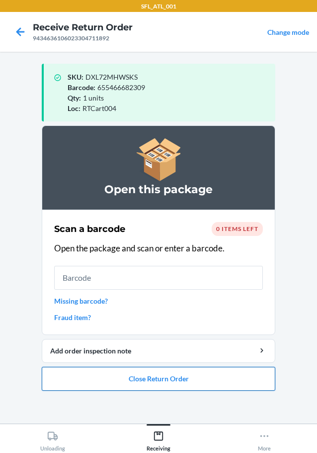
click at [155, 382] on button "Close Return Order" at bounding box center [159, 379] width 234 height 24
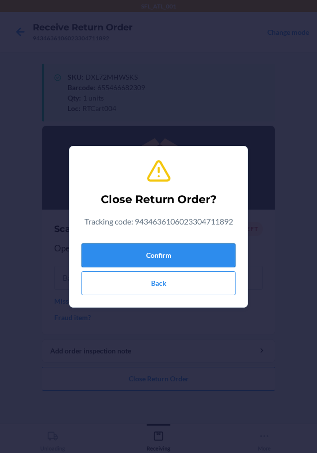
click at [148, 262] on button "Confirm" at bounding box center [159, 255] width 154 height 24
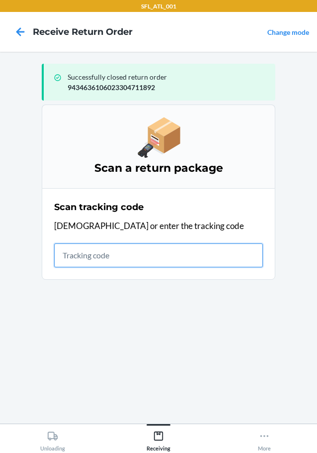
click at [134, 255] on input "text" at bounding box center [158, 255] width 209 height 24
type input "420302599434636106023304763396"
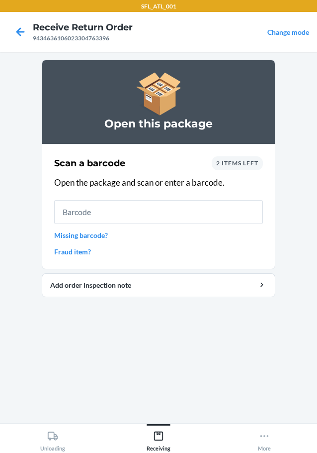
click at [103, 237] on link "Missing barcode?" at bounding box center [158, 235] width 209 height 10
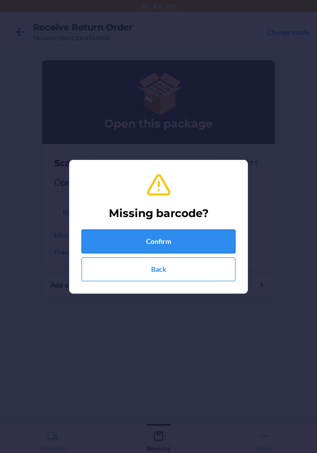
click at [179, 245] on button "Confirm" at bounding box center [159, 241] width 154 height 24
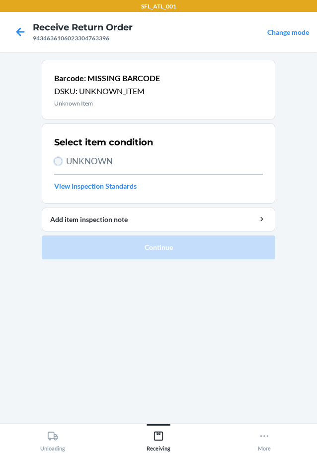
click at [59, 164] on input "UNKNOWN" at bounding box center [58, 161] width 8 height 8
radio input "true"
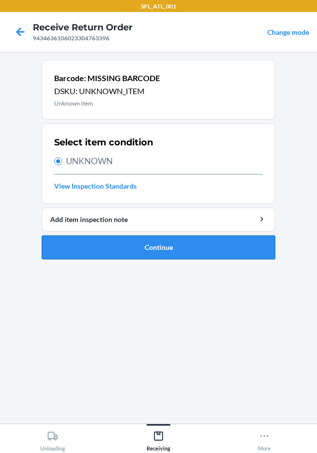
click at [180, 251] on button "Continue" at bounding box center [159, 247] width 234 height 24
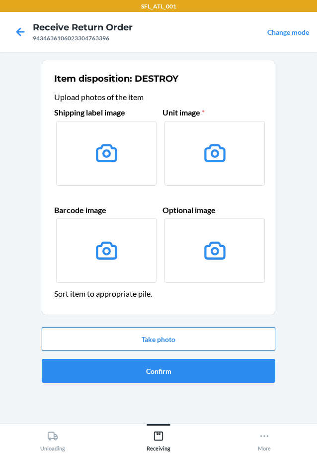
click at [161, 341] on button "Take photo" at bounding box center [159, 339] width 234 height 24
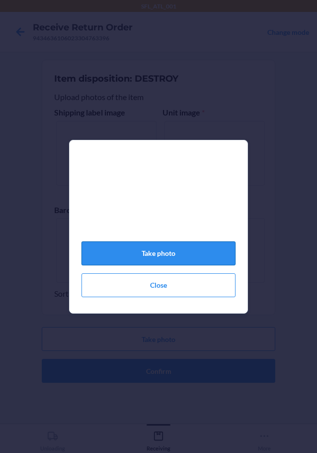
click at [172, 262] on button "Take photo" at bounding box center [159, 253] width 154 height 24
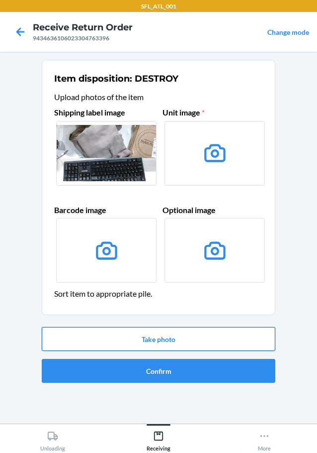
click at [170, 340] on button "Take photo" at bounding box center [159, 339] width 234 height 24
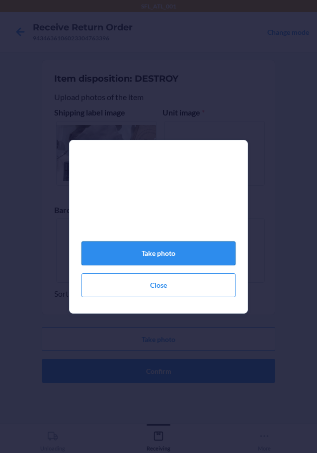
click at [197, 258] on button "Take photo" at bounding box center [159, 253] width 154 height 24
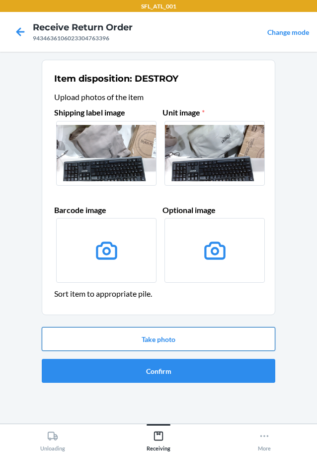
click at [193, 335] on button "Take photo" at bounding box center [159, 339] width 234 height 24
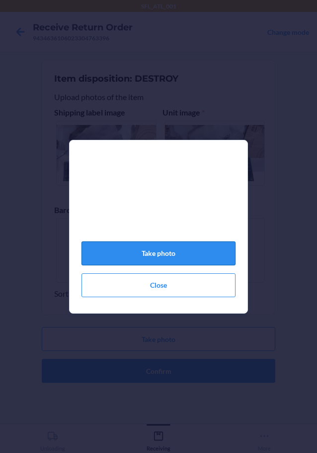
click at [176, 262] on button "Take photo" at bounding box center [159, 253] width 154 height 24
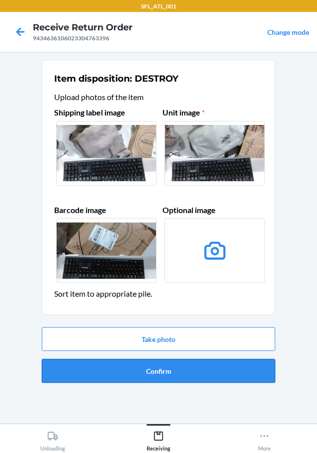
click at [152, 373] on button "Confirm" at bounding box center [159, 371] width 234 height 24
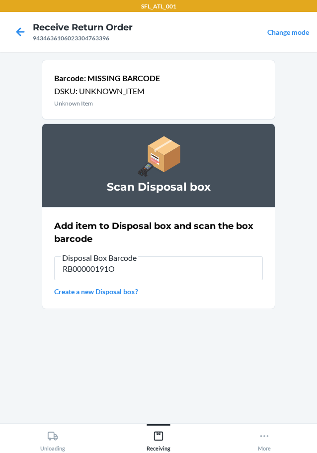
type input "RB00000191O"
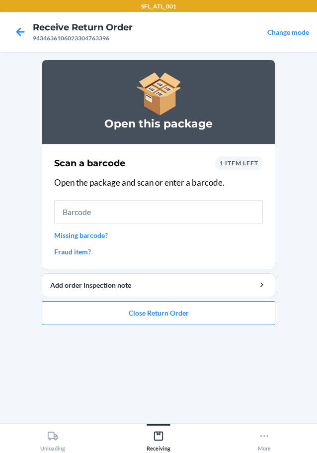
click at [97, 239] on link "Missing barcode?" at bounding box center [158, 235] width 209 height 10
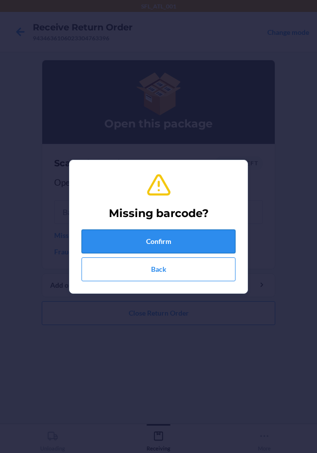
click at [176, 246] on button "Confirm" at bounding box center [159, 241] width 154 height 24
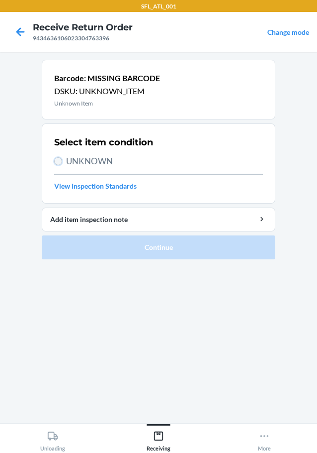
click at [59, 159] on input "UNKNOWN" at bounding box center [58, 161] width 8 height 8
radio input "true"
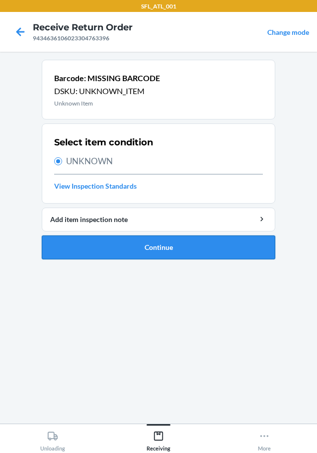
click at [154, 249] on button "Continue" at bounding box center [159, 247] width 234 height 24
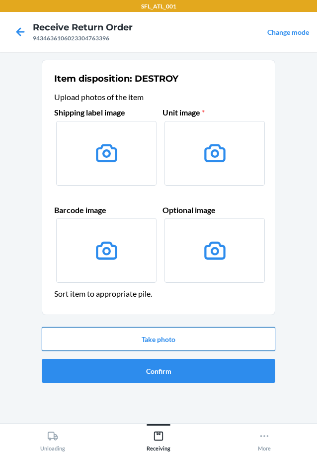
click at [164, 341] on button "Take photo" at bounding box center [159, 339] width 234 height 24
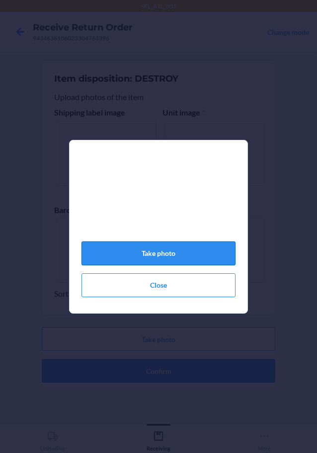
click at [163, 260] on button "Take photo" at bounding box center [159, 253] width 154 height 24
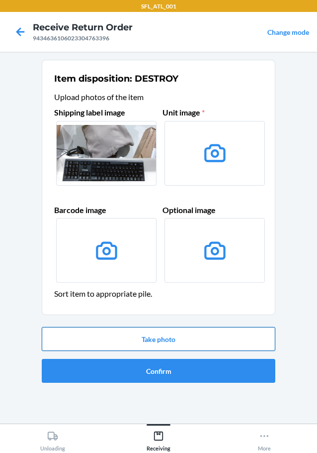
click at [166, 343] on button "Take photo" at bounding box center [159, 339] width 234 height 24
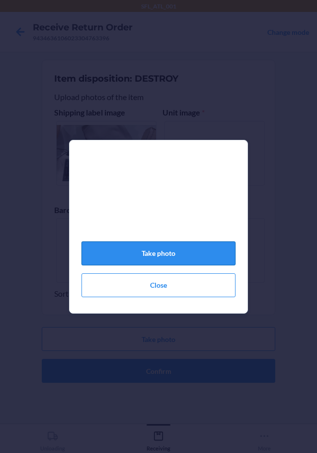
click at [191, 254] on button "Take photo" at bounding box center [159, 253] width 154 height 24
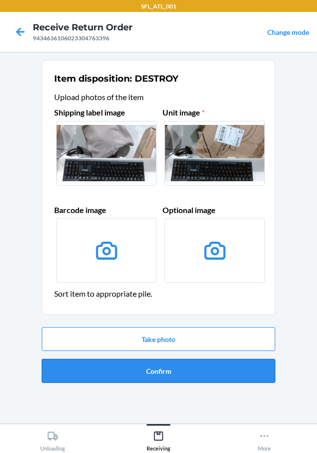
click at [152, 372] on button "Confirm" at bounding box center [159, 371] width 234 height 24
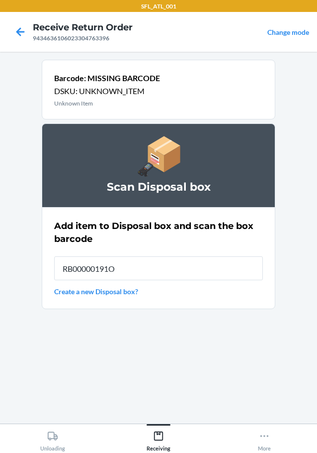
type input "RB00000191O"
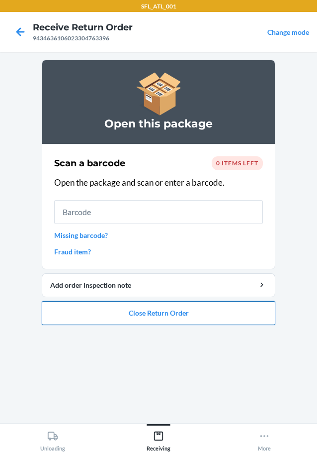
click at [210, 318] on button "Close Return Order" at bounding box center [159, 313] width 234 height 24
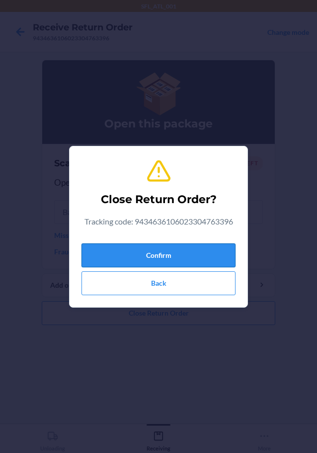
click at [208, 256] on button "Confirm" at bounding box center [159, 255] width 154 height 24
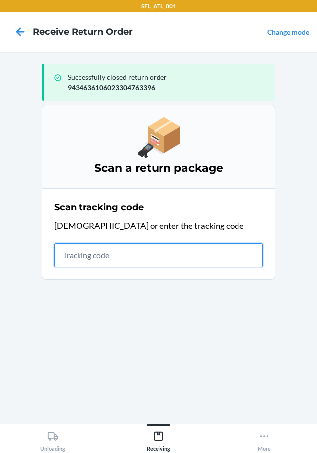
click at [125, 255] on input "text" at bounding box center [158, 255] width 209 height 24
type input "4203025994346361060233019623"
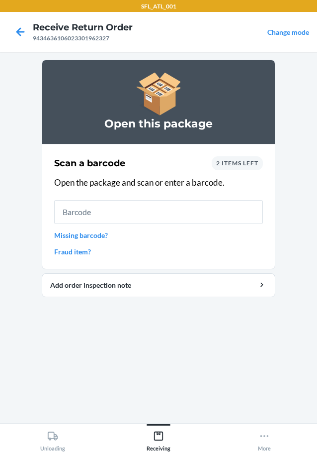
click at [90, 236] on link "Missing barcode?" at bounding box center [158, 235] width 209 height 10
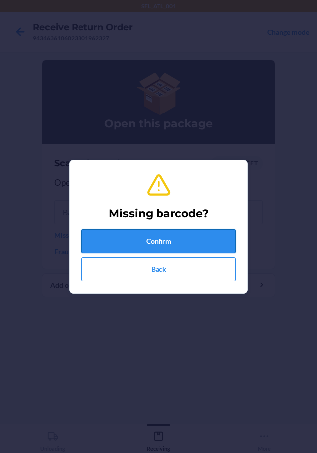
click at [161, 241] on button "Confirm" at bounding box center [159, 241] width 154 height 24
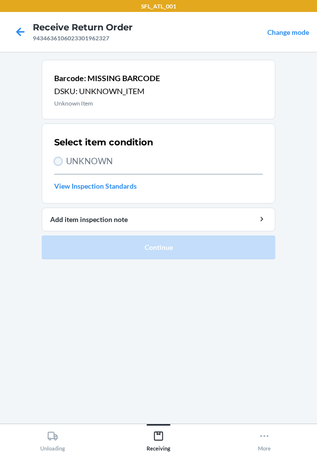
click at [56, 160] on input "UNKNOWN" at bounding box center [58, 161] width 8 height 8
radio input "true"
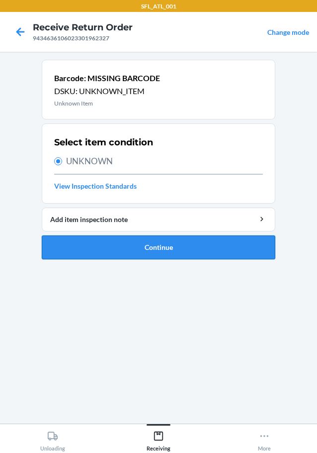
click at [166, 254] on button "Continue" at bounding box center [159, 247] width 234 height 24
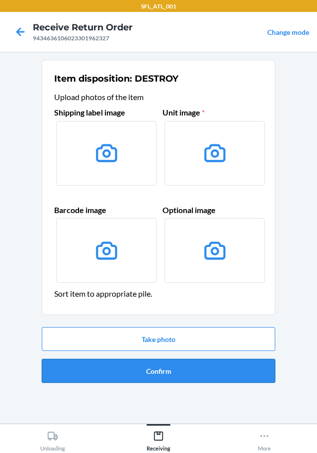
click at [165, 370] on button "Confirm" at bounding box center [159, 371] width 234 height 24
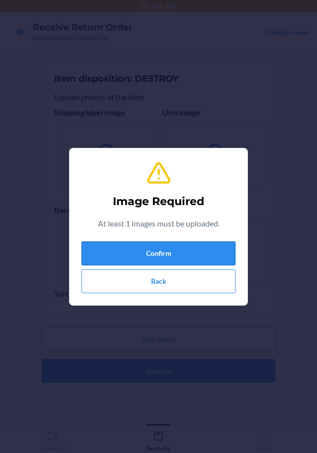
click at [162, 254] on button "Confirm" at bounding box center [159, 253] width 154 height 24
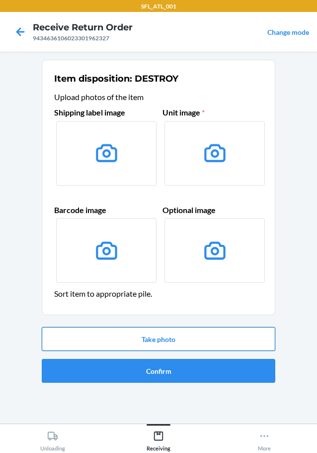
click at [154, 338] on button "Take photo" at bounding box center [159, 339] width 234 height 24
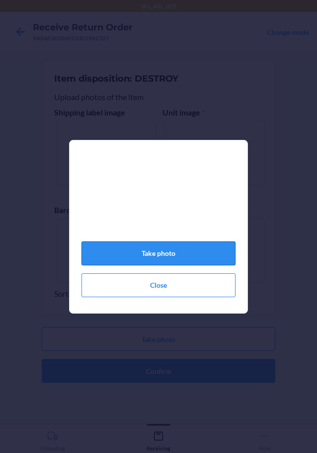
click at [171, 257] on button "Take photo" at bounding box center [159, 253] width 154 height 24
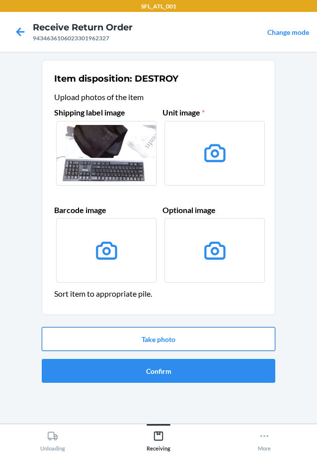
click at [168, 333] on button "Take photo" at bounding box center [159, 339] width 234 height 24
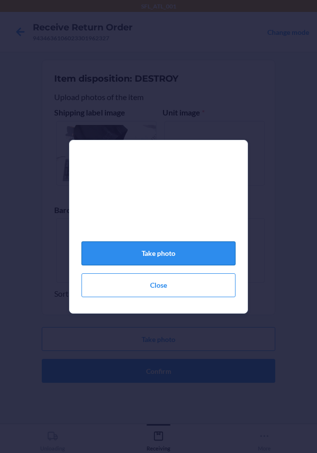
click at [197, 263] on button "Take photo" at bounding box center [159, 253] width 154 height 24
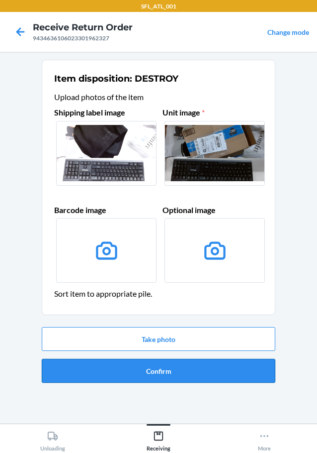
click at [181, 374] on button "Confirm" at bounding box center [159, 371] width 234 height 24
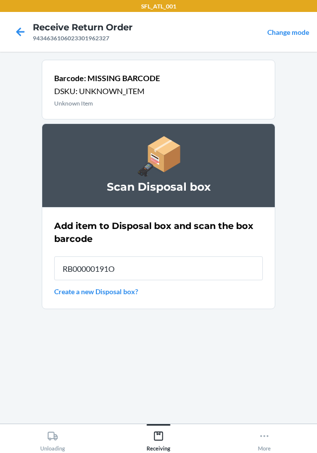
type input "RB00000191O"
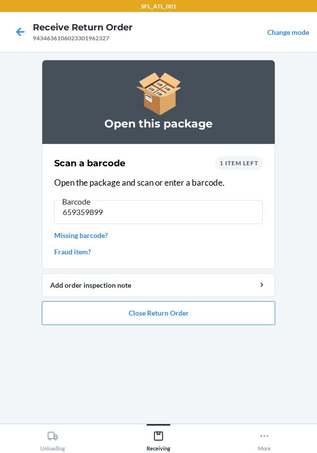
type input "6593598990"
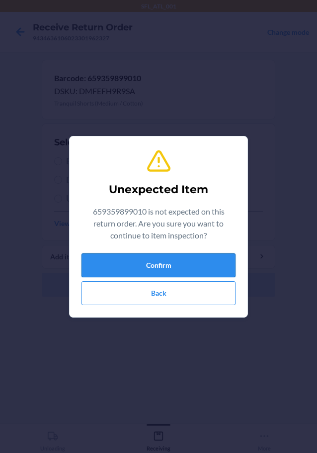
click at [200, 267] on button "Confirm" at bounding box center [159, 265] width 154 height 24
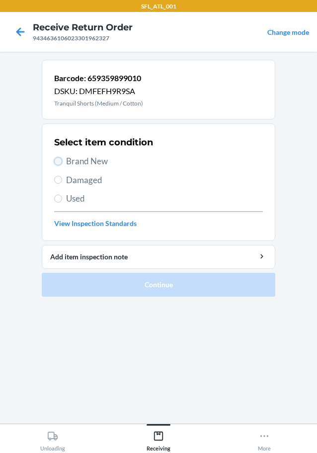
click at [59, 163] on input "Brand New" at bounding box center [58, 161] width 8 height 8
radio input "true"
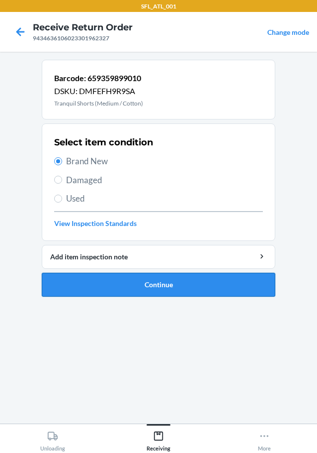
click at [167, 287] on button "Continue" at bounding box center [159, 285] width 234 height 24
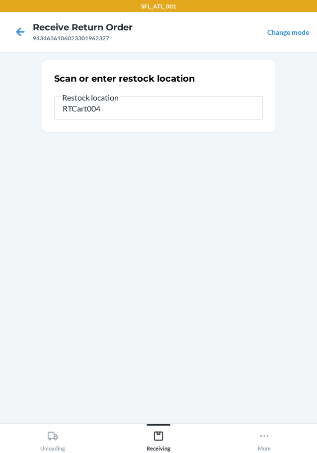
type input "RTCart004"
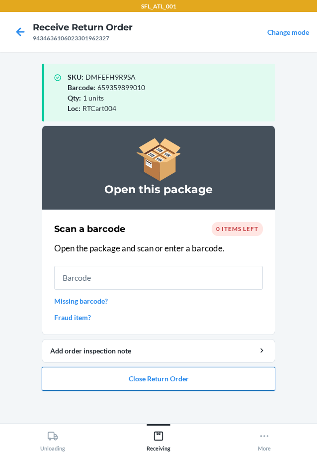
click at [165, 377] on button "Close Return Order" at bounding box center [159, 379] width 234 height 24
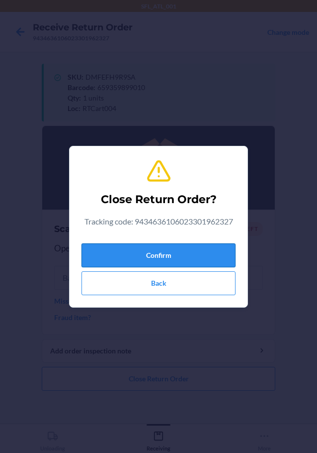
click at [180, 258] on button "Confirm" at bounding box center [159, 255] width 154 height 24
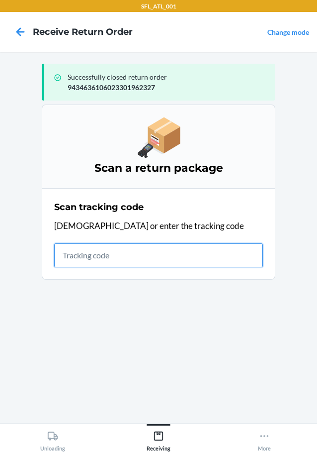
click at [82, 259] on input "text" at bounding box center [158, 255] width 209 height 24
type input "4203025994346361060233027710"
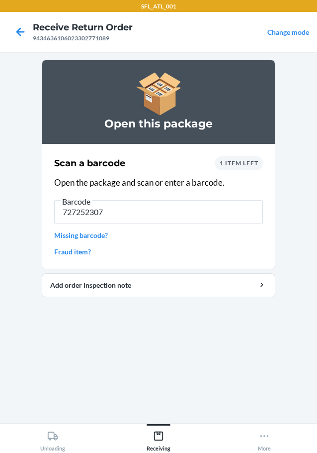
type input "7272523072"
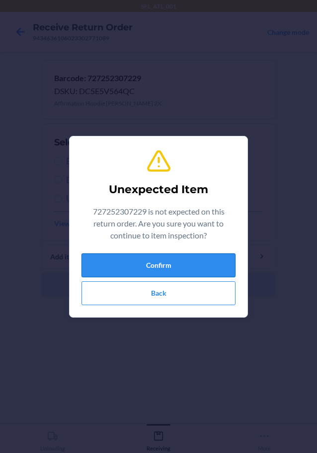
click at [106, 264] on button "Confirm" at bounding box center [159, 265] width 154 height 24
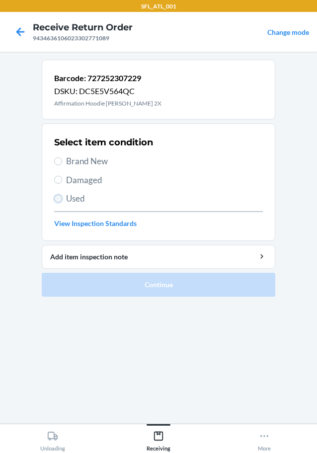
click at [57, 198] on input "Used" at bounding box center [58, 199] width 8 height 8
radio input "true"
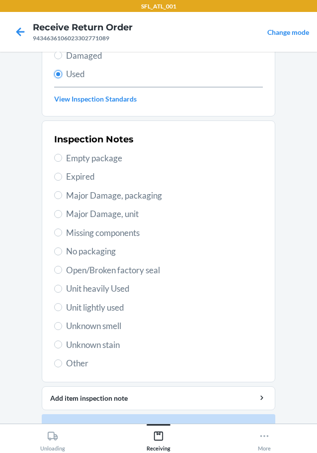
scroll to position [147, 0]
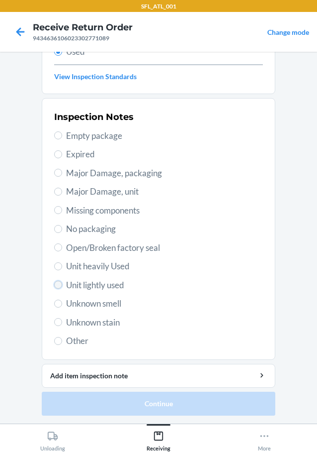
click at [54, 286] on input "Unit lightly used" at bounding box center [58, 285] width 8 height 8
radio input "true"
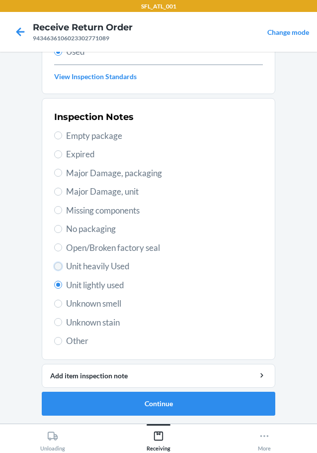
click at [57, 265] on input "Unit heavily Used" at bounding box center [58, 266] width 8 height 8
radio input "true"
radio input "false"
click at [118, 409] on button "Continue" at bounding box center [159, 404] width 234 height 24
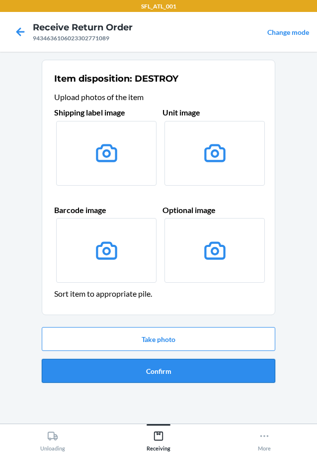
click at [129, 375] on button "Confirm" at bounding box center [159, 371] width 234 height 24
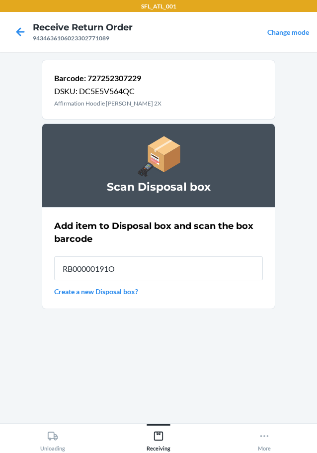
type input "RB00000191O"
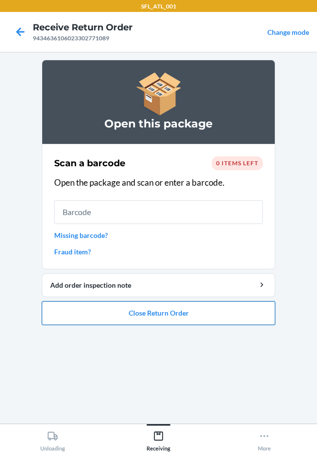
click at [134, 311] on button "Close Return Order" at bounding box center [159, 313] width 234 height 24
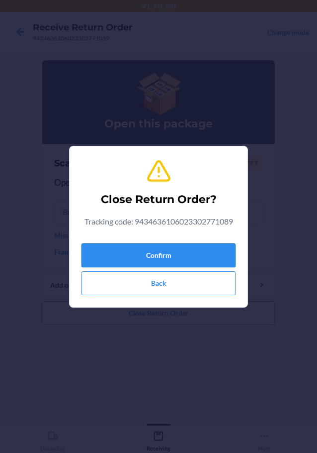
click at [142, 253] on button "Confirm" at bounding box center [159, 255] width 154 height 24
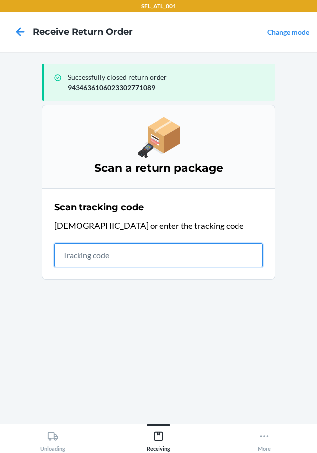
click at [73, 259] on input "text" at bounding box center [158, 255] width 209 height 24
type input "420302599434636106023304404374"
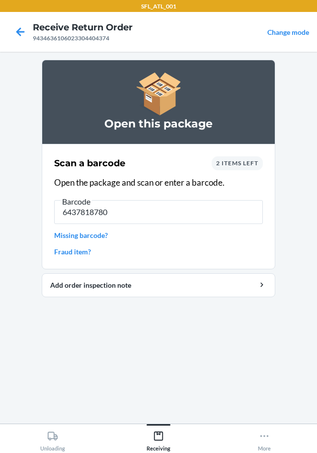
type input "64378187805"
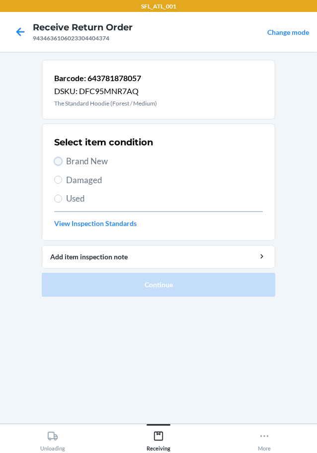
click at [55, 162] on input "Brand New" at bounding box center [58, 161] width 8 height 8
radio input "true"
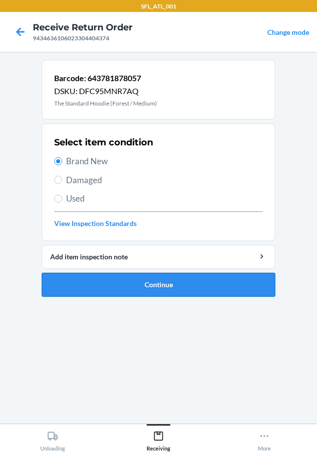
click at [120, 288] on button "Continue" at bounding box center [159, 285] width 234 height 24
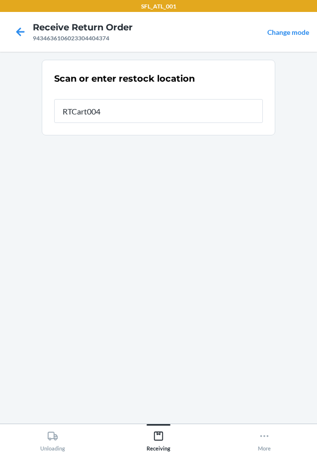
type input "RTCart004"
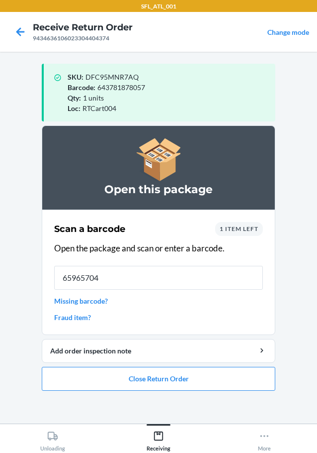
type input "659657045"
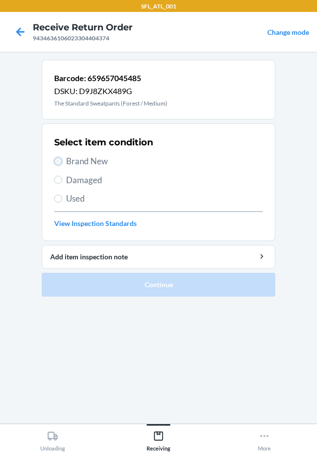
click at [57, 164] on input "Brand New" at bounding box center [58, 161] width 8 height 8
radio input "true"
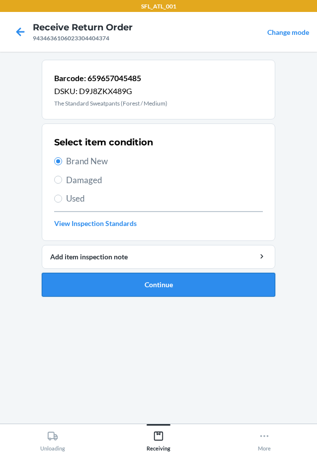
click at [178, 289] on button "Continue" at bounding box center [159, 285] width 234 height 24
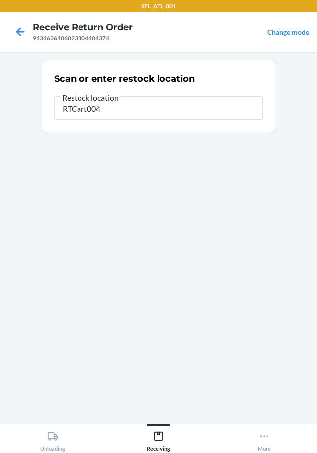
type input "RTCart004"
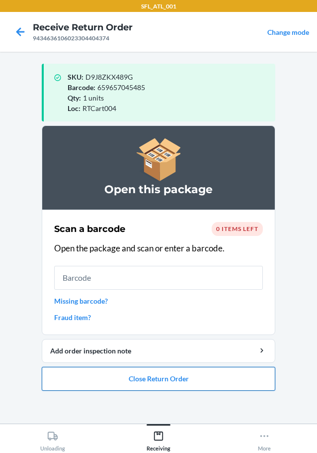
click at [186, 375] on button "Close Return Order" at bounding box center [159, 379] width 234 height 24
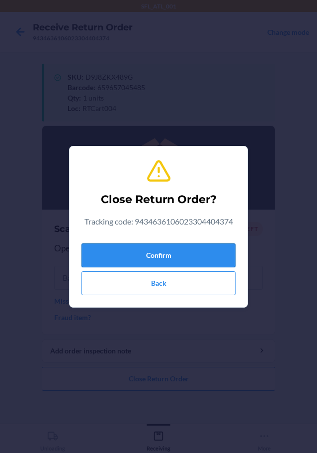
click at [191, 263] on button "Confirm" at bounding box center [159, 255] width 154 height 24
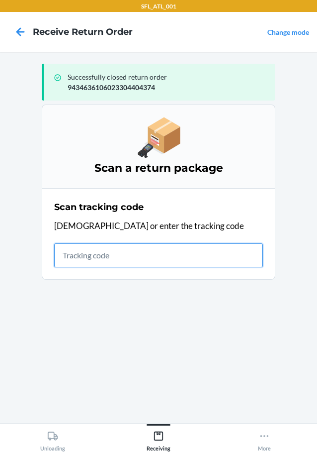
click at [111, 254] on input "text" at bounding box center [158, 255] width 209 height 24
type input "420302599434636106023302329"
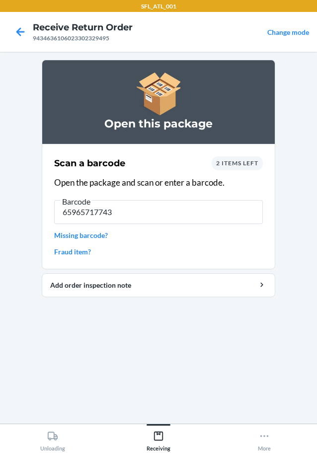
type input "659657177438"
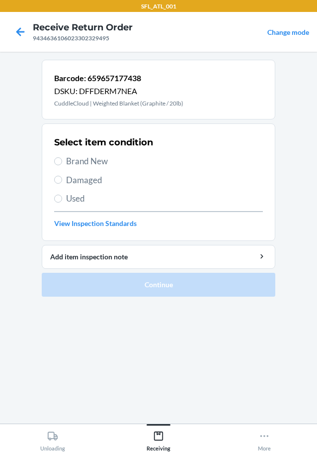
click at [61, 202] on label "Used" at bounding box center [158, 198] width 209 height 13
click at [61, 202] on input "Used" at bounding box center [58, 199] width 8 height 8
radio input "true"
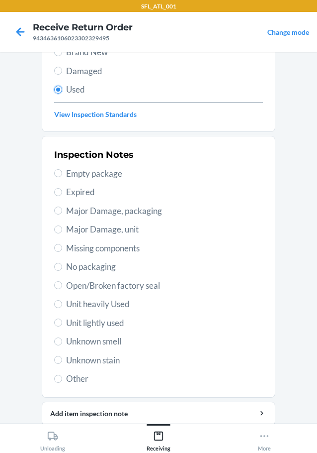
scroll to position [147, 0]
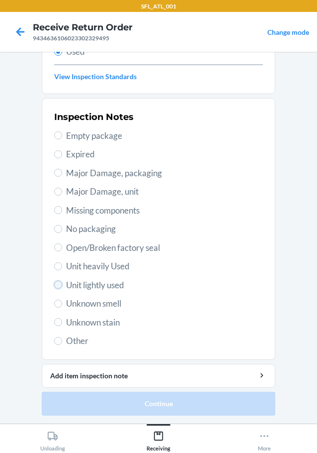
click at [56, 285] on input "Unit lightly used" at bounding box center [58, 285] width 8 height 8
radio input "true"
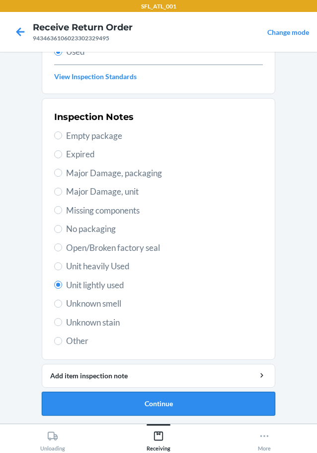
click at [173, 400] on button "Continue" at bounding box center [159, 404] width 234 height 24
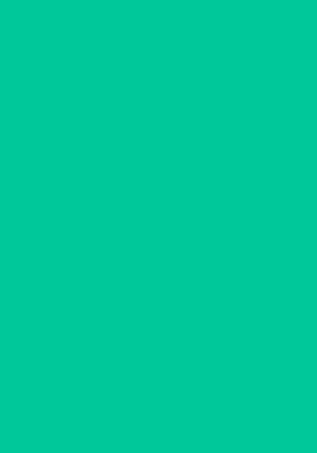
scroll to position [0, 0]
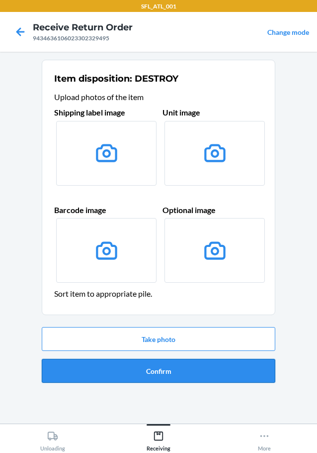
click at [174, 368] on button "Confirm" at bounding box center [159, 371] width 234 height 24
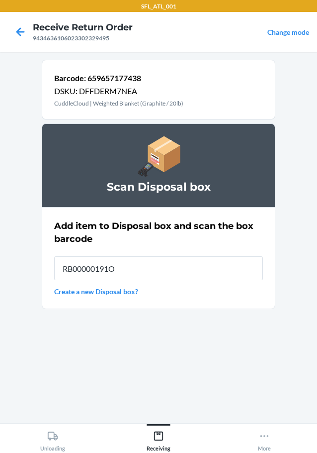
type input "RB00000191O"
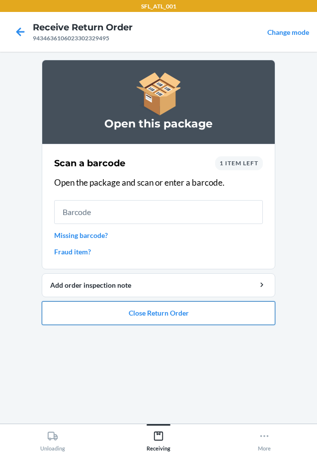
click at [160, 314] on button "Close Return Order" at bounding box center [159, 313] width 234 height 24
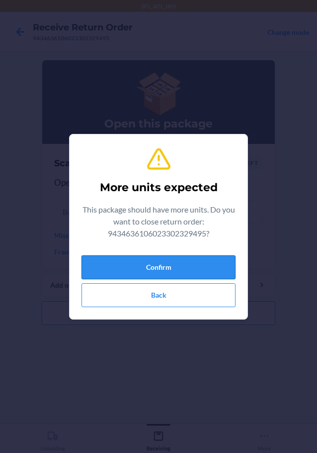
click at [201, 270] on button "Confirm" at bounding box center [159, 267] width 154 height 24
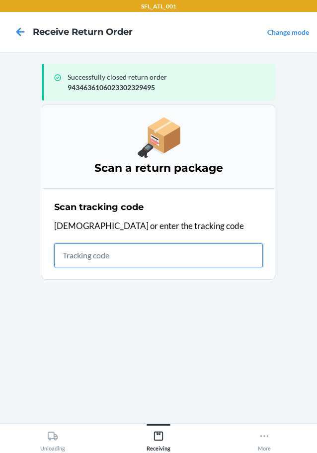
click at [109, 253] on input "text" at bounding box center [158, 255] width 209 height 24
type input "42030259943463610602330443165"
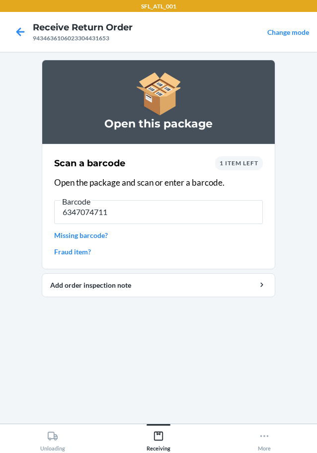
type input "63470747118"
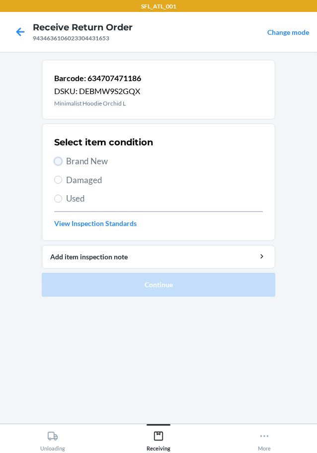
click at [57, 160] on input "Brand New" at bounding box center [58, 161] width 8 height 8
radio input "true"
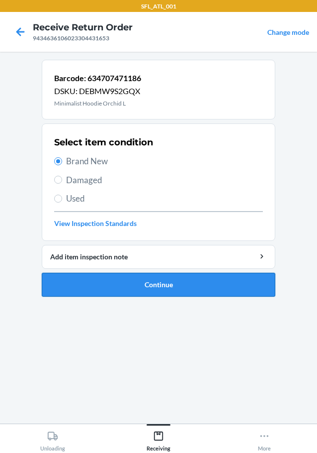
click at [170, 281] on button "Continue" at bounding box center [159, 285] width 234 height 24
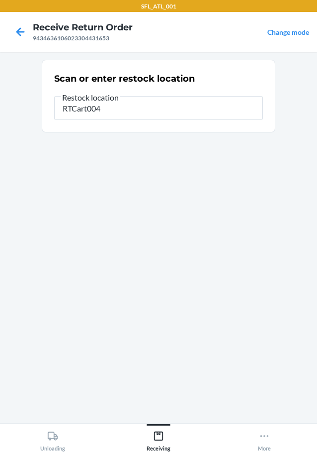
type input "RTCart004"
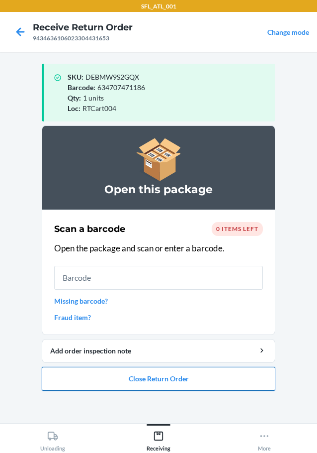
click at [160, 380] on button "Close Return Order" at bounding box center [159, 379] width 234 height 24
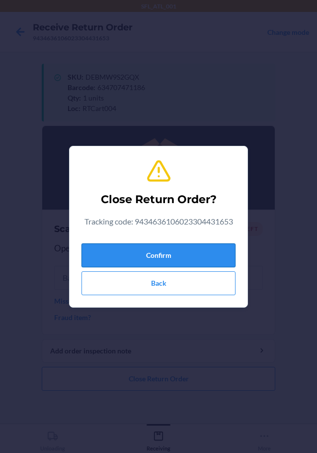
click at [171, 257] on button "Confirm" at bounding box center [159, 255] width 154 height 24
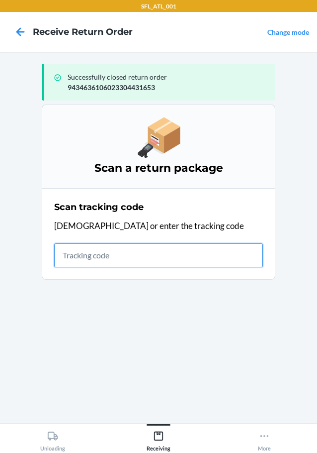
click at [104, 253] on input "text" at bounding box center [158, 255] width 209 height 24
type input "4203025994346361060233045196"
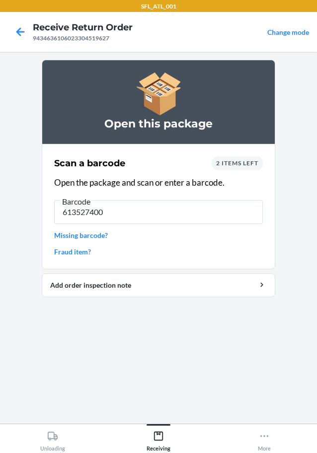
type input "6135274002"
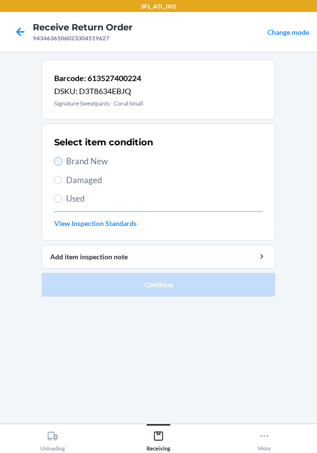
click at [54, 161] on input "Brand New" at bounding box center [58, 161] width 8 height 8
radio input "true"
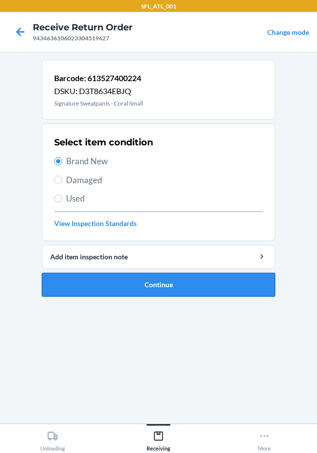
click at [166, 280] on button "Continue" at bounding box center [159, 285] width 234 height 24
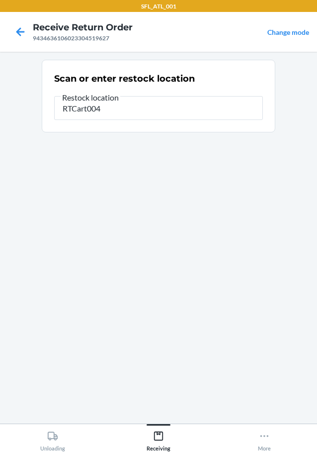
type input "RTCart004"
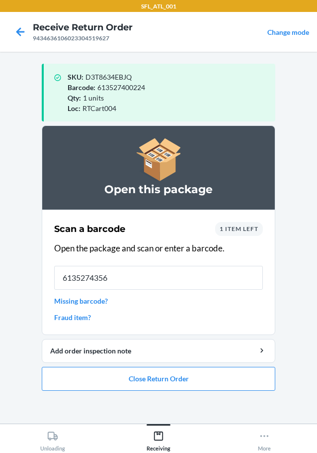
type input "61352743569"
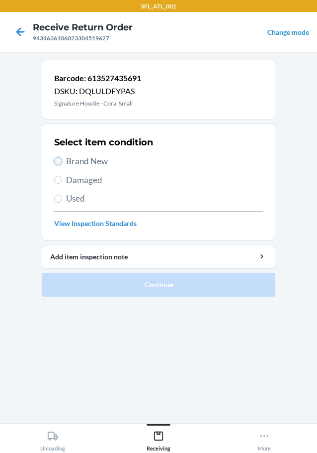
drag, startPoint x: 58, startPoint y: 161, endPoint x: 72, endPoint y: 247, distance: 86.8
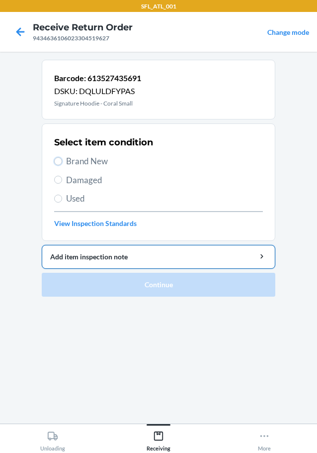
click at [59, 164] on input "Brand New" at bounding box center [58, 161] width 8 height 8
radio input "true"
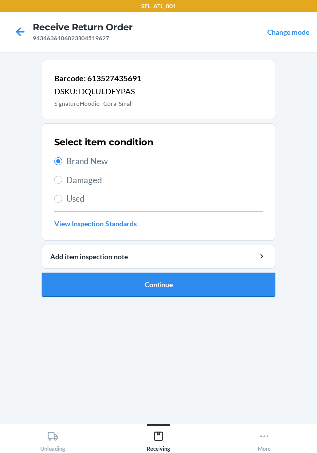
click at [163, 282] on button "Continue" at bounding box center [159, 285] width 234 height 24
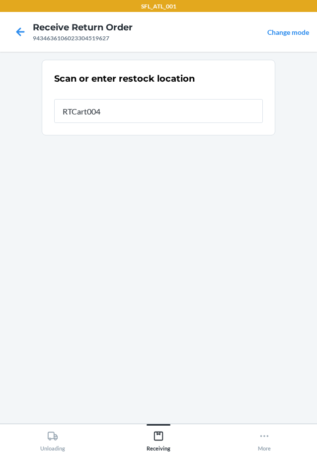
type input "RTCart004"
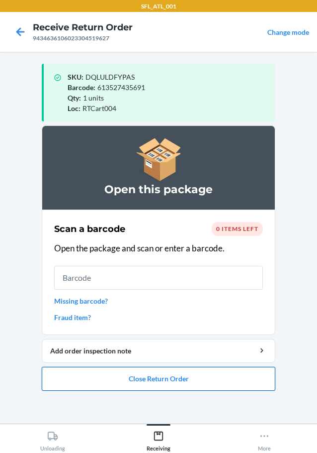
click at [171, 376] on button "Close Return Order" at bounding box center [159, 379] width 234 height 24
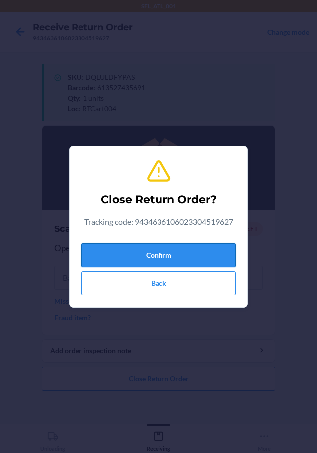
click at [180, 256] on button "Confirm" at bounding box center [159, 255] width 154 height 24
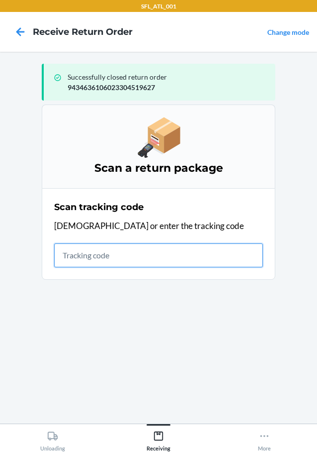
click at [119, 257] on input "text" at bounding box center [158, 255] width 209 height 24
type input "420302599434636106023304910691"
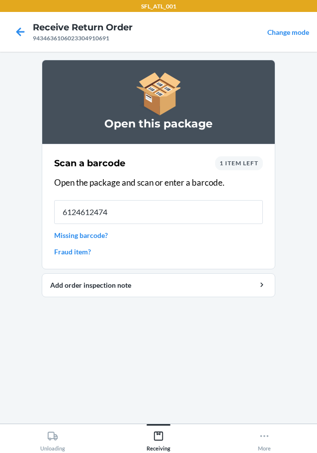
type input "61246124749"
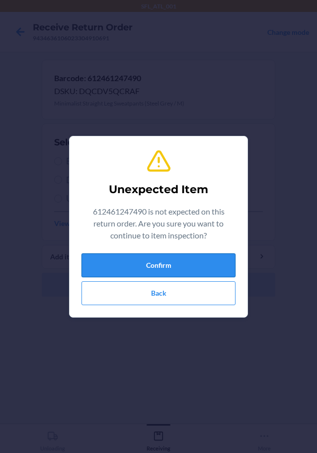
click at [192, 269] on button "Confirm" at bounding box center [159, 265] width 154 height 24
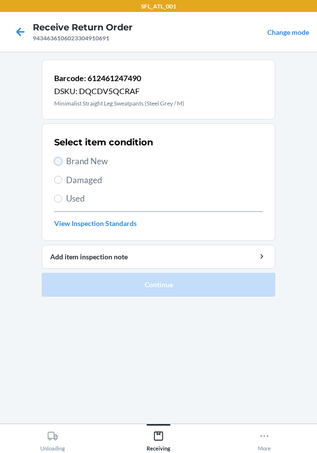
click at [56, 160] on input "Brand New" at bounding box center [58, 161] width 8 height 8
radio input "true"
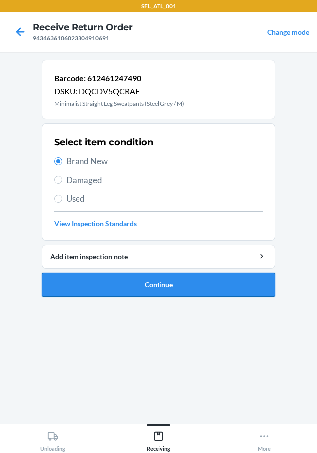
click at [177, 284] on button "Continue" at bounding box center [159, 285] width 234 height 24
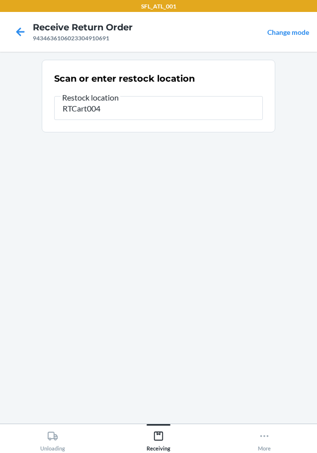
type input "RTCart004"
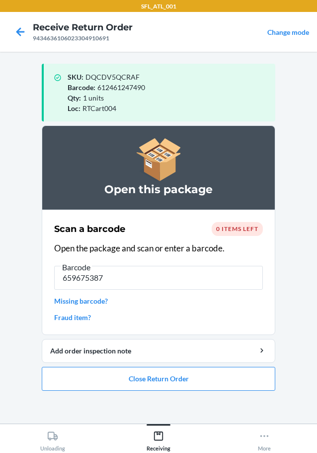
type input "6596753879"
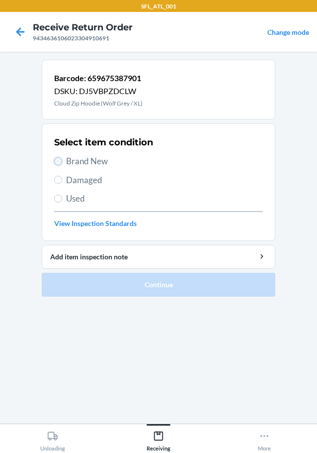
click at [57, 162] on input "Brand New" at bounding box center [58, 161] width 8 height 8
radio input "true"
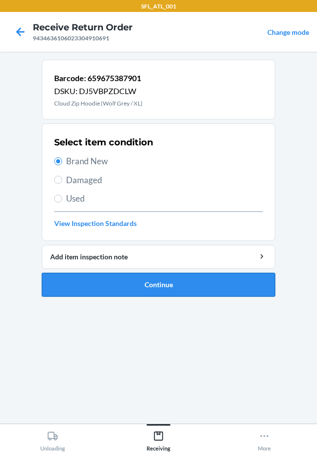
click at [149, 284] on button "Continue" at bounding box center [159, 285] width 234 height 24
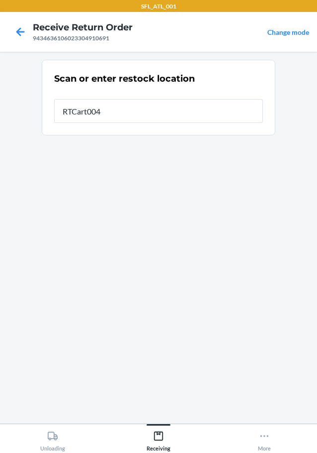
type input "RTCart004"
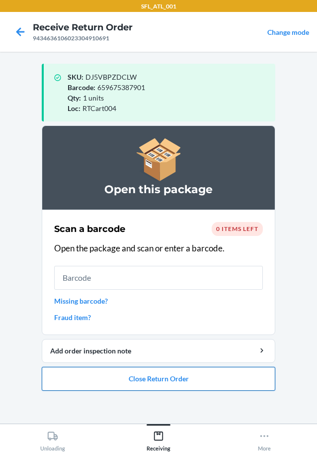
click at [180, 383] on button "Close Return Order" at bounding box center [159, 379] width 234 height 24
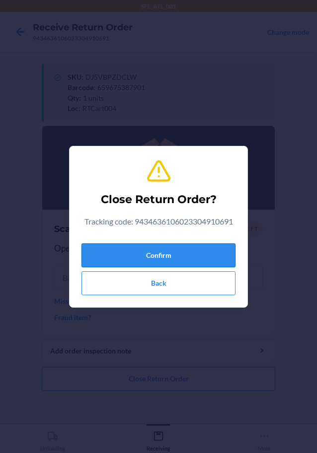
click at [179, 262] on button "Confirm" at bounding box center [159, 255] width 154 height 24
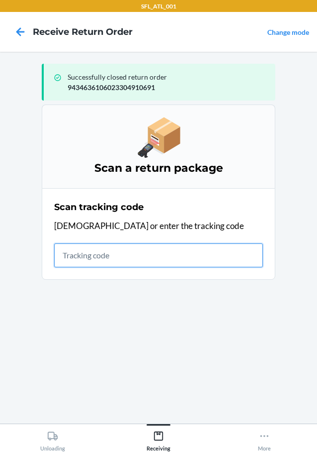
click at [109, 253] on input "text" at bounding box center [158, 255] width 209 height 24
type input "42030259943463610602330441622"
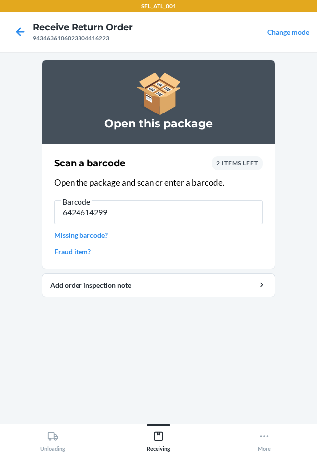
type input "64246142991"
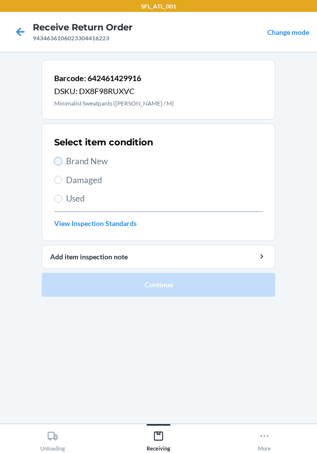
click at [56, 162] on input "Brand New" at bounding box center [58, 161] width 8 height 8
radio input "true"
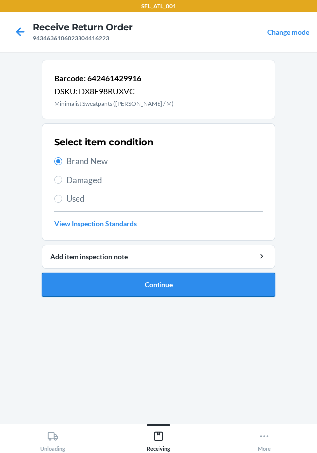
click at [169, 295] on button "Continue" at bounding box center [159, 285] width 234 height 24
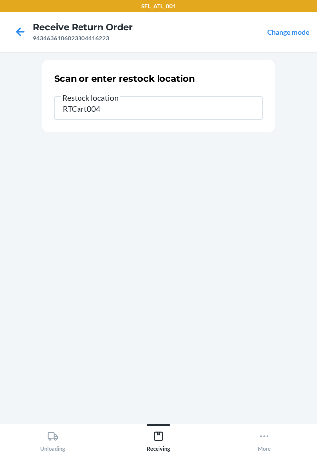
type input "RTCart004"
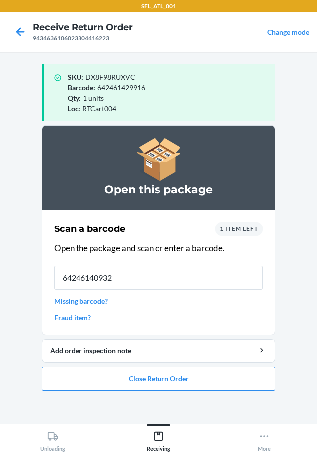
type input "642461409321"
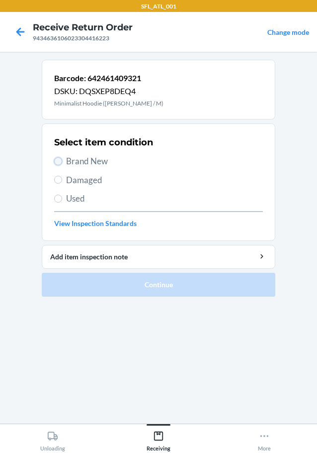
click at [60, 160] on input "Brand New" at bounding box center [58, 161] width 8 height 8
radio input "true"
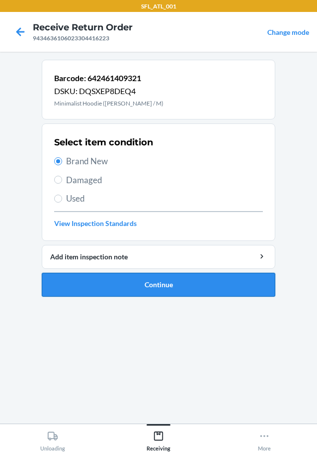
click at [151, 281] on button "Continue" at bounding box center [159, 285] width 234 height 24
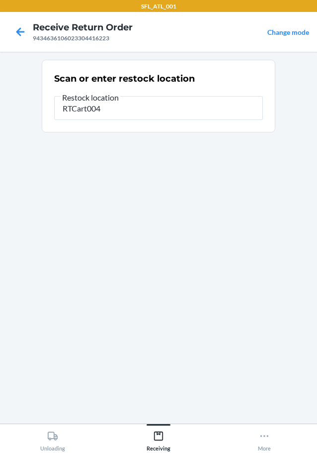
type input "RTCart004"
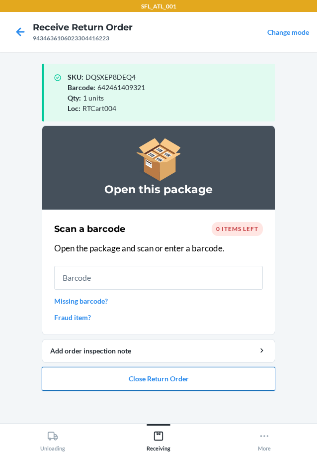
click at [129, 383] on button "Close Return Order" at bounding box center [159, 379] width 234 height 24
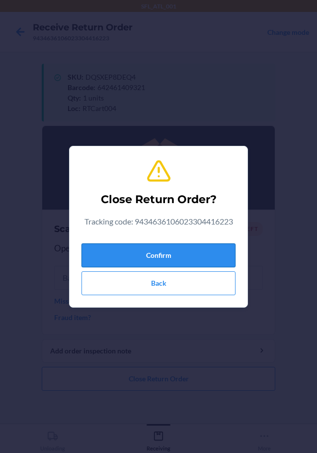
click at [198, 252] on button "Confirm" at bounding box center [159, 255] width 154 height 24
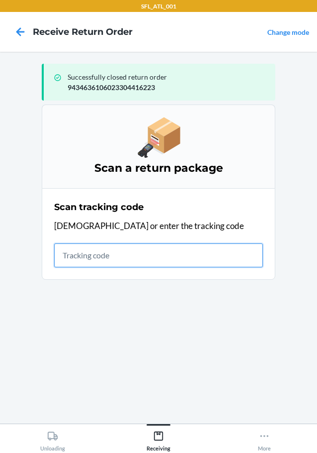
click at [105, 255] on input "text" at bounding box center [158, 255] width 209 height 24
type input "420302599434636106023304382153"
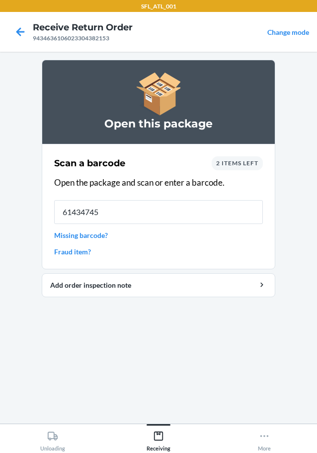
type input "614347458"
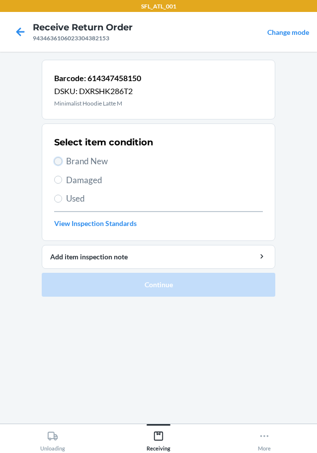
click at [55, 162] on input "Brand New" at bounding box center [58, 161] width 8 height 8
radio input "true"
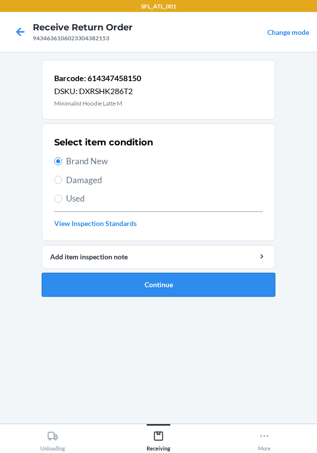
click at [152, 288] on button "Continue" at bounding box center [159, 285] width 234 height 24
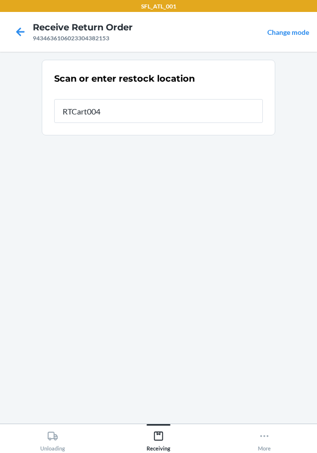
type input "RTCart004"
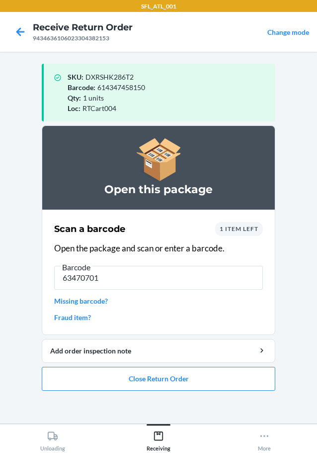
type input "634707014"
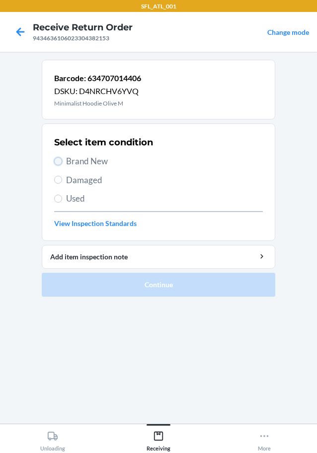
click at [59, 161] on input "Brand New" at bounding box center [58, 161] width 8 height 8
radio input "true"
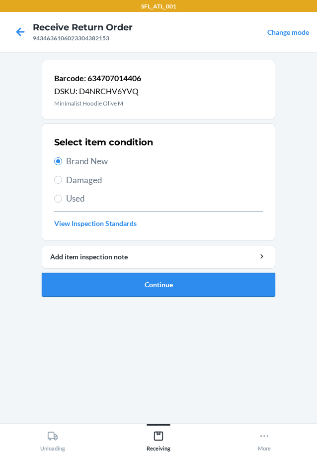
click at [137, 292] on button "Continue" at bounding box center [159, 285] width 234 height 24
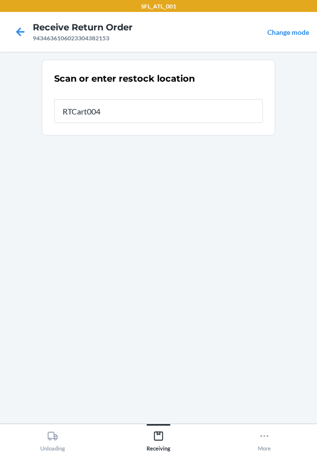
type input "RTCart004"
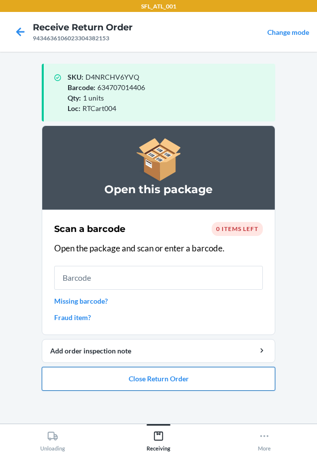
click at [172, 388] on button "Close Return Order" at bounding box center [159, 379] width 234 height 24
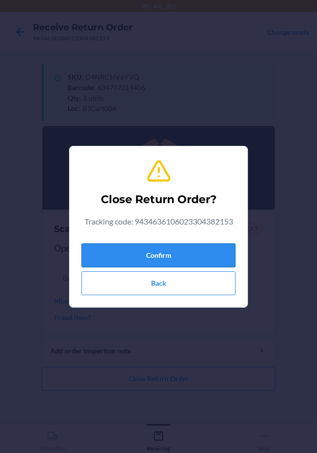
click at [168, 262] on button "Confirm" at bounding box center [159, 255] width 154 height 24
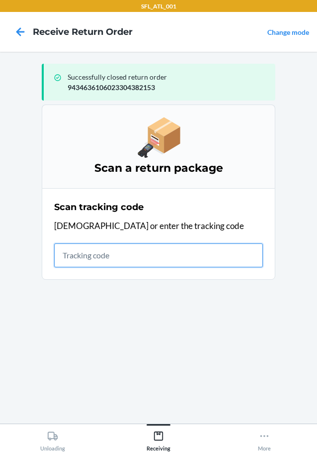
click at [147, 259] on input "text" at bounding box center [158, 255] width 209 height 24
type input "4203025994346361060233046474"
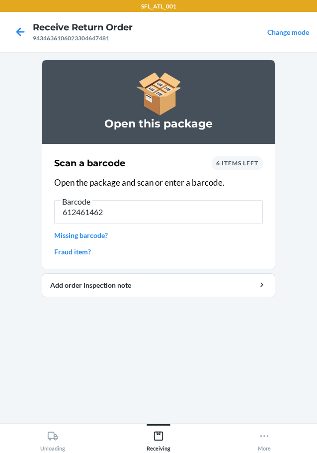
type input "6124614624"
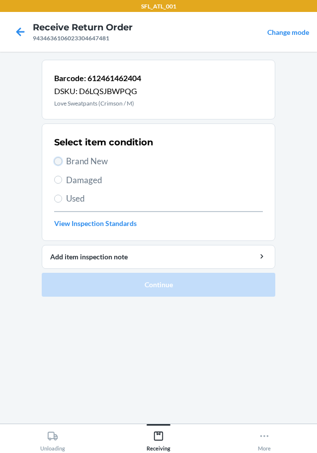
click at [59, 162] on input "Brand New" at bounding box center [58, 161] width 8 height 8
radio input "true"
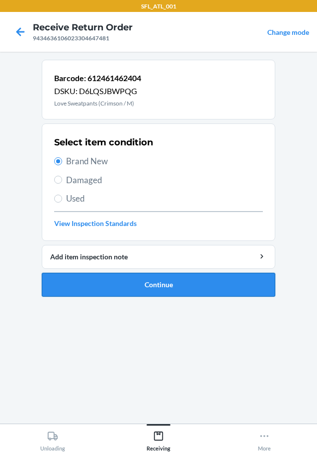
click at [166, 279] on button "Continue" at bounding box center [159, 285] width 234 height 24
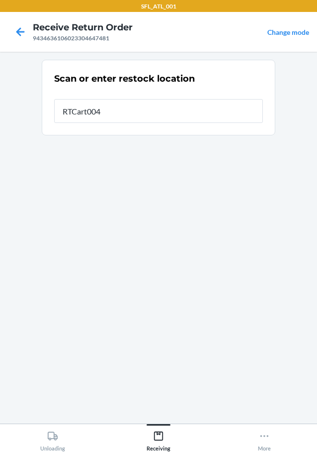
type input "RTCart004"
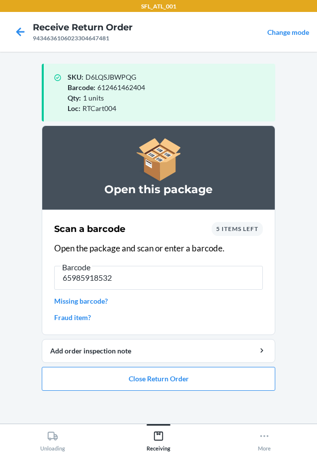
type input "659859185323"
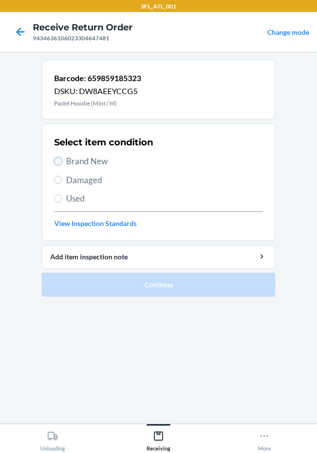
click at [54, 162] on input "Brand New" at bounding box center [58, 161] width 8 height 8
radio input "true"
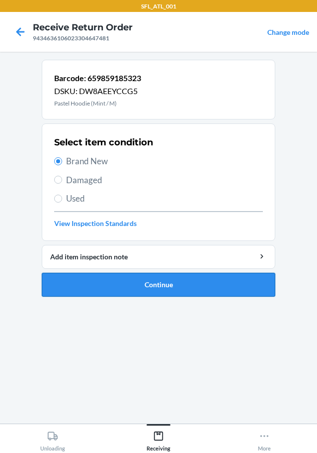
click at [133, 287] on button "Continue" at bounding box center [159, 285] width 234 height 24
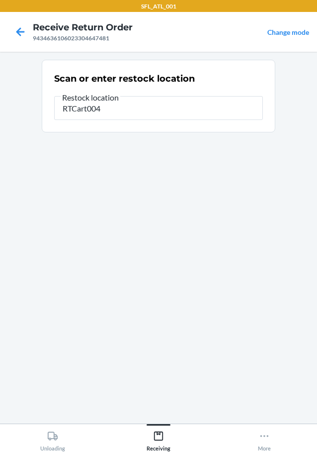
type input "RTCart004"
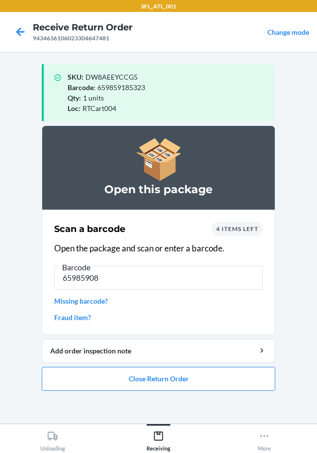
type input "659859089"
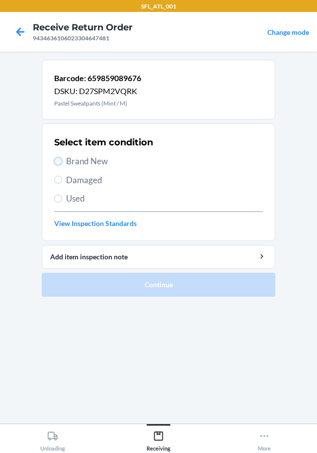
click at [58, 163] on input "Brand New" at bounding box center [58, 161] width 8 height 8
radio input "true"
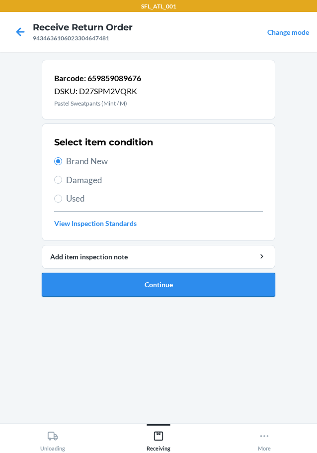
click at [120, 286] on button "Continue" at bounding box center [159, 285] width 234 height 24
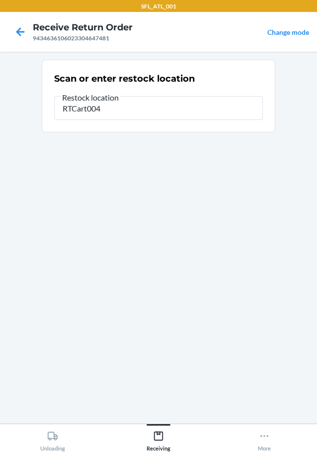
type input "RTCart004"
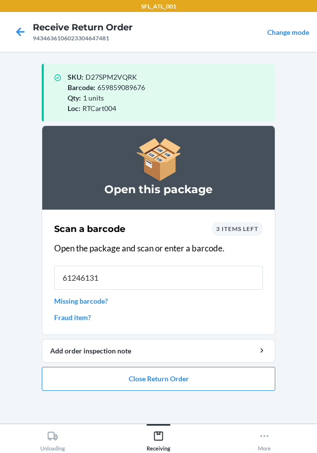
type input "612461318"
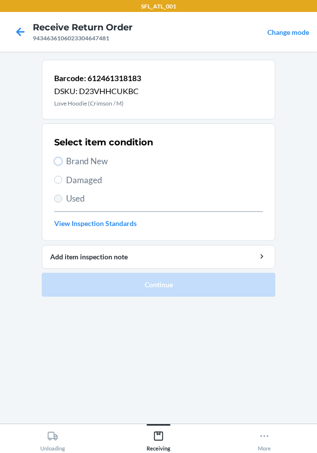
drag, startPoint x: 58, startPoint y: 161, endPoint x: 62, endPoint y: 199, distance: 38.0
click at [61, 164] on label "Brand New" at bounding box center [158, 161] width 209 height 13
click at [61, 164] on input "Brand New" at bounding box center [58, 161] width 8 height 8
radio input "true"
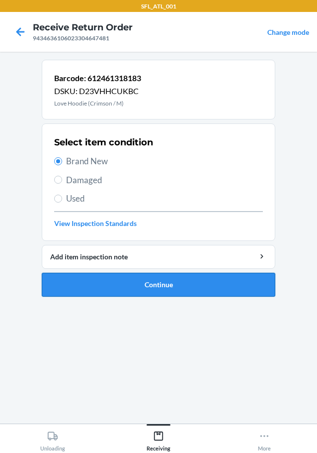
click at [107, 278] on button "Continue" at bounding box center [159, 285] width 234 height 24
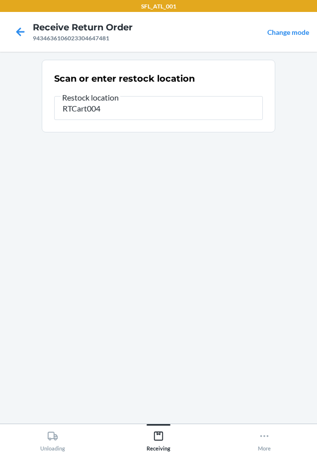
type input "RTCart004"
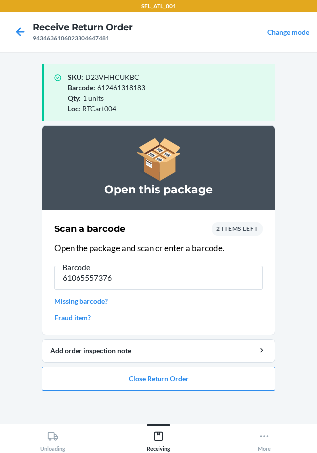
type input "610655573769"
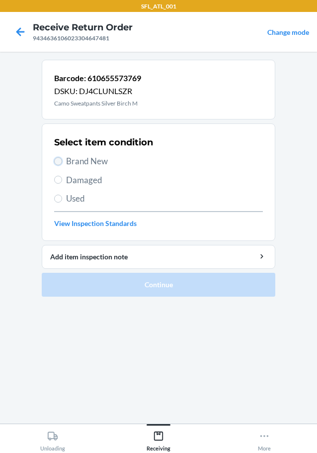
click at [60, 163] on input "Brand New" at bounding box center [58, 161] width 8 height 8
radio input "true"
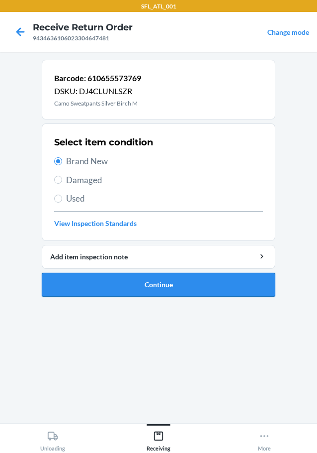
click at [176, 287] on button "Continue" at bounding box center [159, 285] width 234 height 24
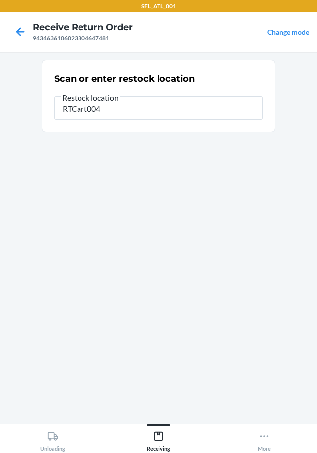
type input "RTCart004"
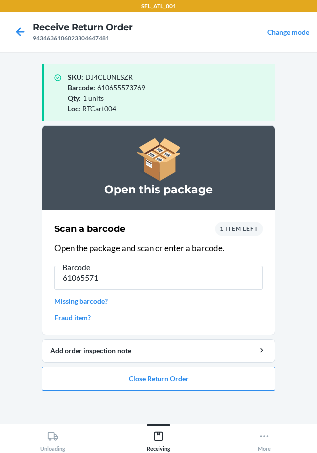
type input "610655712"
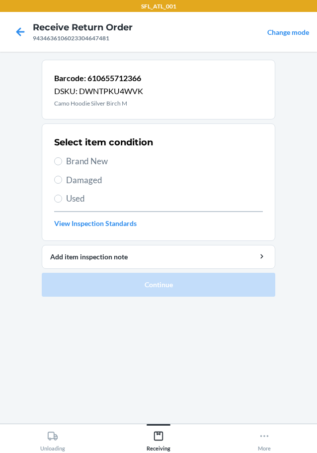
click at [62, 162] on label "Brand New" at bounding box center [158, 161] width 209 height 13
click at [62, 162] on input "Brand New" at bounding box center [58, 161] width 8 height 8
radio input "true"
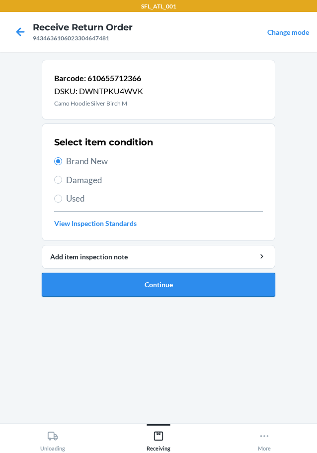
click at [138, 286] on button "Continue" at bounding box center [159, 285] width 234 height 24
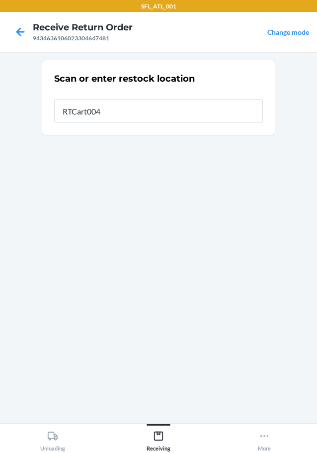
type input "RTCart004"
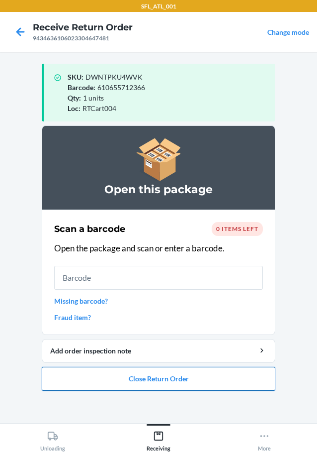
click at [156, 382] on button "Close Return Order" at bounding box center [159, 379] width 234 height 24
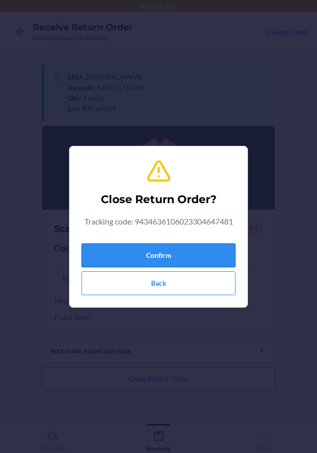
click at [175, 259] on button "Confirm" at bounding box center [159, 255] width 154 height 24
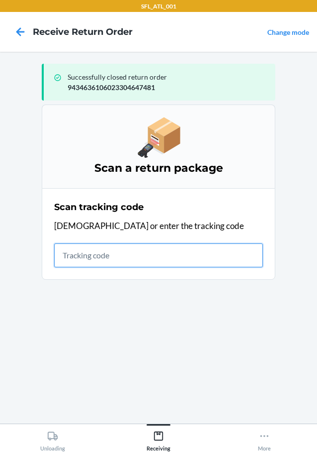
click at [108, 258] on input "text" at bounding box center [158, 255] width 209 height 24
type input "42030259943463610602330488023"
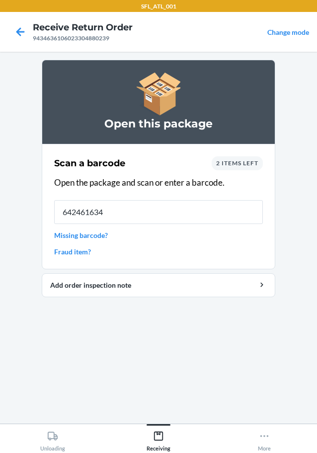
type input "6424616345"
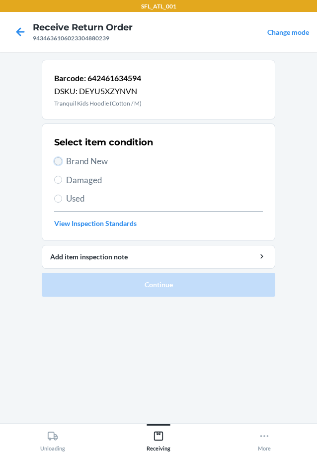
click at [58, 163] on input "Brand New" at bounding box center [58, 161] width 8 height 8
radio input "true"
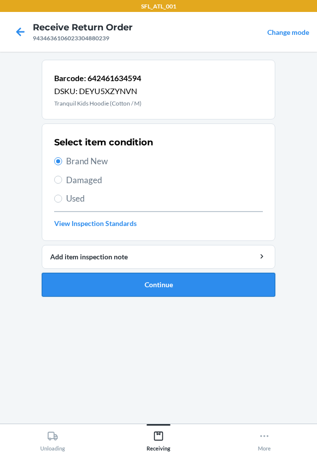
click at [122, 285] on button "Continue" at bounding box center [159, 285] width 234 height 24
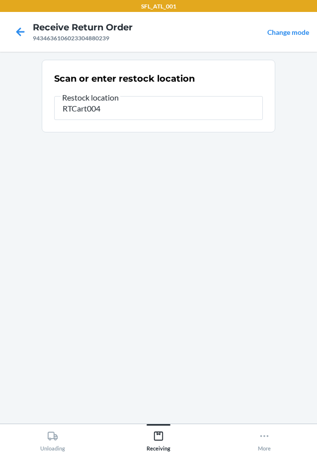
type input "RTCart004"
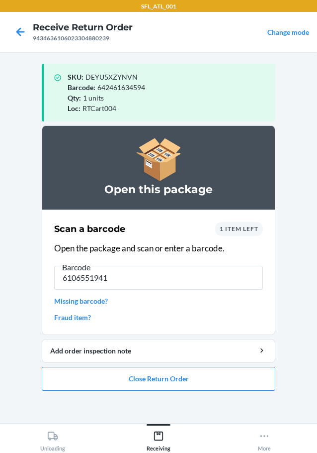
type input "61065519415"
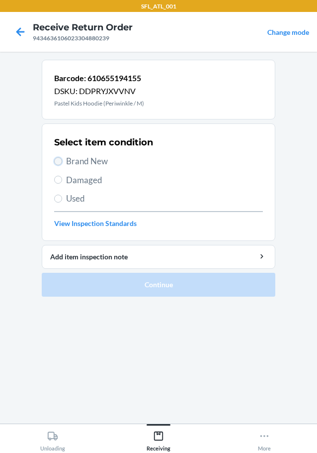
click at [59, 163] on input "Brand New" at bounding box center [58, 161] width 8 height 8
radio input "true"
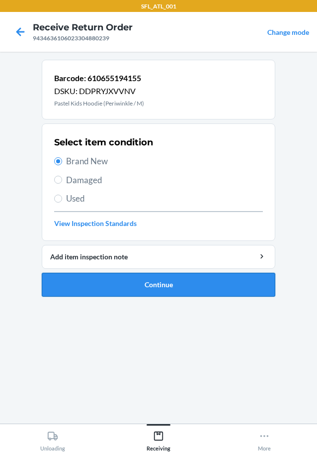
click at [136, 282] on button "Continue" at bounding box center [159, 285] width 234 height 24
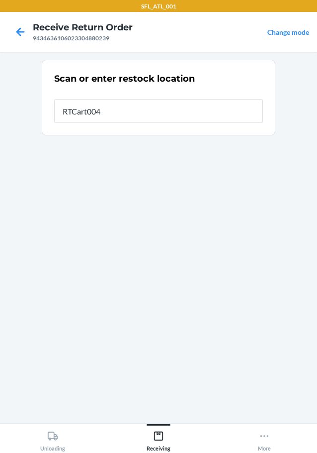
type input "RTCart004"
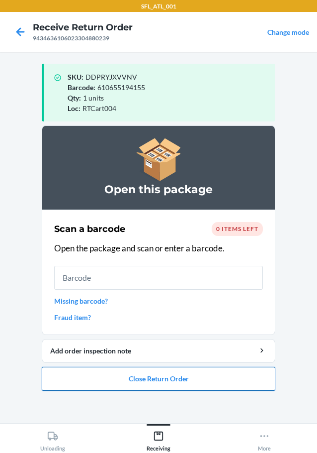
click at [129, 377] on button "Close Return Order" at bounding box center [159, 379] width 234 height 24
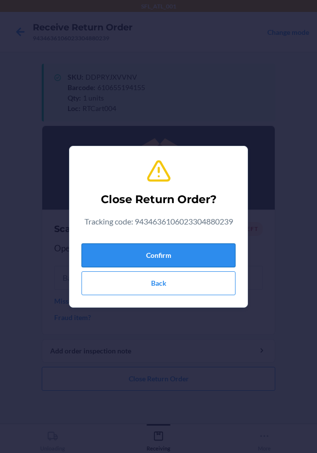
click at [139, 259] on button "Confirm" at bounding box center [159, 255] width 154 height 24
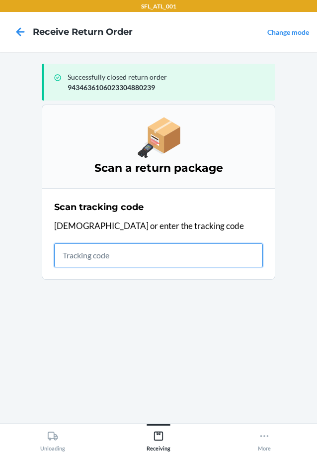
click at [122, 262] on input "text" at bounding box center [158, 255] width 209 height 24
type input "4203025994346361060233046732"
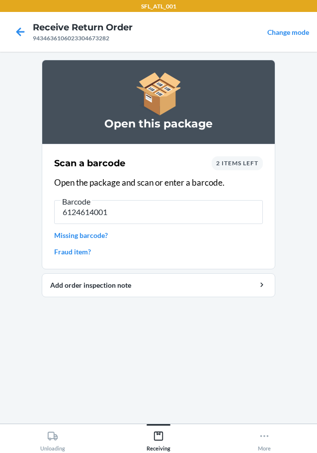
type input "61246140015"
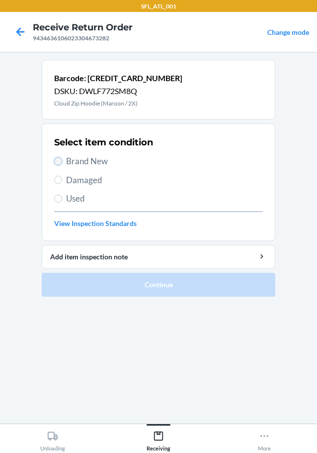
click at [60, 163] on input "Brand New" at bounding box center [58, 161] width 8 height 8
radio input "true"
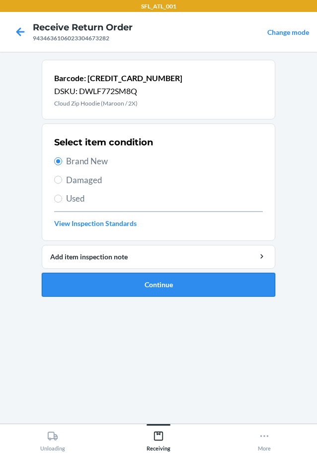
click at [173, 283] on button "Continue" at bounding box center [159, 285] width 234 height 24
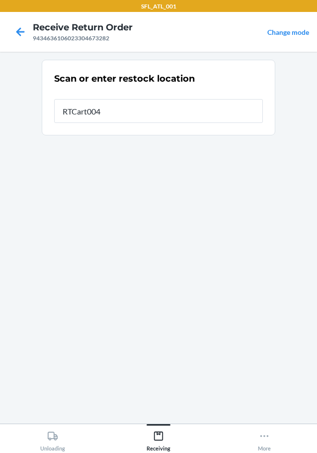
type input "RTCart004"
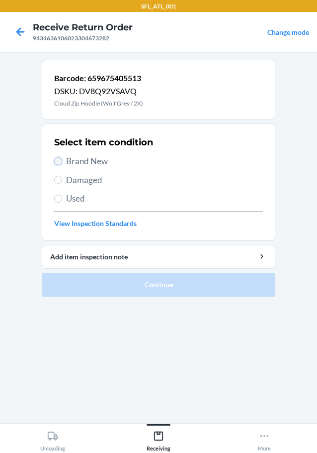
drag, startPoint x: 58, startPoint y: 163, endPoint x: 117, endPoint y: 231, distance: 89.9
click at [59, 164] on input "Brand New" at bounding box center [58, 161] width 8 height 8
radio input "true"
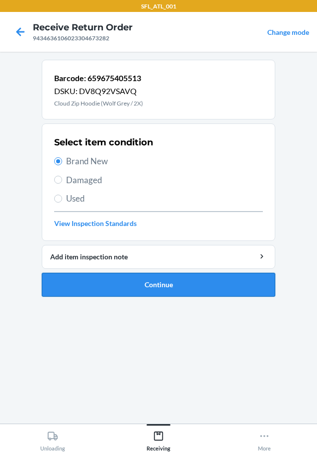
click at [149, 283] on button "Continue" at bounding box center [159, 285] width 234 height 24
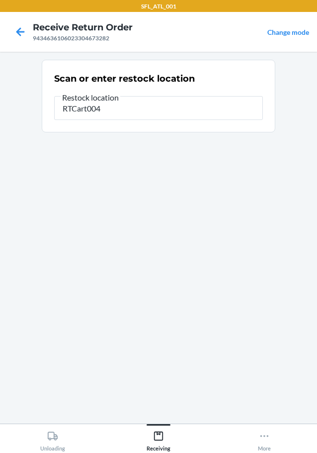
type input "RTCart004"
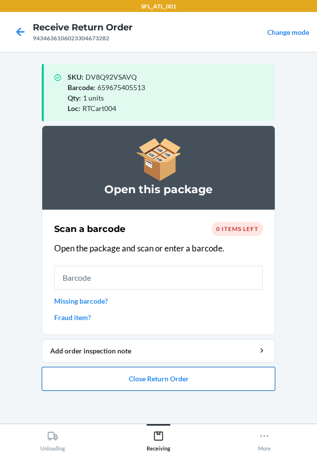
click at [182, 386] on button "Close Return Order" at bounding box center [159, 379] width 234 height 24
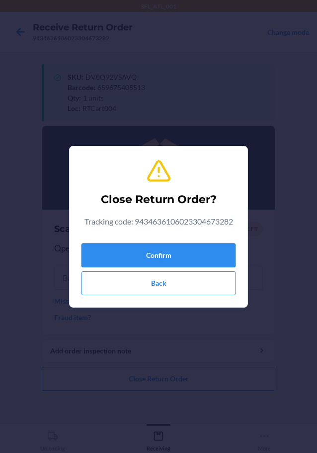
click at [208, 261] on button "Confirm" at bounding box center [159, 255] width 154 height 24
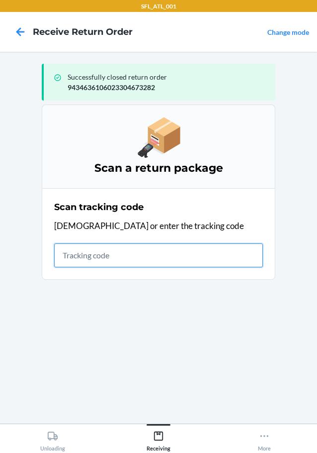
click at [108, 251] on input "text" at bounding box center [158, 255] width 209 height 24
type input "4203025994346361060233041780"
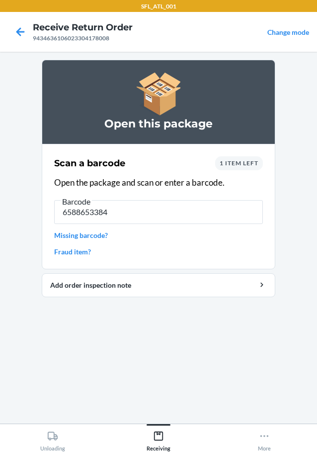
type input "65886533843"
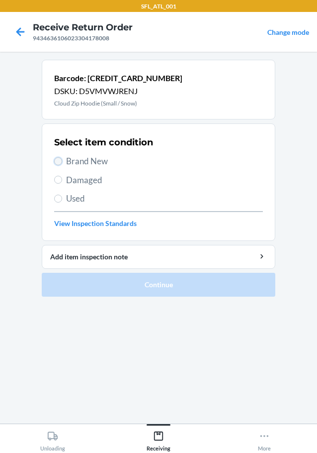
click at [58, 161] on input "Brand New" at bounding box center [58, 161] width 8 height 8
radio input "true"
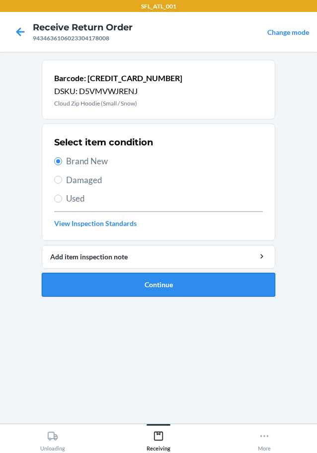
click at [171, 292] on button "Continue" at bounding box center [159, 285] width 234 height 24
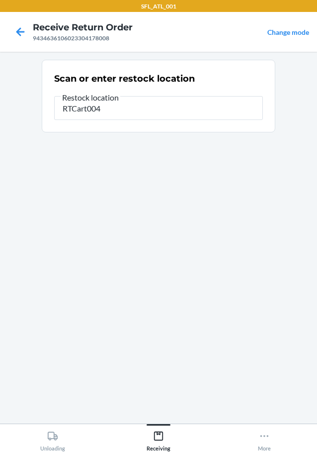
type input "RTCart004"
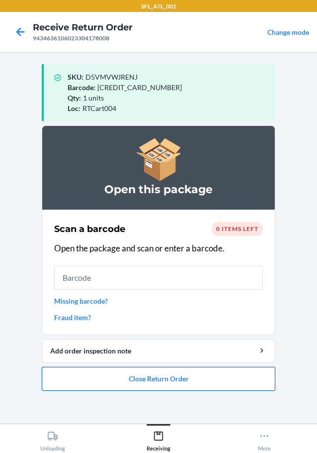
click at [177, 380] on button "Close Return Order" at bounding box center [159, 379] width 234 height 24
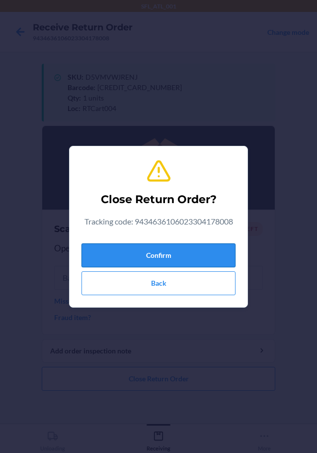
click at [170, 258] on button "Confirm" at bounding box center [159, 255] width 154 height 24
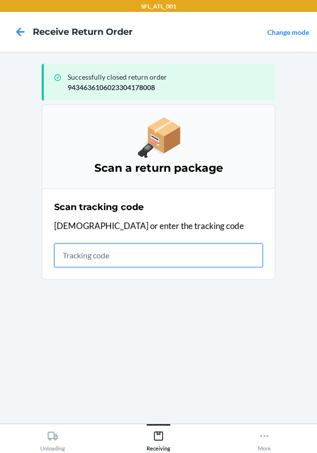
click at [89, 256] on input "text" at bounding box center [158, 255] width 209 height 24
type input "42030259943463610602330"
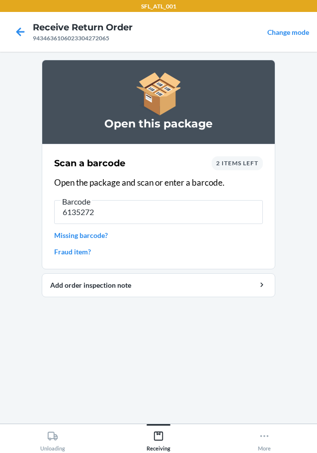
type input "61352722"
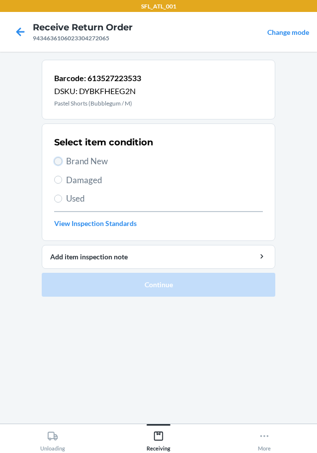
click at [59, 161] on input "Brand New" at bounding box center [58, 161] width 8 height 8
radio input "true"
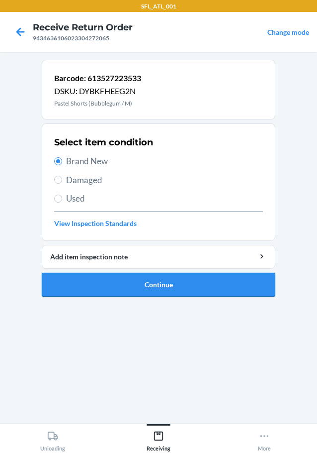
click at [112, 287] on button "Continue" at bounding box center [159, 285] width 234 height 24
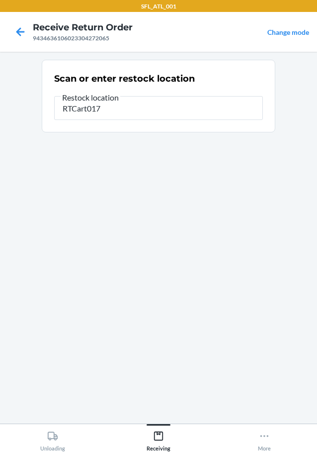
type input "RTCart017"
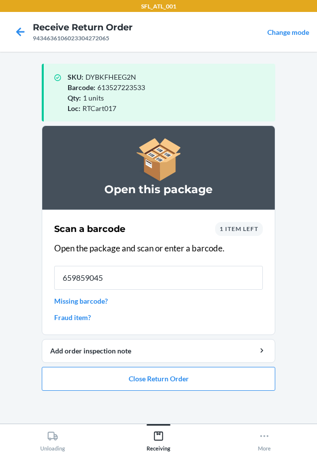
type input "6598590451"
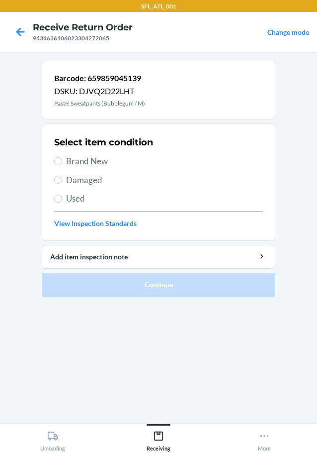
click at [58, 166] on label "Brand New" at bounding box center [158, 161] width 209 height 13
click at [58, 165] on input "Brand New" at bounding box center [58, 161] width 8 height 8
radio input "true"
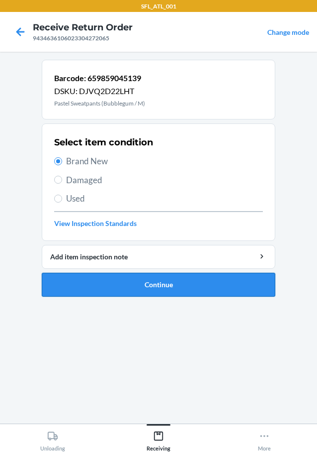
click at [119, 288] on button "Continue" at bounding box center [159, 285] width 234 height 24
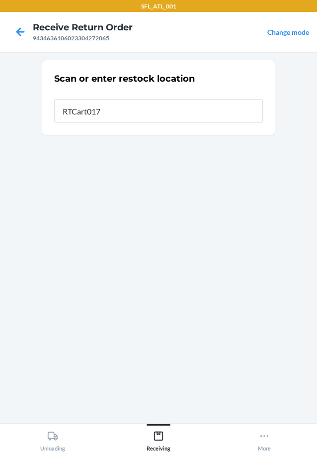
type input "RTCart017"
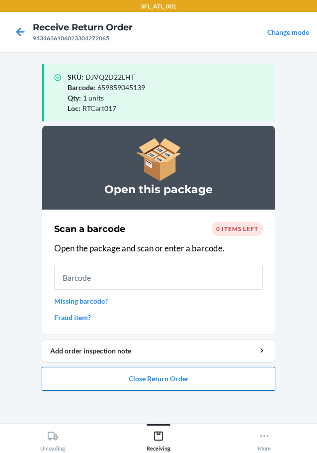
click at [179, 376] on button "Close Return Order" at bounding box center [159, 379] width 234 height 24
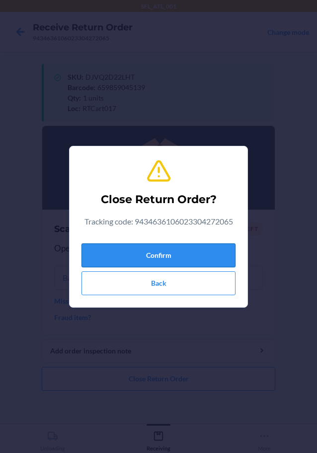
click at [209, 248] on button "Confirm" at bounding box center [159, 255] width 154 height 24
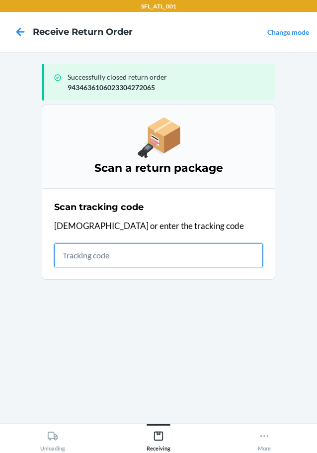
click at [122, 265] on input "text" at bounding box center [158, 255] width 209 height 24
type input "420302599434636106023304928634"
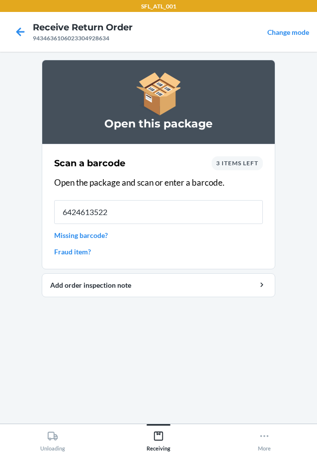
type input "64246135226"
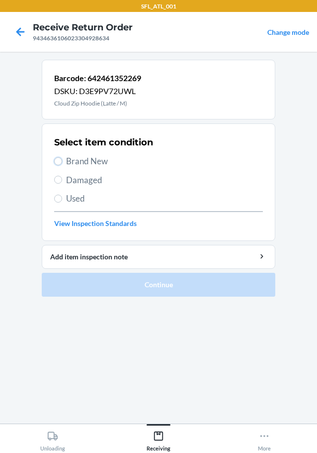
drag, startPoint x: 56, startPoint y: 157, endPoint x: 72, endPoint y: 200, distance: 45.2
click at [61, 167] on label "Brand New" at bounding box center [158, 161] width 209 height 13
click at [61, 165] on input "Brand New" at bounding box center [58, 161] width 8 height 8
radio input "true"
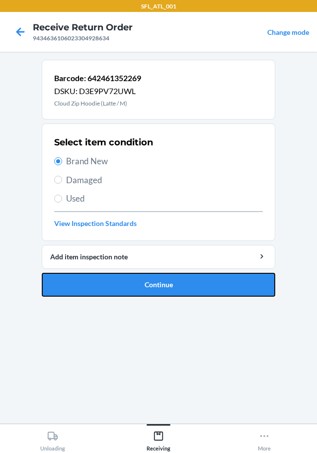
drag, startPoint x: 124, startPoint y: 273, endPoint x: 107, endPoint y: 281, distance: 19.1
click at [124, 276] on button "Continue" at bounding box center [159, 285] width 234 height 24
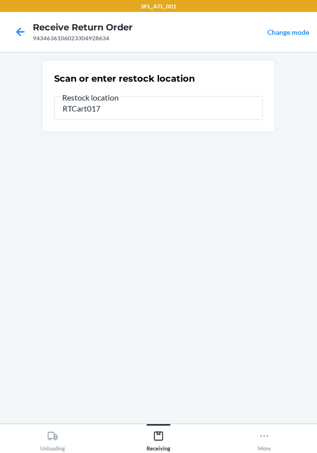
type input "RTCart017"
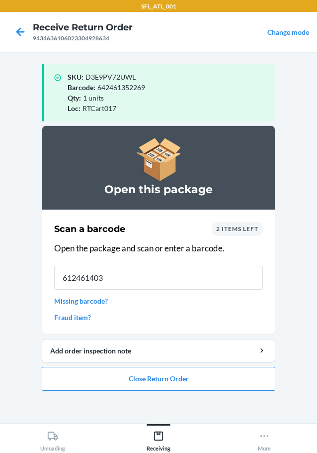
type input "6124614032"
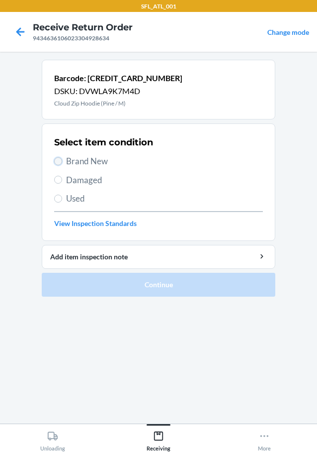
click at [57, 160] on input "Brand New" at bounding box center [58, 161] width 8 height 8
radio input "true"
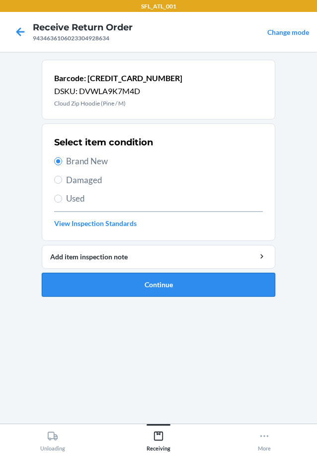
click at [100, 281] on button "Continue" at bounding box center [159, 285] width 234 height 24
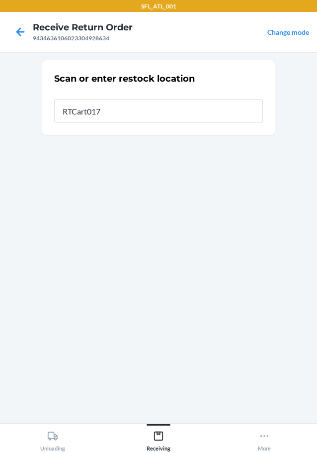
type input "RTCart017"
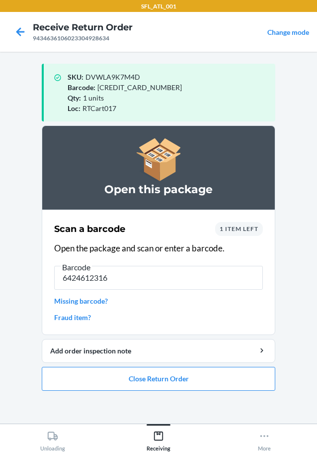
type input "64246123167"
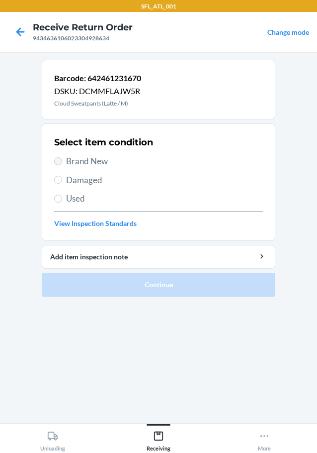
drag, startPoint x: 55, startPoint y: 157, endPoint x: 60, endPoint y: 158, distance: 5.1
click at [55, 157] on label "Brand New" at bounding box center [158, 161] width 209 height 13
click at [55, 157] on input "Brand New" at bounding box center [58, 161] width 8 height 8
radio input "true"
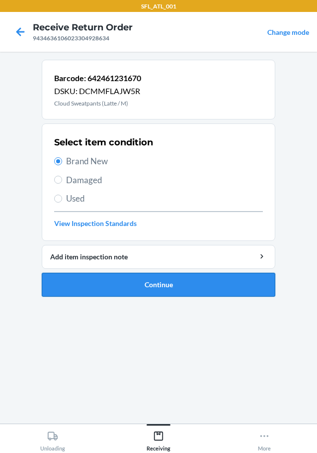
click at [149, 285] on button "Continue" at bounding box center [159, 285] width 234 height 24
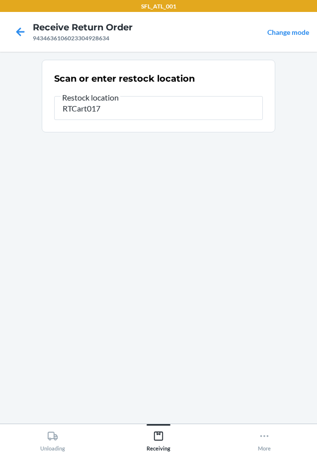
type input "RTCart017"
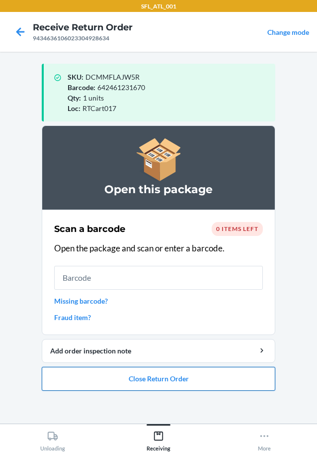
click at [159, 377] on button "Close Return Order" at bounding box center [159, 379] width 234 height 24
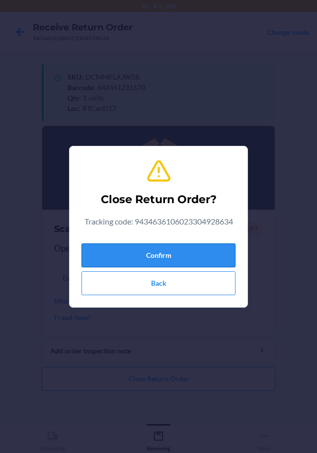
click at [202, 260] on button "Confirm" at bounding box center [159, 255] width 154 height 24
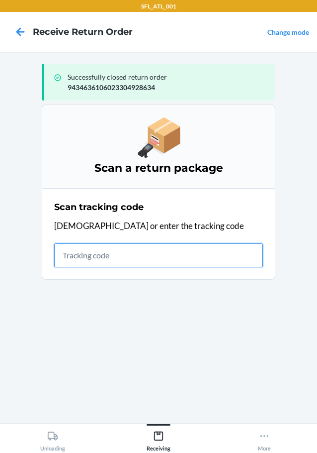
click at [112, 251] on input "text" at bounding box center [158, 255] width 209 height 24
type input "420302599434636106023304345608"
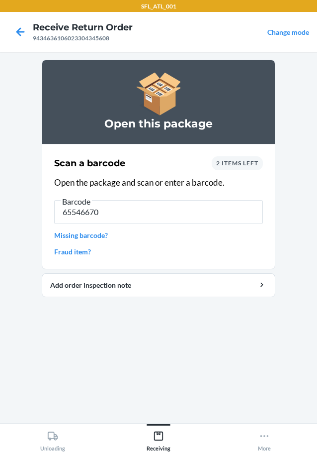
type input "655466702"
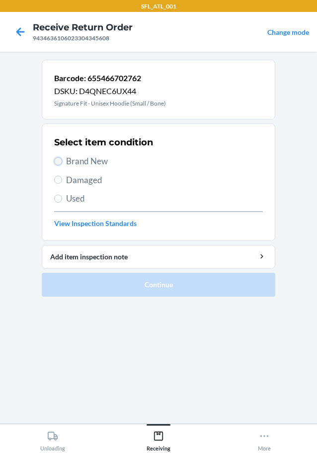
click at [59, 162] on input "Brand New" at bounding box center [58, 161] width 8 height 8
radio input "true"
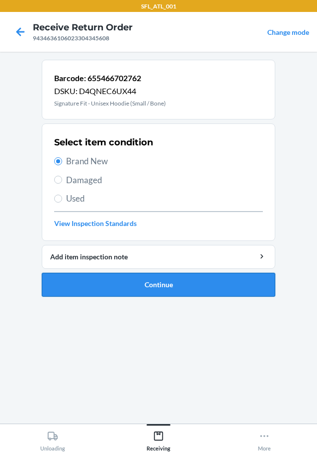
click at [162, 288] on button "Continue" at bounding box center [159, 285] width 234 height 24
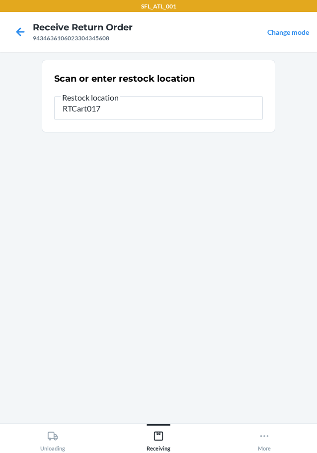
type input "RTCart017"
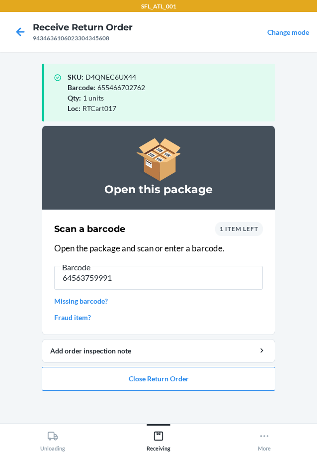
type input "645637599918"
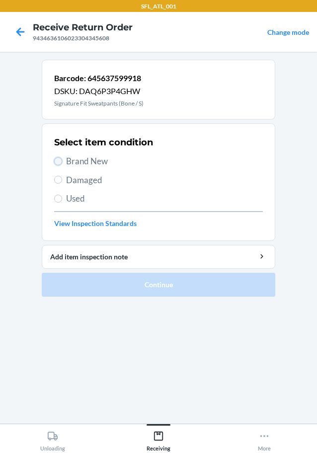
click at [57, 163] on input "Brand New" at bounding box center [58, 161] width 8 height 8
radio input "true"
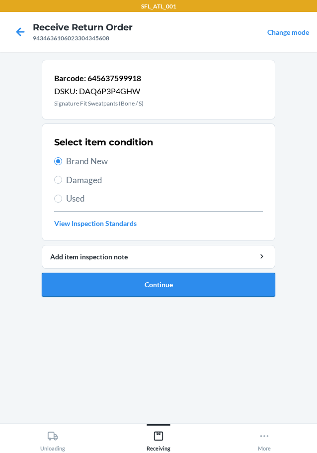
click at [144, 285] on button "Continue" at bounding box center [159, 285] width 234 height 24
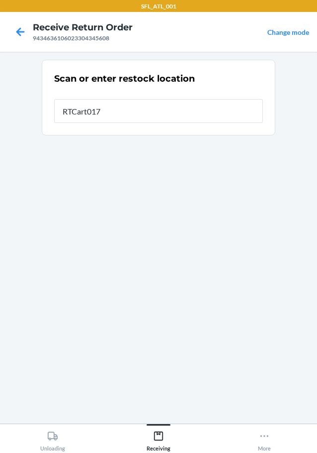
type input "RTCart017"
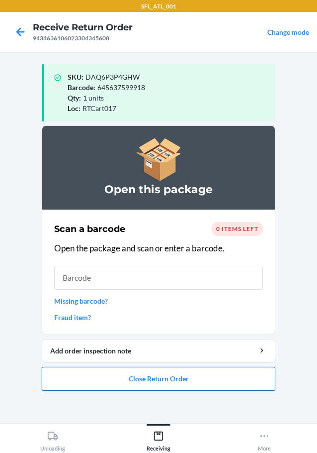
click at [171, 380] on button "Close Return Order" at bounding box center [159, 379] width 234 height 24
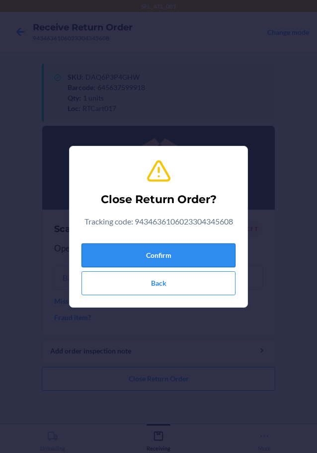
click at [176, 259] on button "Confirm" at bounding box center [159, 255] width 154 height 24
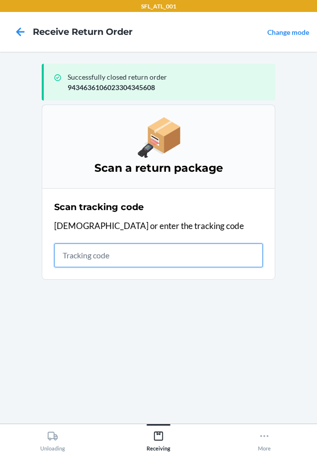
click at [81, 258] on input "text" at bounding box center [158, 255] width 209 height 24
type input "420302599434636106023302329"
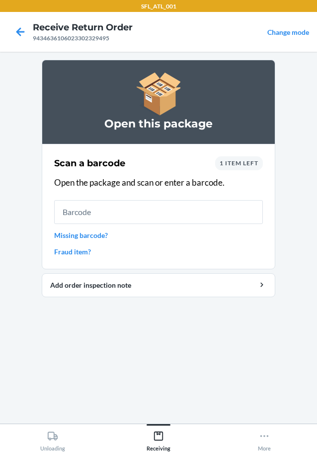
click at [67, 239] on link "Missing barcode?" at bounding box center [158, 235] width 209 height 10
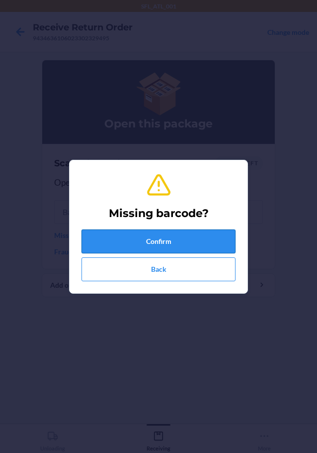
click at [146, 241] on button "Confirm" at bounding box center [159, 241] width 154 height 24
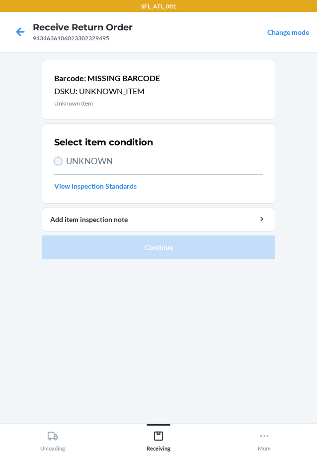
click at [59, 163] on input "UNKNOWN" at bounding box center [58, 161] width 8 height 8
radio input "true"
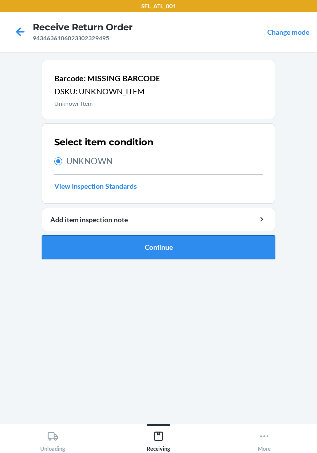
click at [149, 248] on button "Continue" at bounding box center [159, 247] width 234 height 24
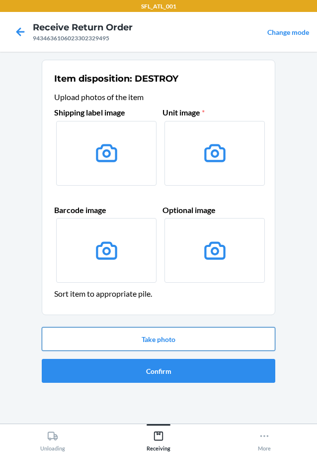
click at [147, 338] on button "Take photo" at bounding box center [159, 339] width 234 height 24
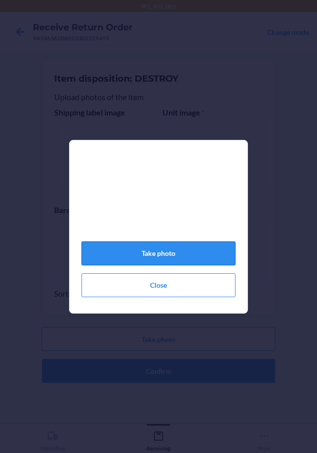
click at [159, 253] on button "Take photo" at bounding box center [159, 253] width 154 height 24
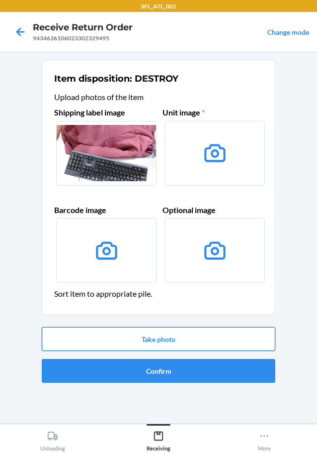
click at [168, 341] on button "Take photo" at bounding box center [159, 339] width 234 height 24
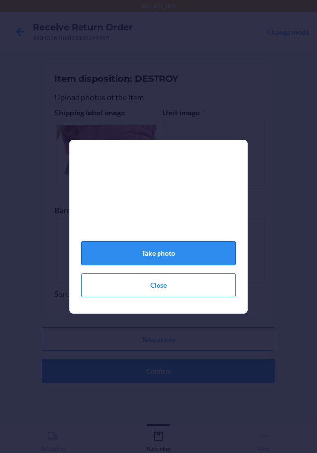
click at [178, 258] on button "Take photo" at bounding box center [159, 253] width 154 height 24
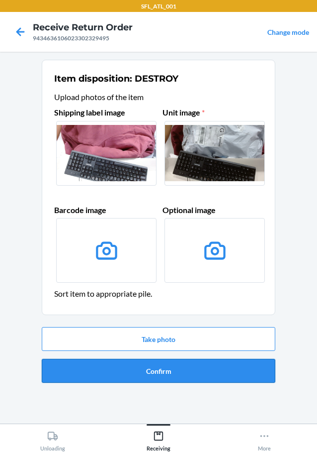
click at [172, 370] on button "Confirm" at bounding box center [159, 371] width 234 height 24
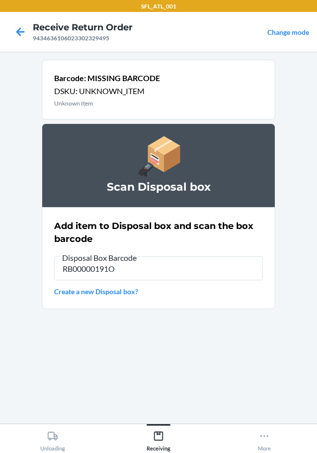
type input "RB00000191O"
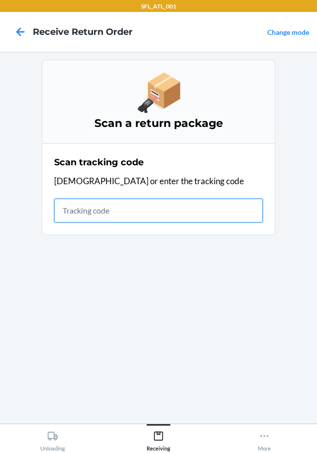
click at [89, 213] on input "text" at bounding box center [158, 211] width 209 height 24
type input "4203025994346361060233047"
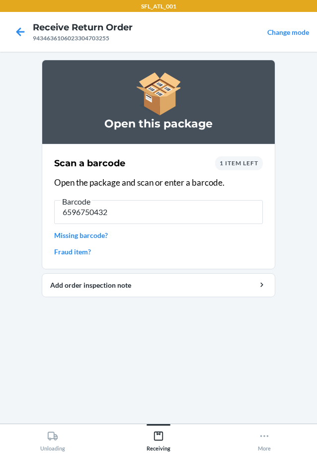
type input "65967504328"
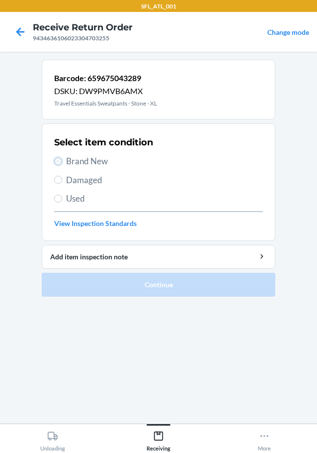
click at [59, 164] on input "Brand New" at bounding box center [58, 161] width 8 height 8
radio input "true"
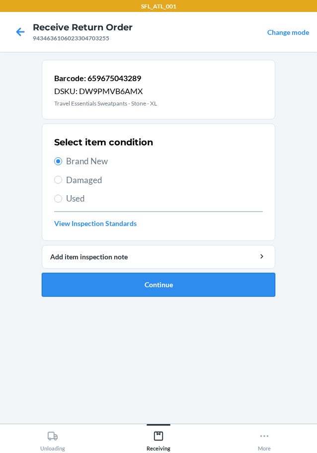
click at [165, 282] on button "Continue" at bounding box center [159, 285] width 234 height 24
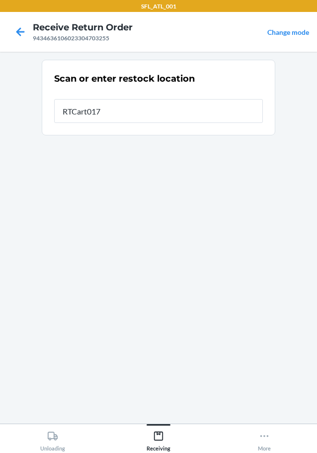
type input "RTCart017"
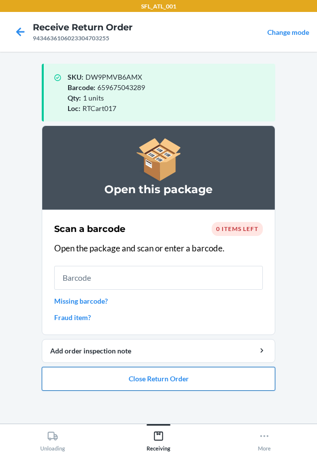
click at [168, 378] on button "Close Return Order" at bounding box center [159, 379] width 234 height 24
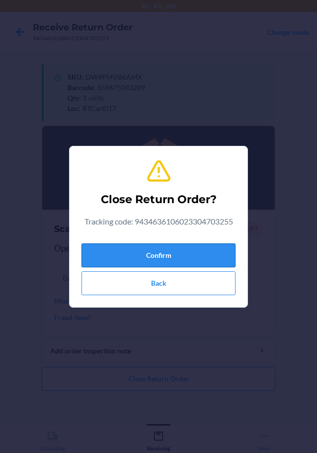
click at [185, 260] on button "Confirm" at bounding box center [159, 255] width 154 height 24
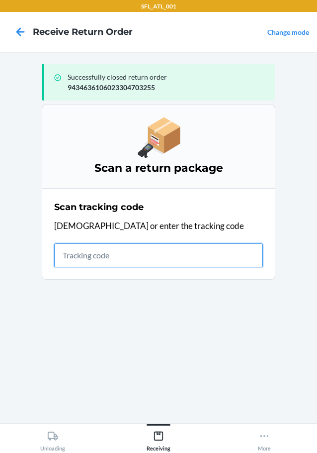
click at [132, 262] on input "text" at bounding box center [158, 255] width 209 height 24
type input "42030259943463610602330241419"
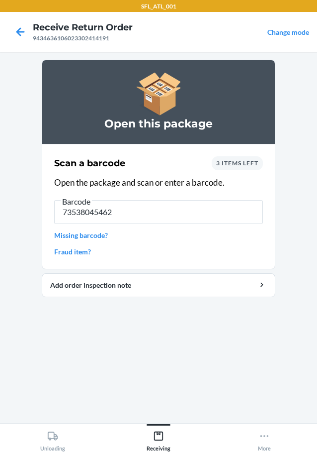
type input "735380454623"
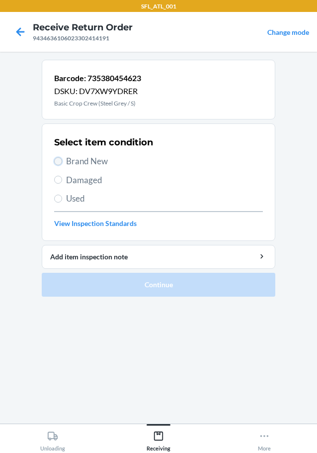
click at [60, 162] on input "Brand New" at bounding box center [58, 161] width 8 height 8
radio input "true"
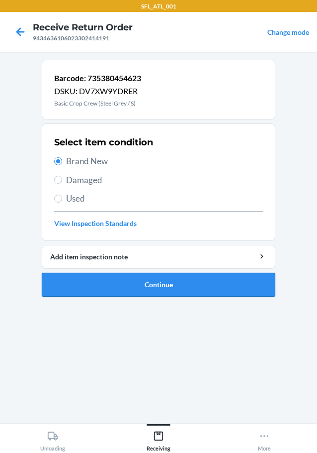
click at [186, 288] on button "Continue" at bounding box center [159, 285] width 234 height 24
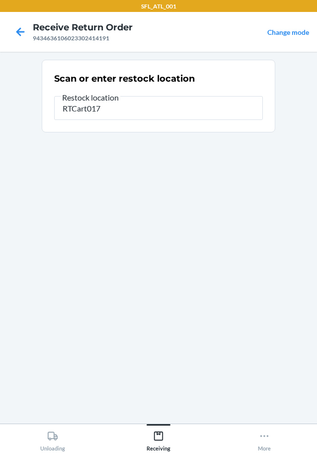
type input "RTCart017"
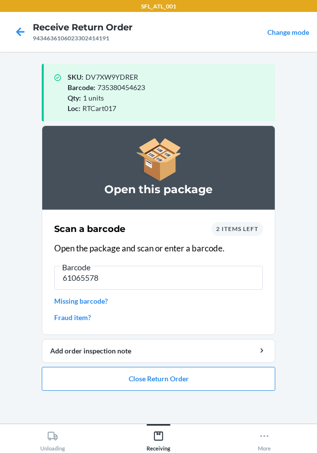
type input "610655780"
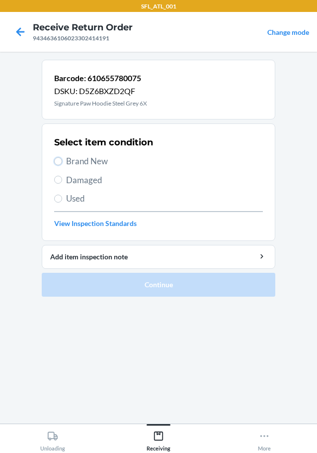
click at [62, 162] on label "Brand New" at bounding box center [158, 161] width 209 height 13
click at [62, 162] on input "Brand New" at bounding box center [58, 161] width 8 height 8
radio input "true"
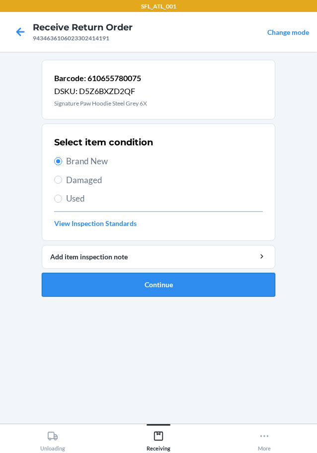
click at [174, 279] on button "Continue" at bounding box center [159, 285] width 234 height 24
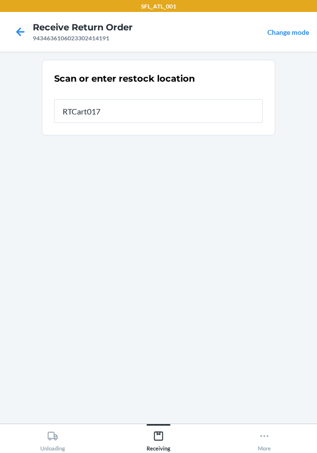
type input "RTCart017"
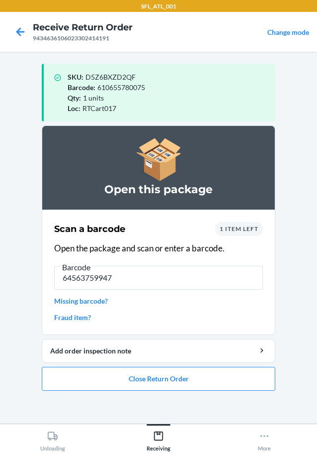
type input "[CREDIT_CARD_NUMBER]"
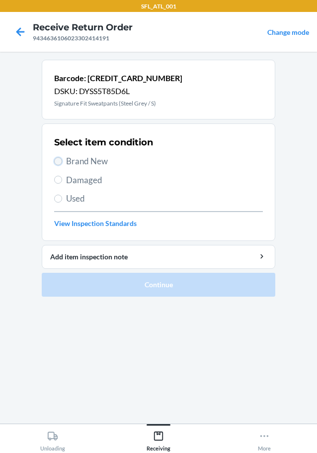
click at [56, 161] on input "Brand New" at bounding box center [58, 161] width 8 height 8
radio input "true"
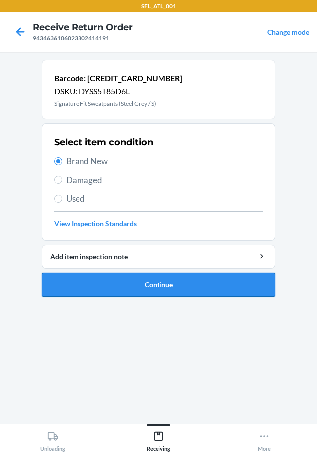
click at [164, 283] on button "Continue" at bounding box center [159, 285] width 234 height 24
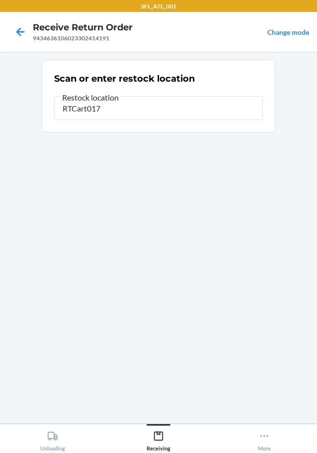
type input "RTCart017"
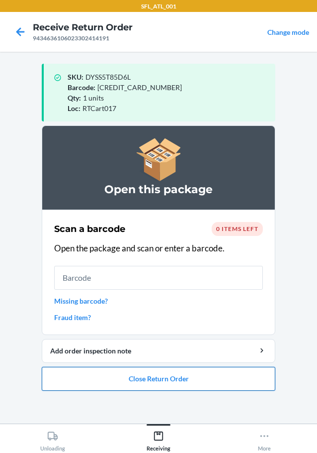
click at [152, 380] on button "Close Return Order" at bounding box center [159, 379] width 234 height 24
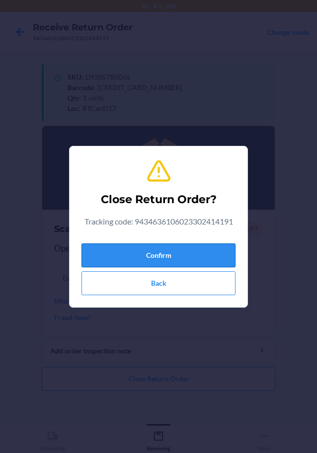
click at [181, 258] on button "Confirm" at bounding box center [159, 255] width 154 height 24
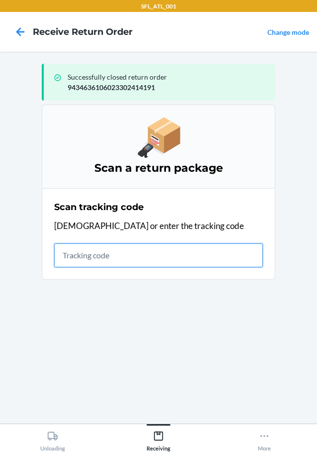
click at [136, 256] on input "text" at bounding box center [158, 255] width 209 height 24
type input "42030259943463610602330480084"
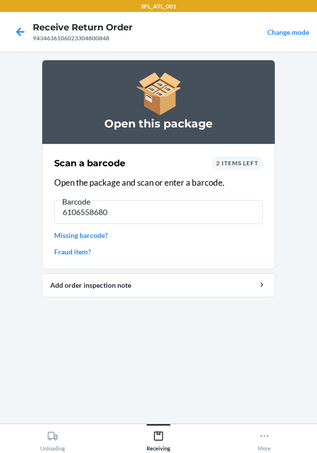
type input "61065586802"
